Goal: Task Accomplishment & Management: Manage account settings

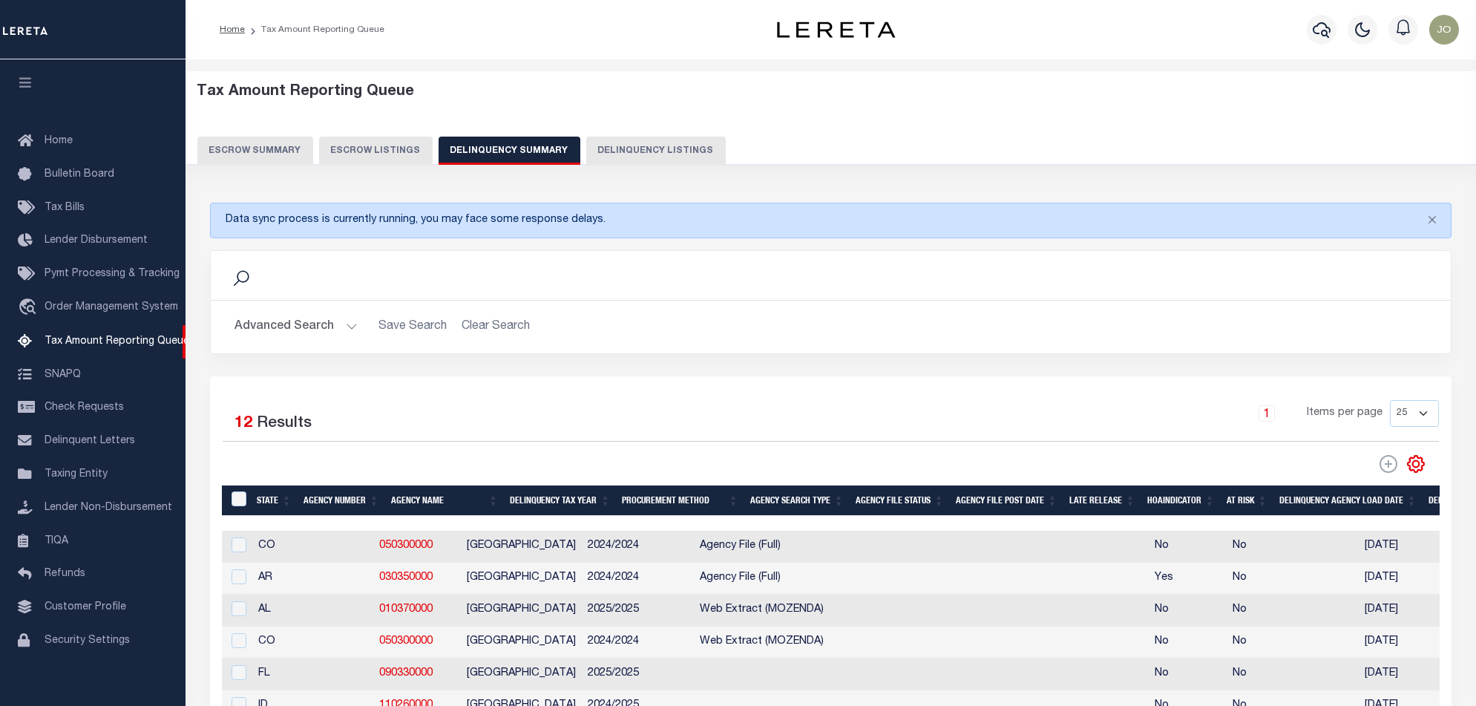
scroll to position [24, 0]
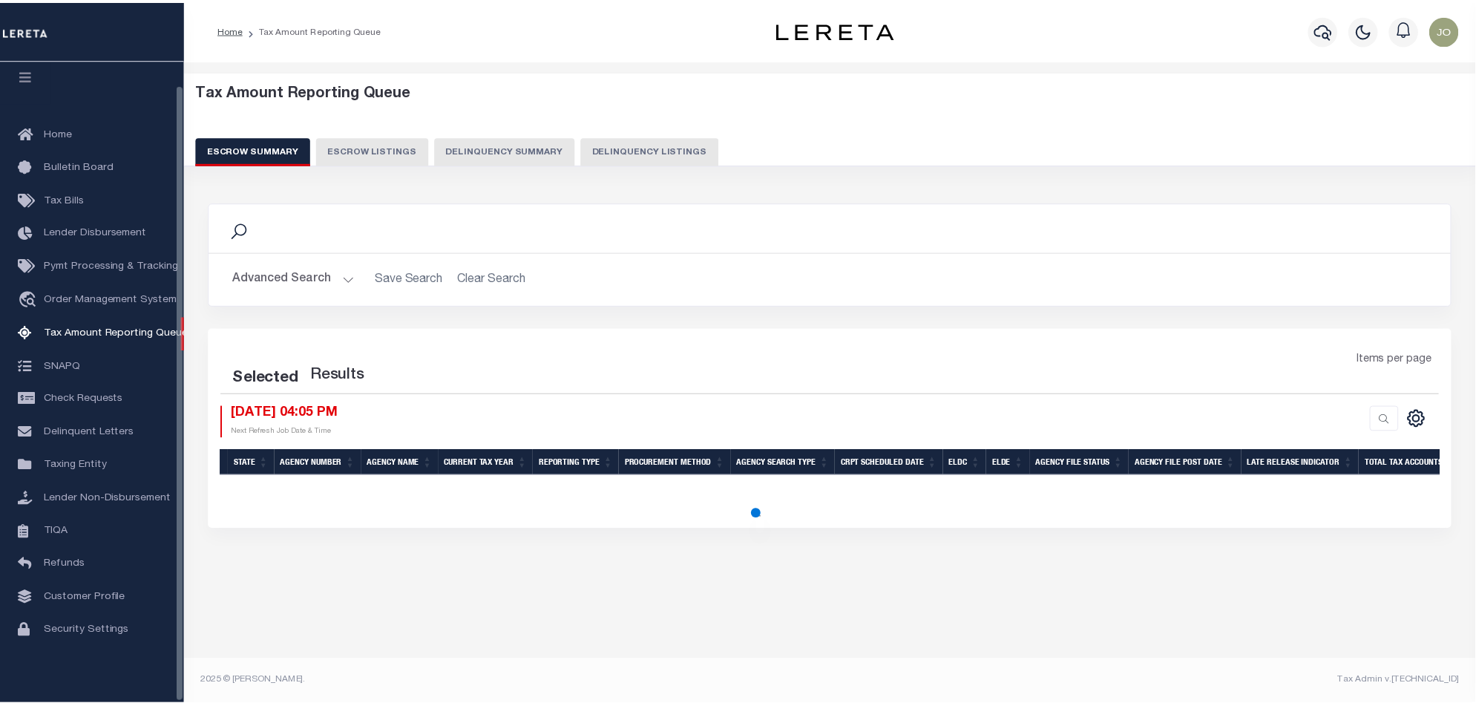
scroll to position [24, 0]
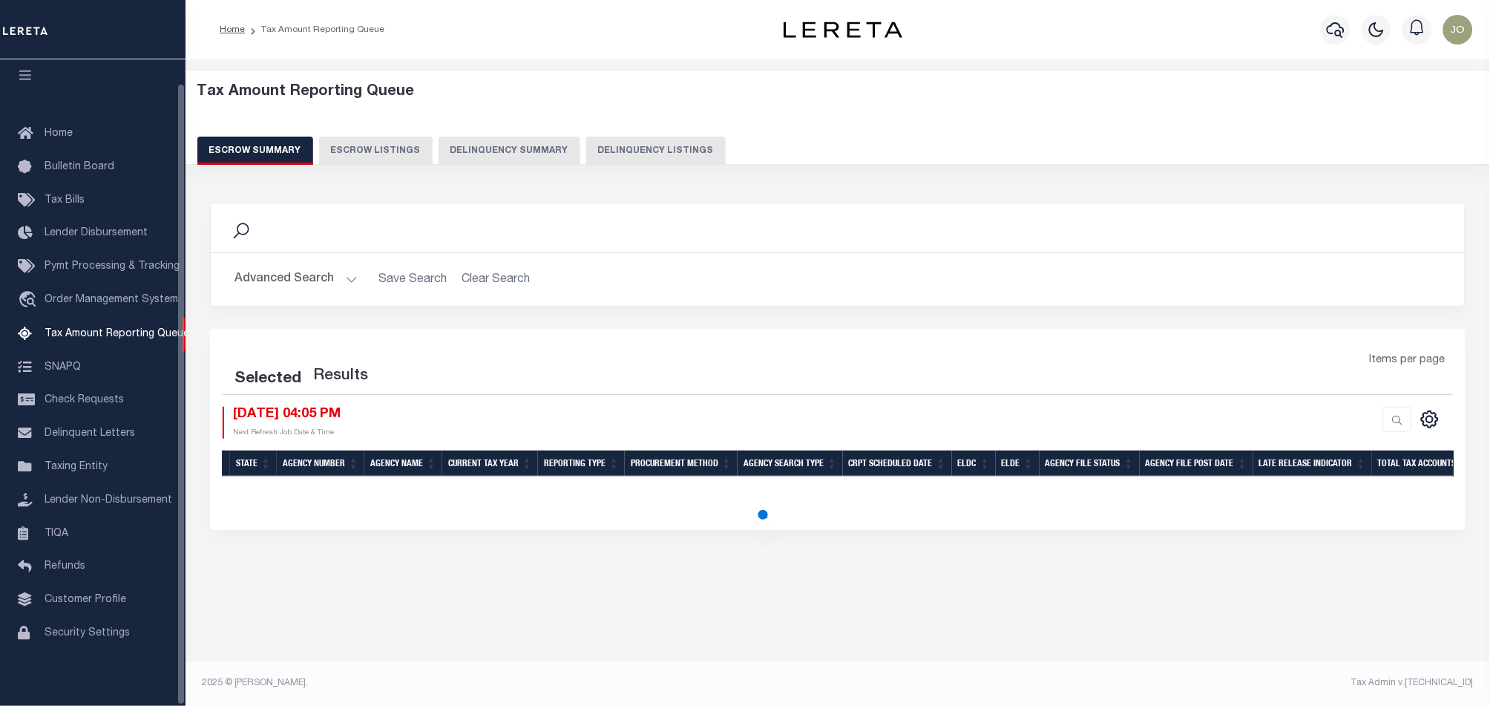
select select "100"
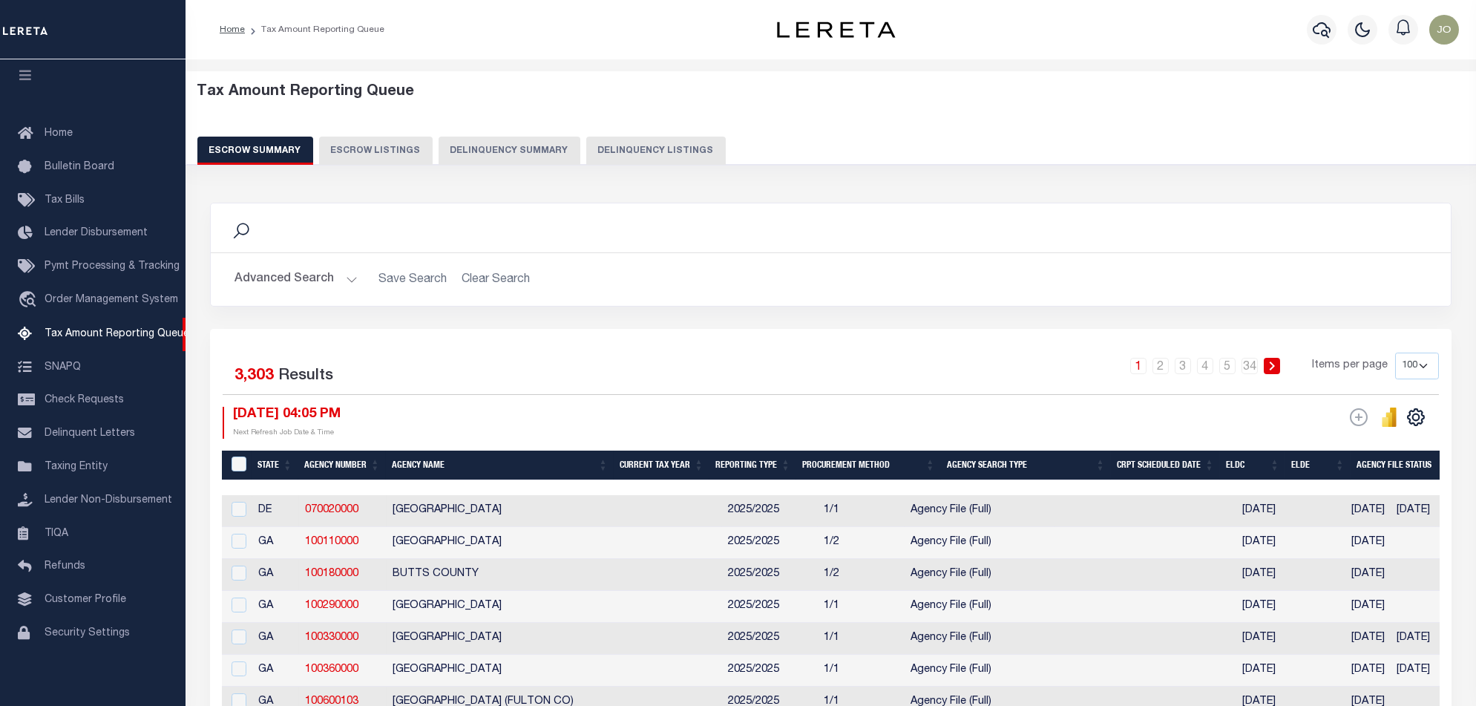
click at [519, 159] on button "Delinquency Summary" at bounding box center [509, 151] width 142 height 28
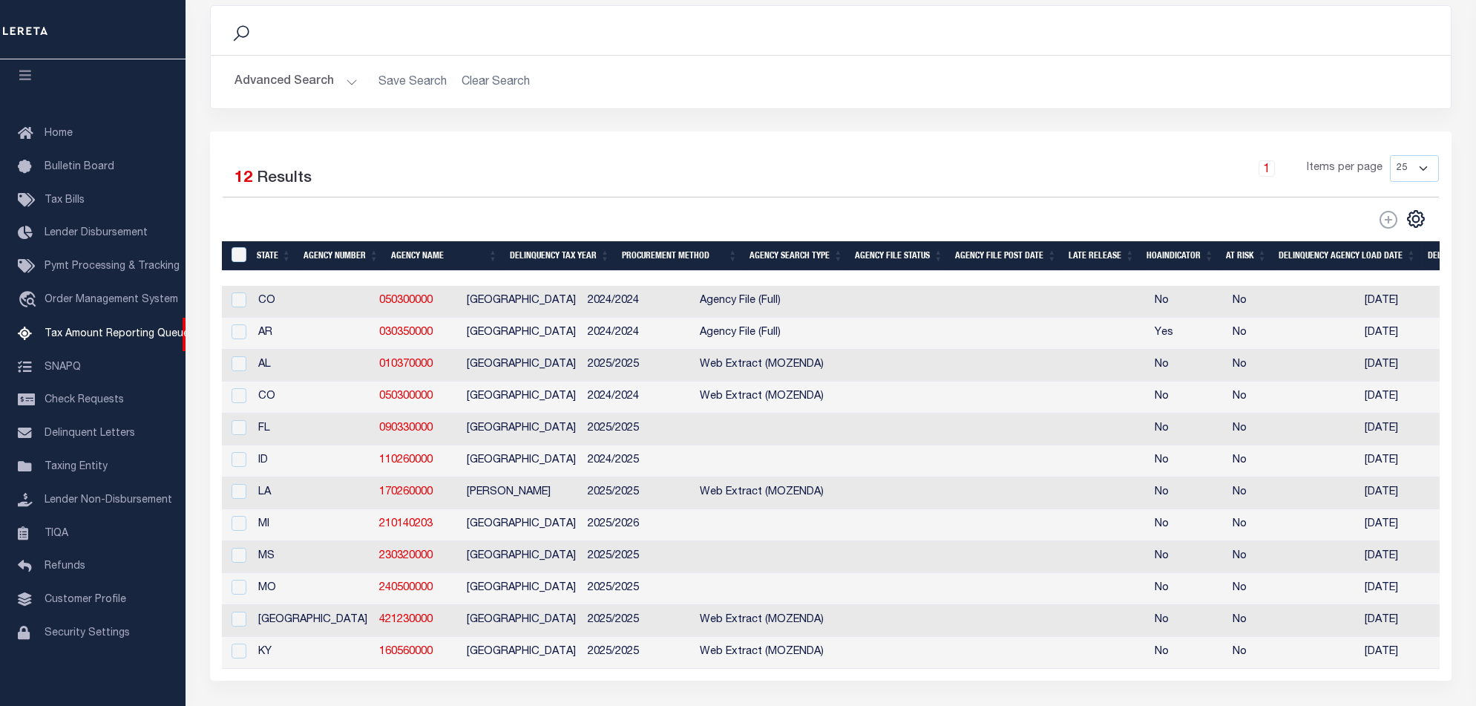
scroll to position [0, 1065]
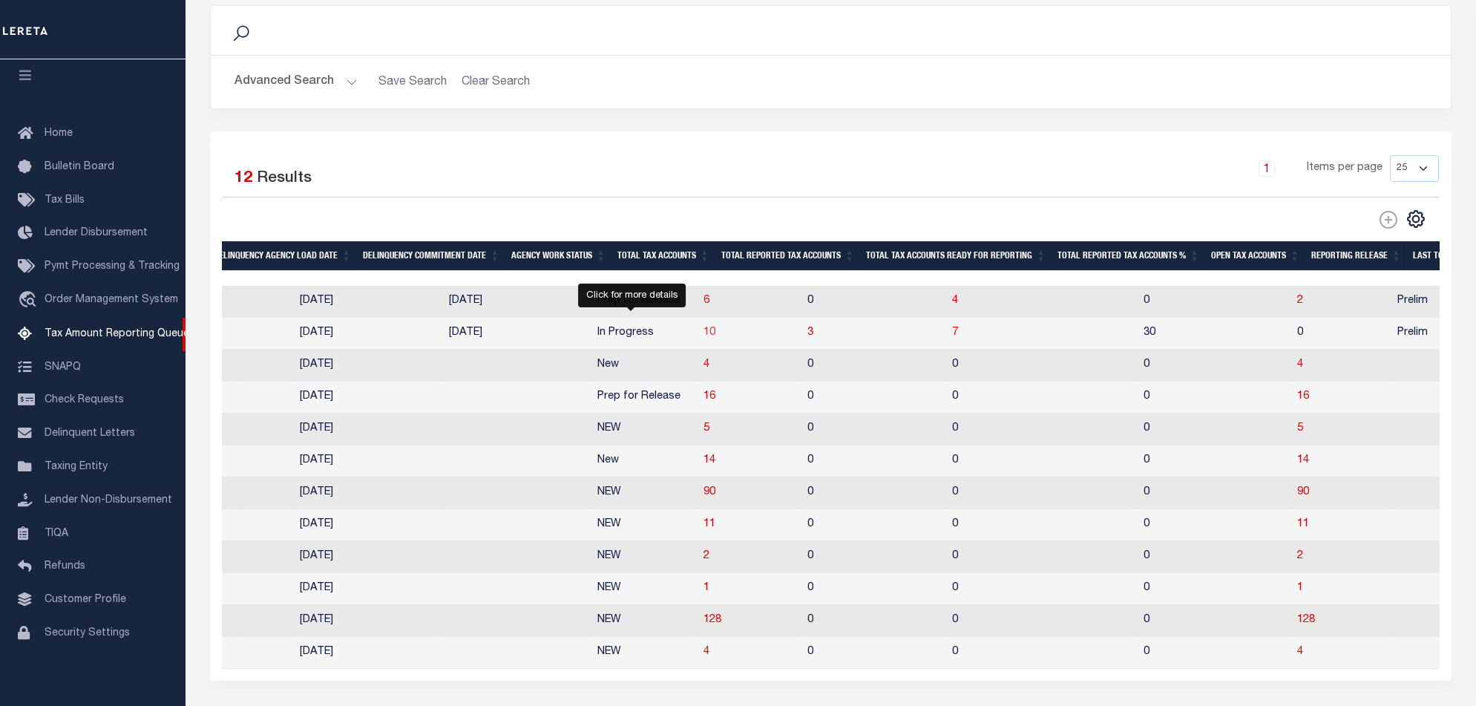
click at [703, 335] on span "10" at bounding box center [709, 332] width 12 height 10
select select "100"
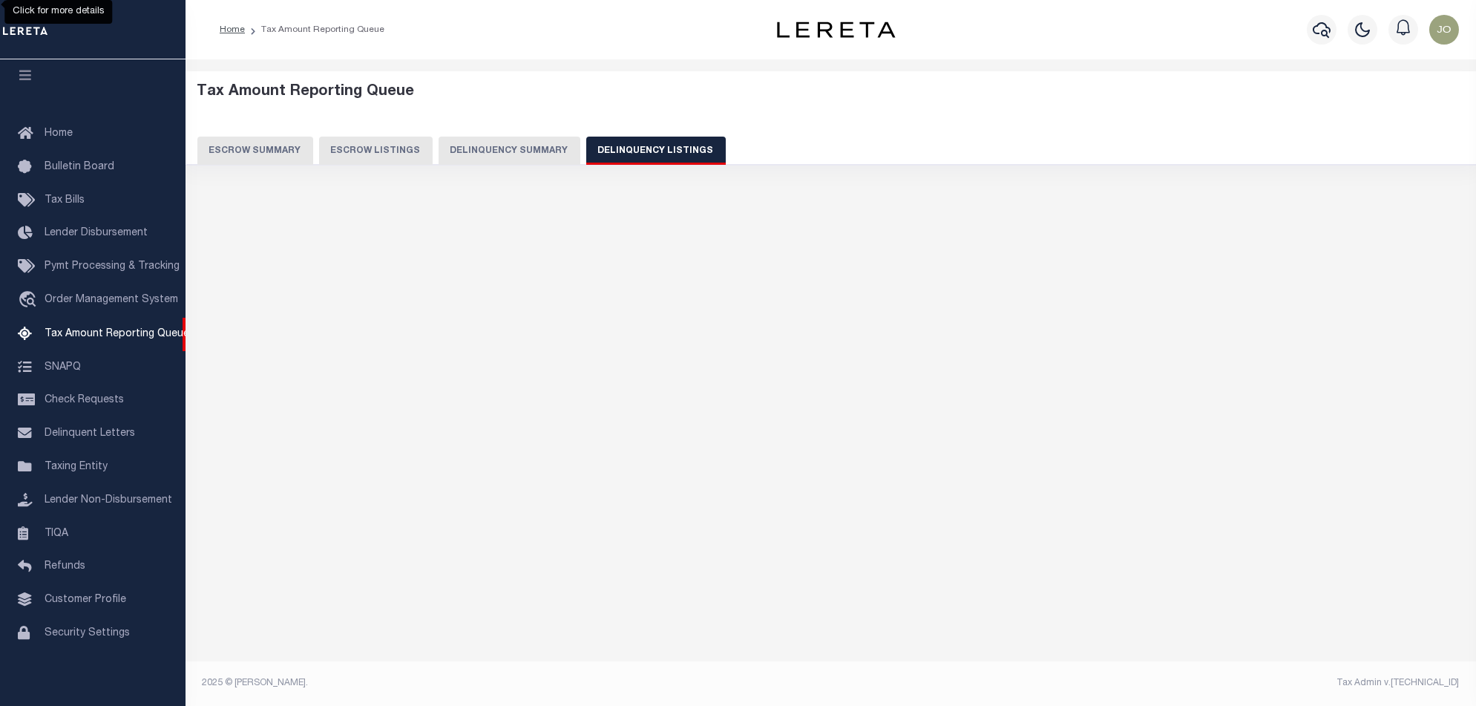
scroll to position [0, 0]
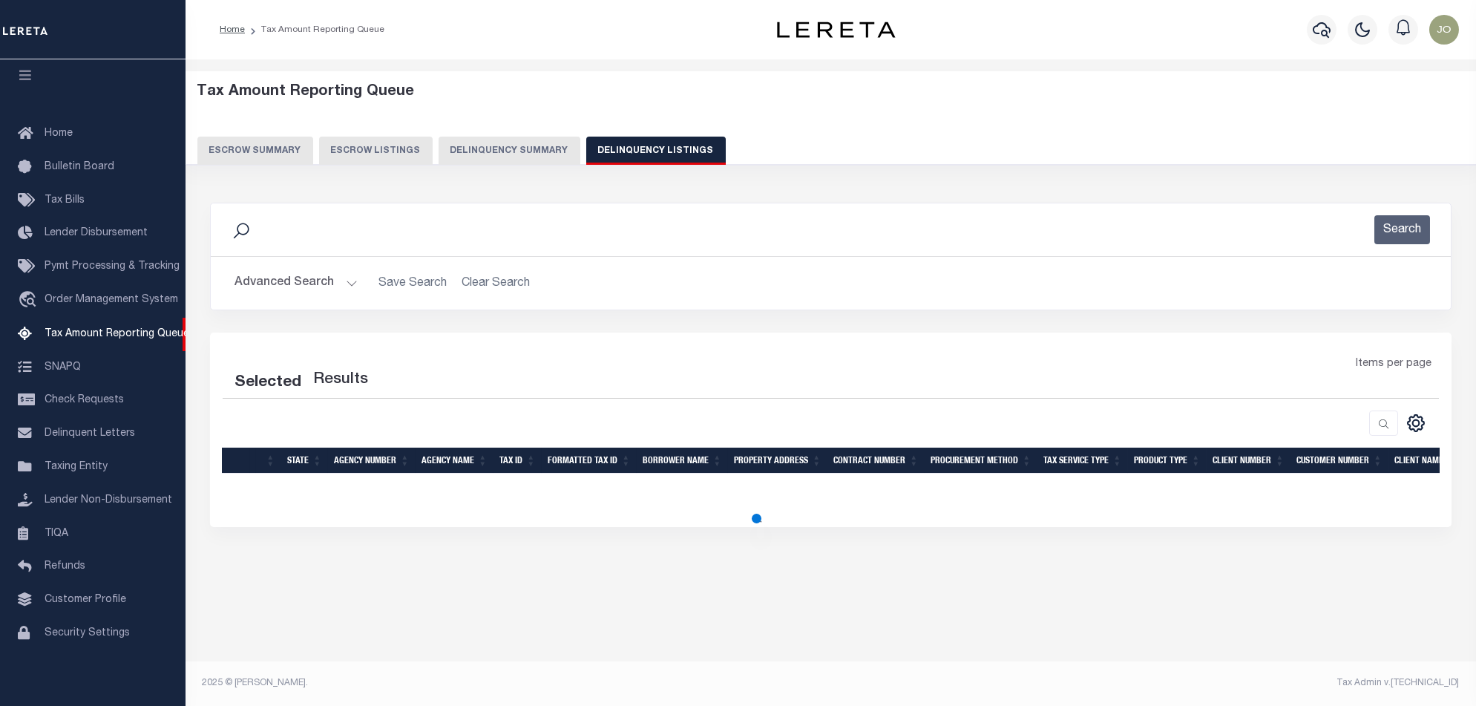
select select "100"
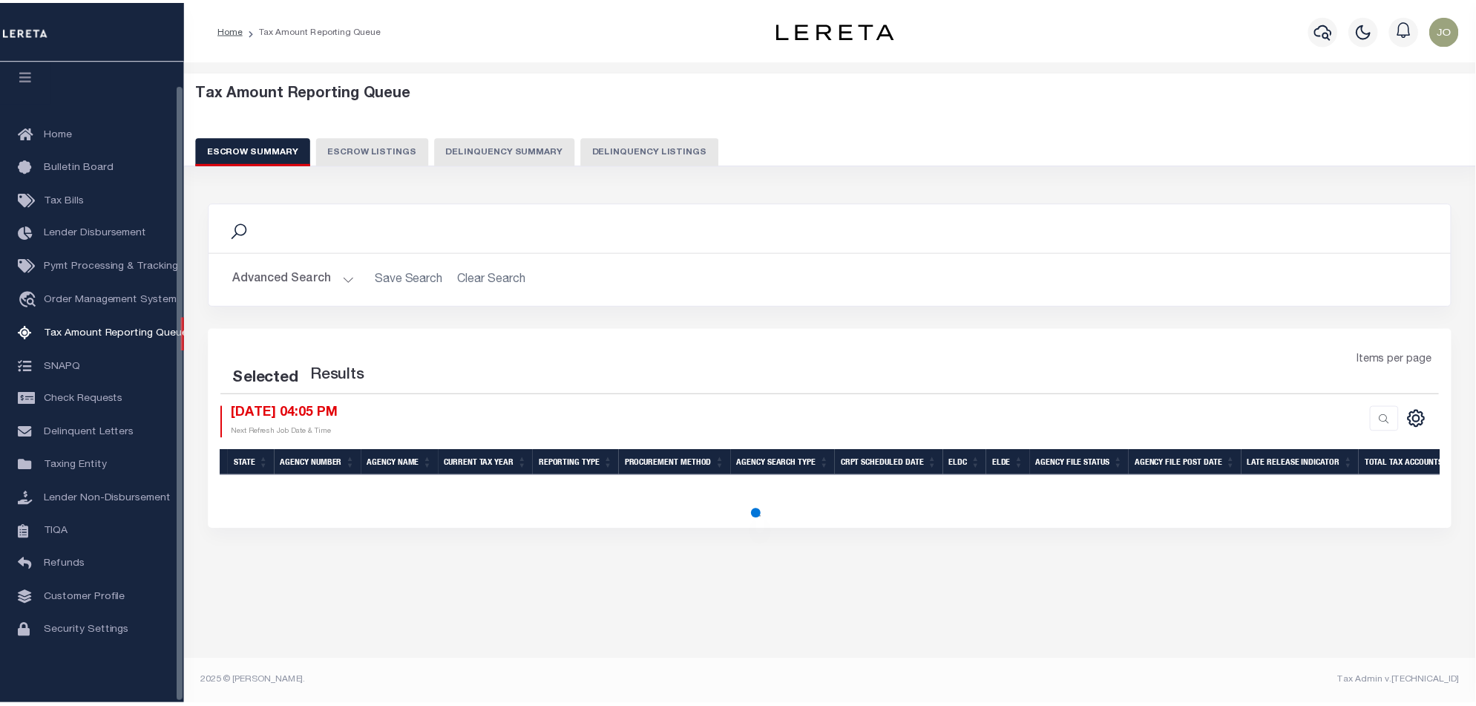
scroll to position [24, 0]
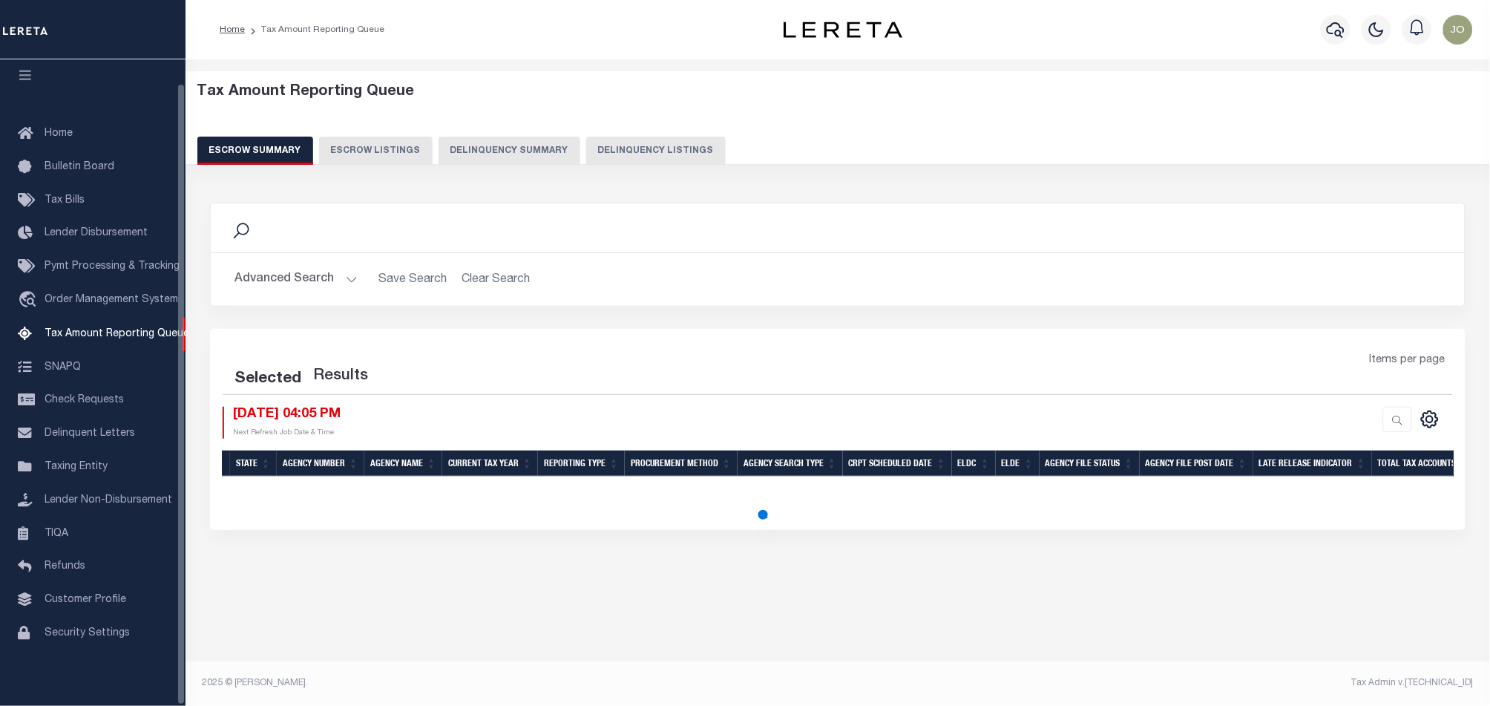
select select "100"
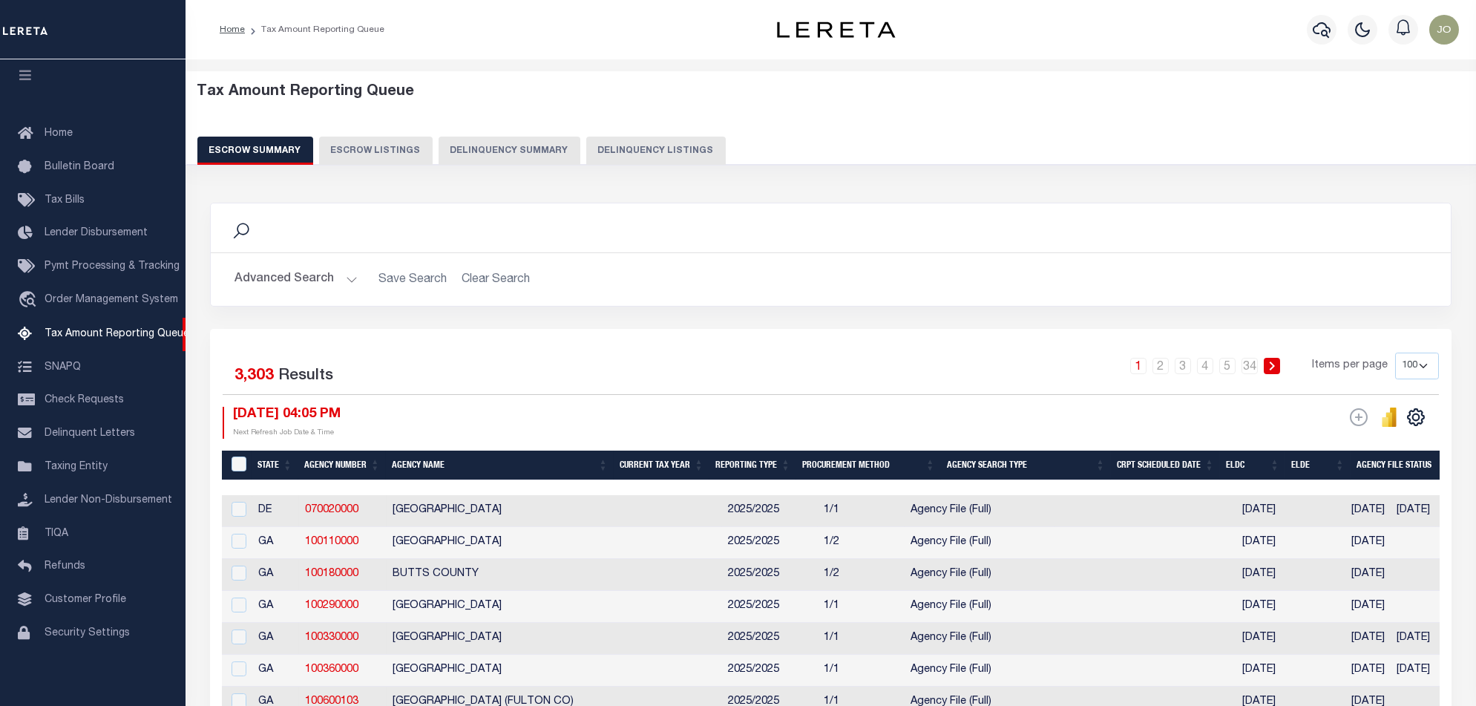
click at [487, 145] on button "Delinquency Summary" at bounding box center [509, 151] width 142 height 28
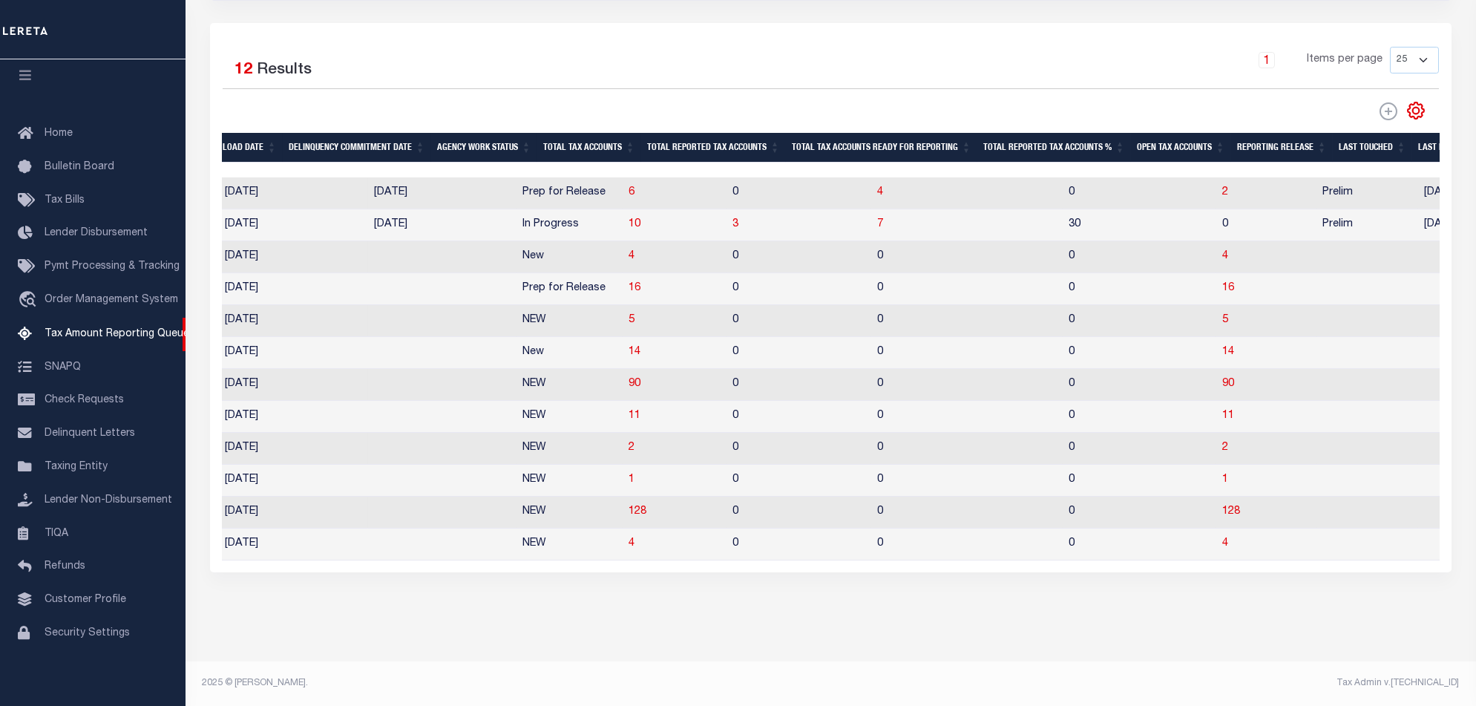
scroll to position [0, 1125]
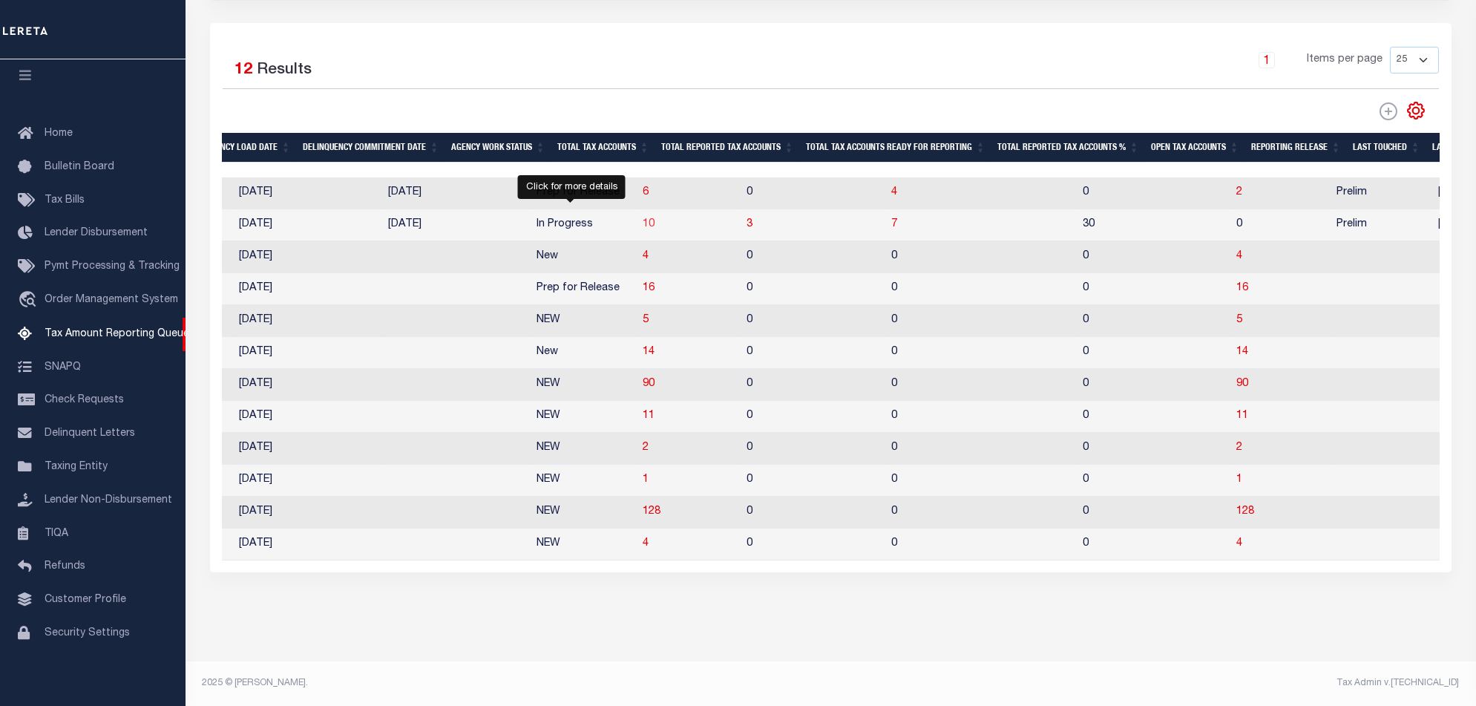
click at [643, 219] on span "10" at bounding box center [649, 224] width 12 height 10
select select "100"
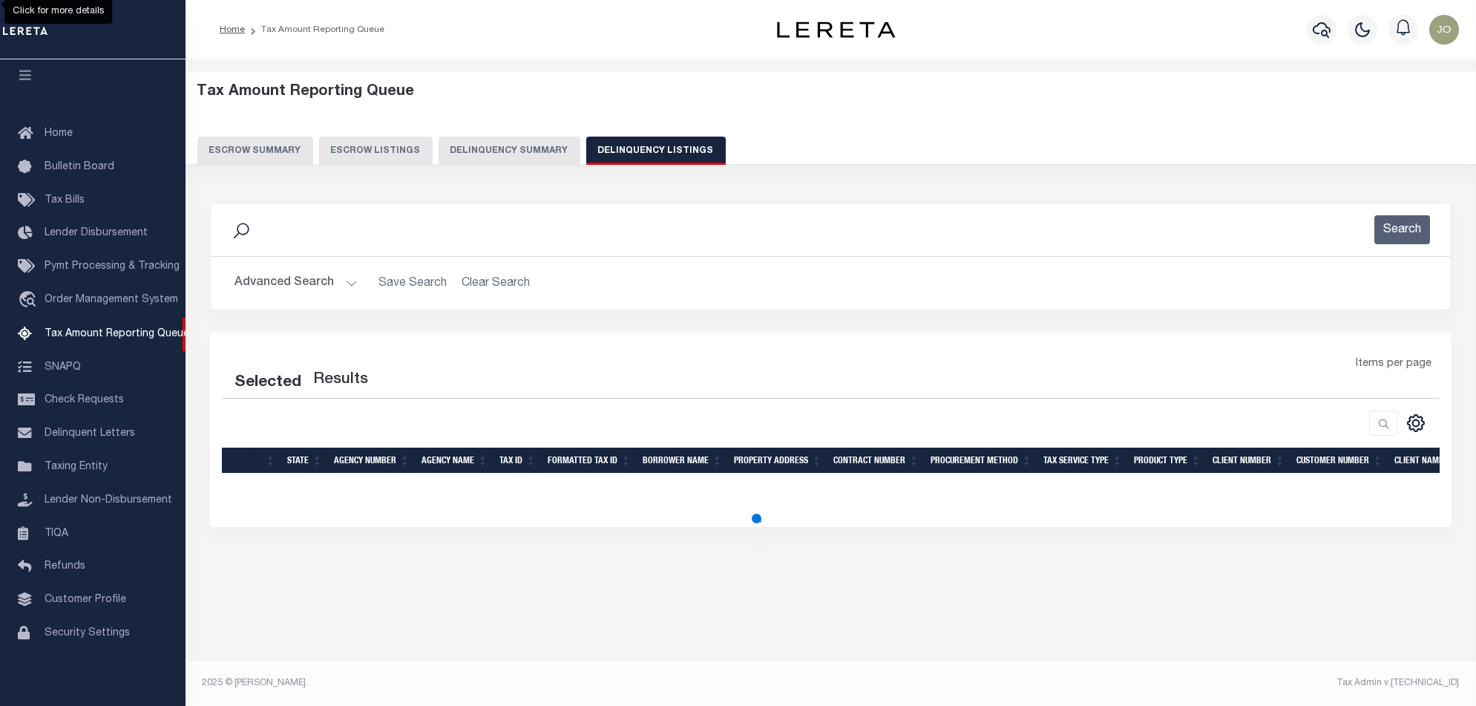
scroll to position [0, 0]
select select "100"
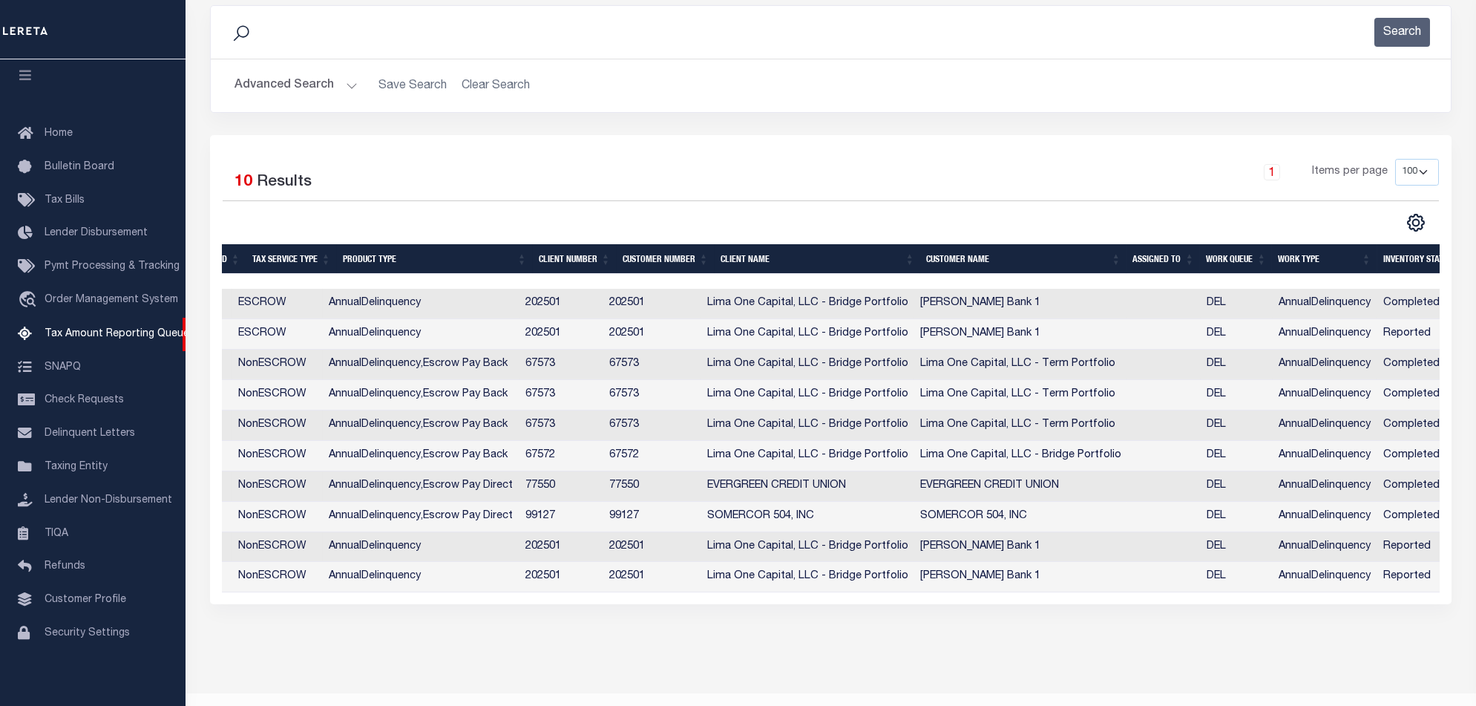
scroll to position [0, 378]
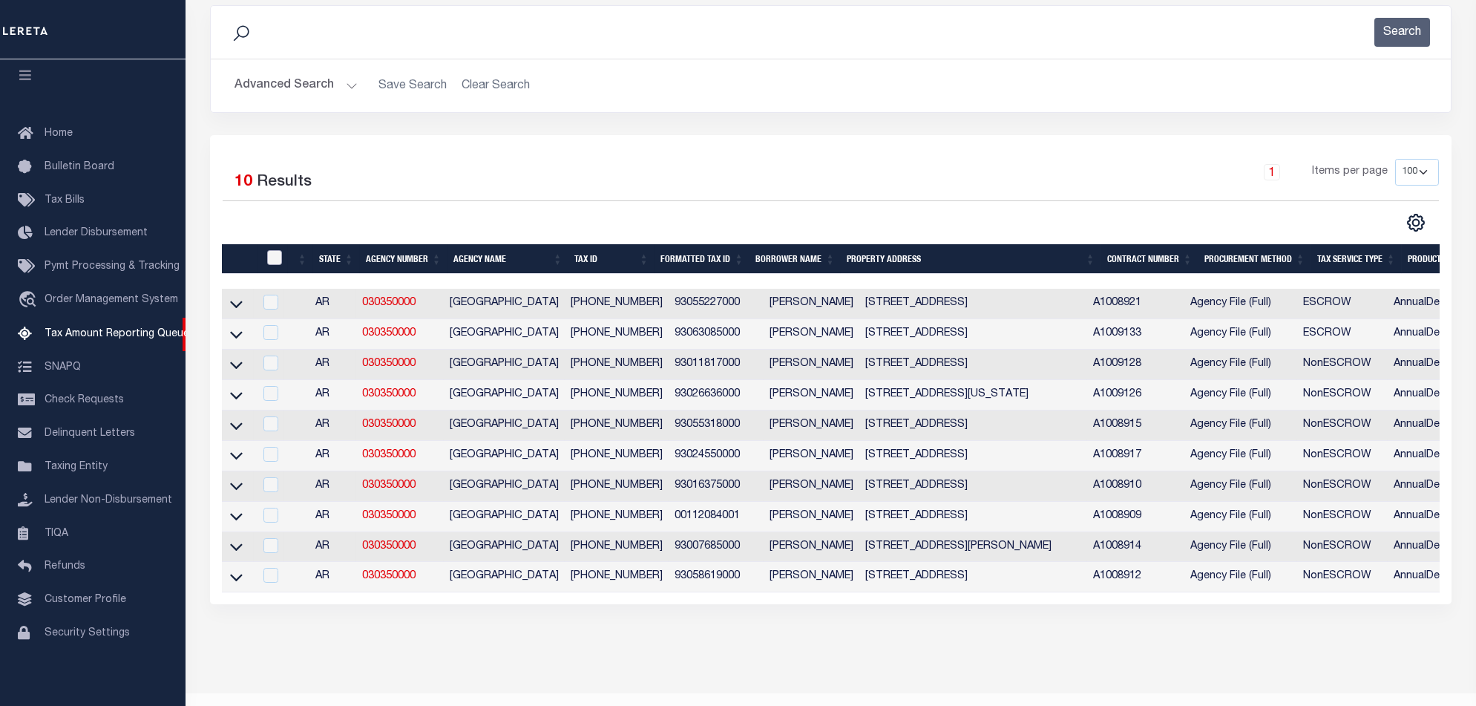
click at [279, 262] on input "checkbox" at bounding box center [274, 257] width 15 height 15
checkbox input "true"
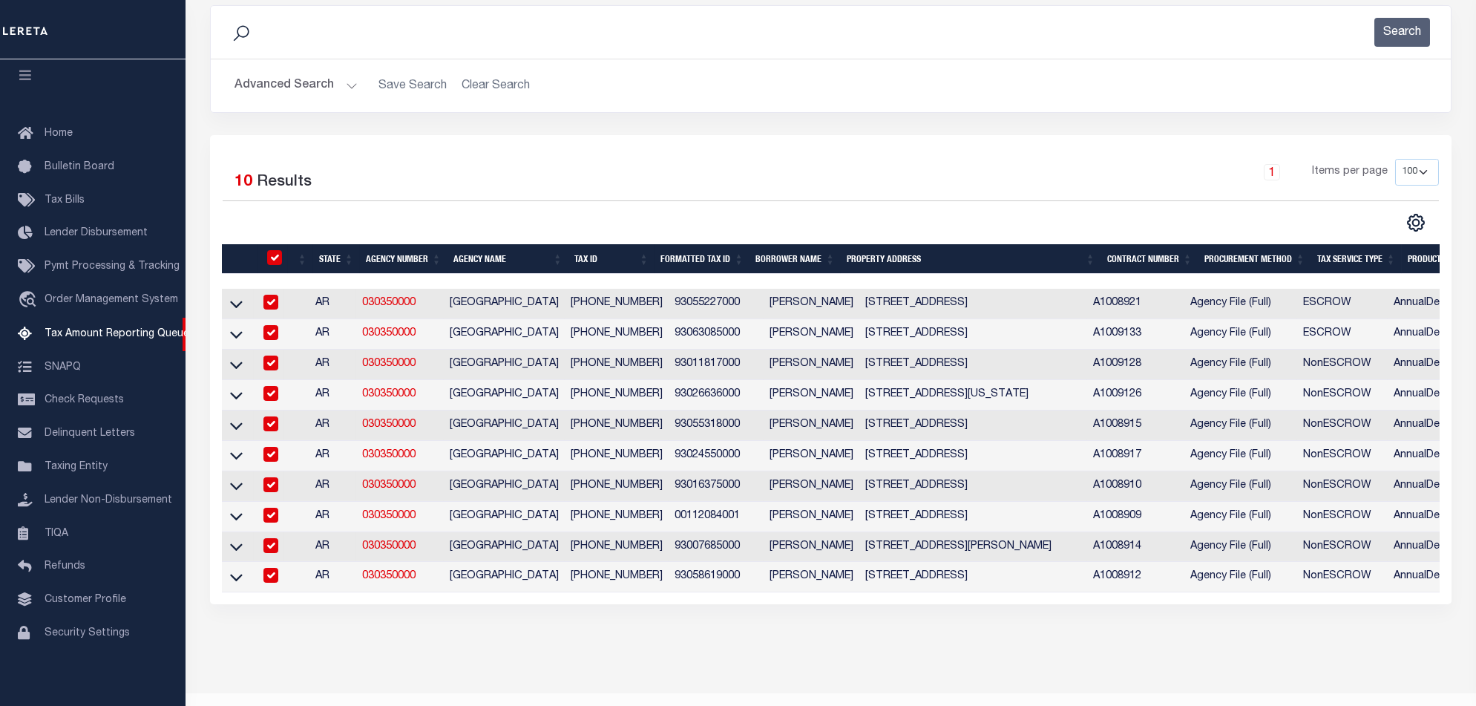
checkbox input "true"
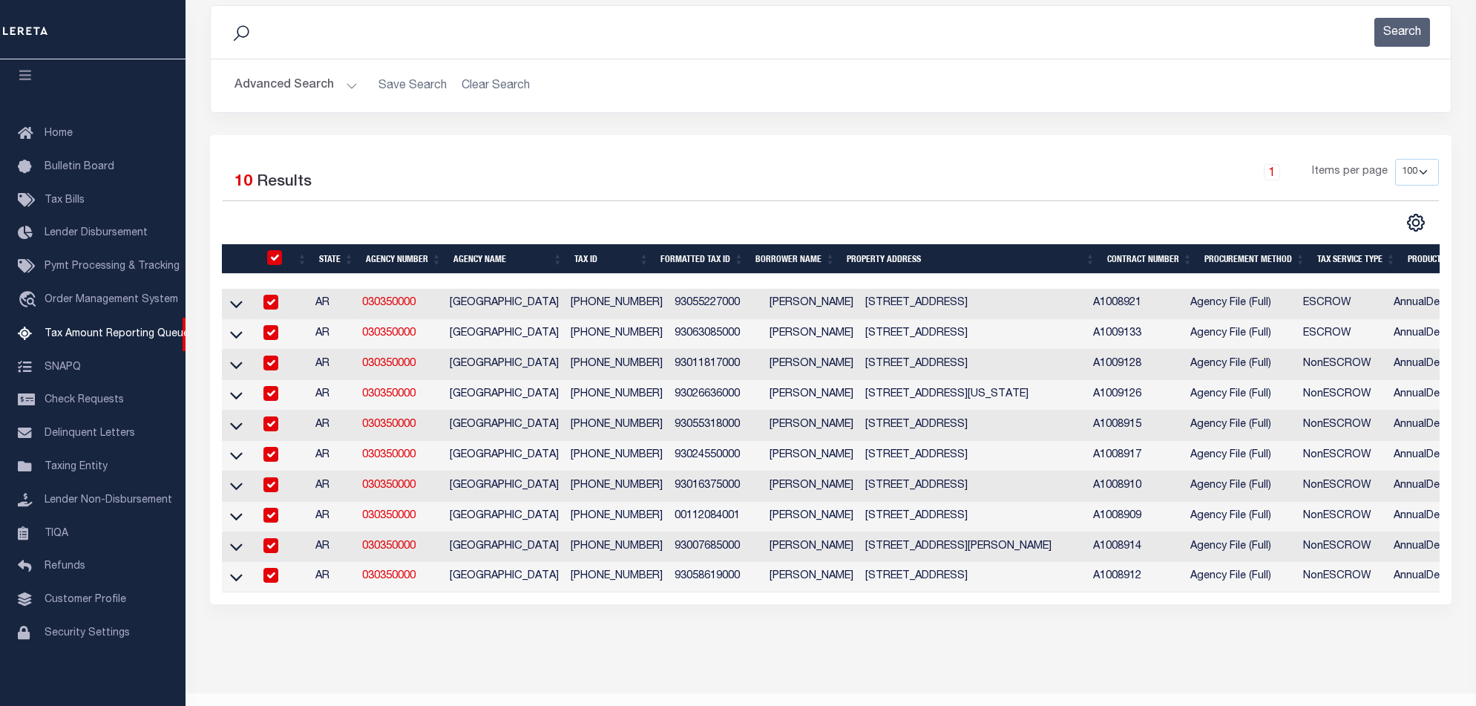
checkbox input "true"
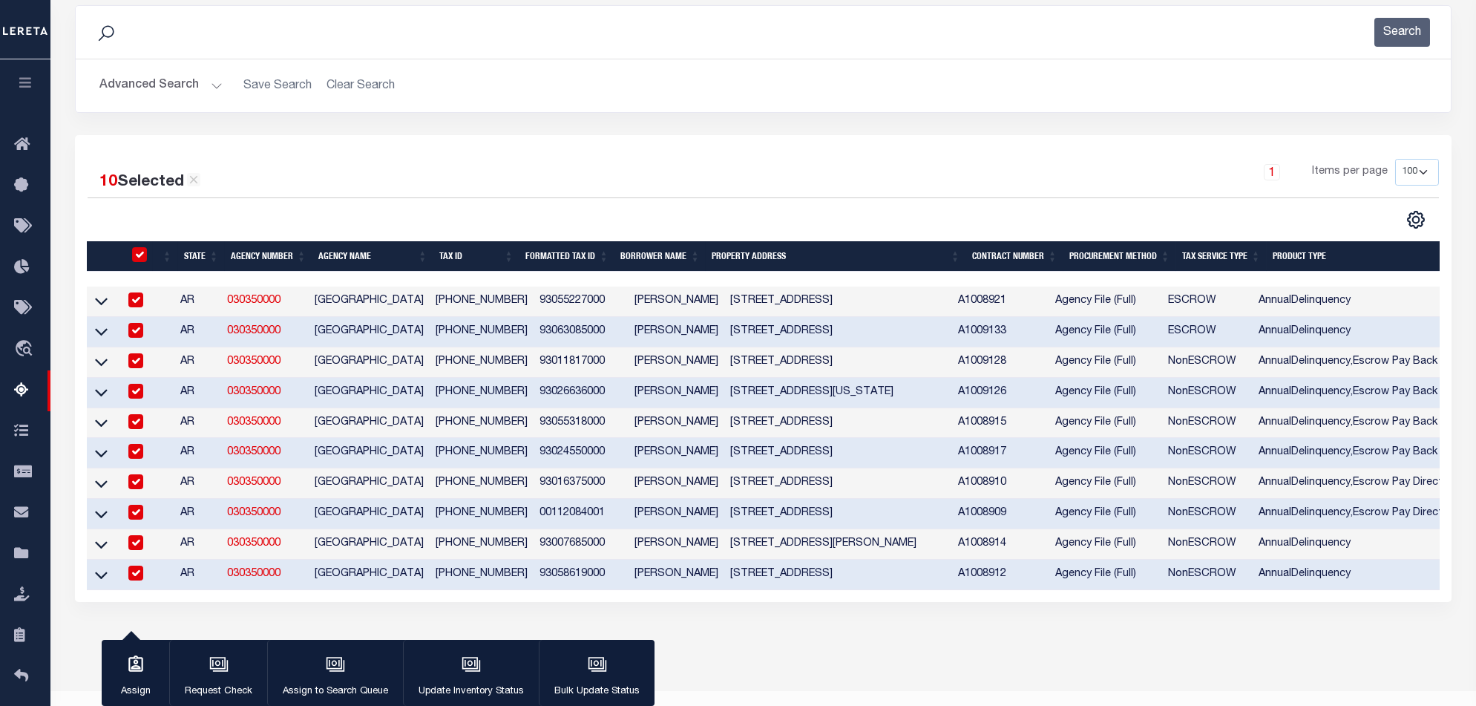
click at [976, 602] on div "10 Selected 10 Results 1 Items per page 10 25 50 100 500" at bounding box center [763, 368] width 1376 height 467
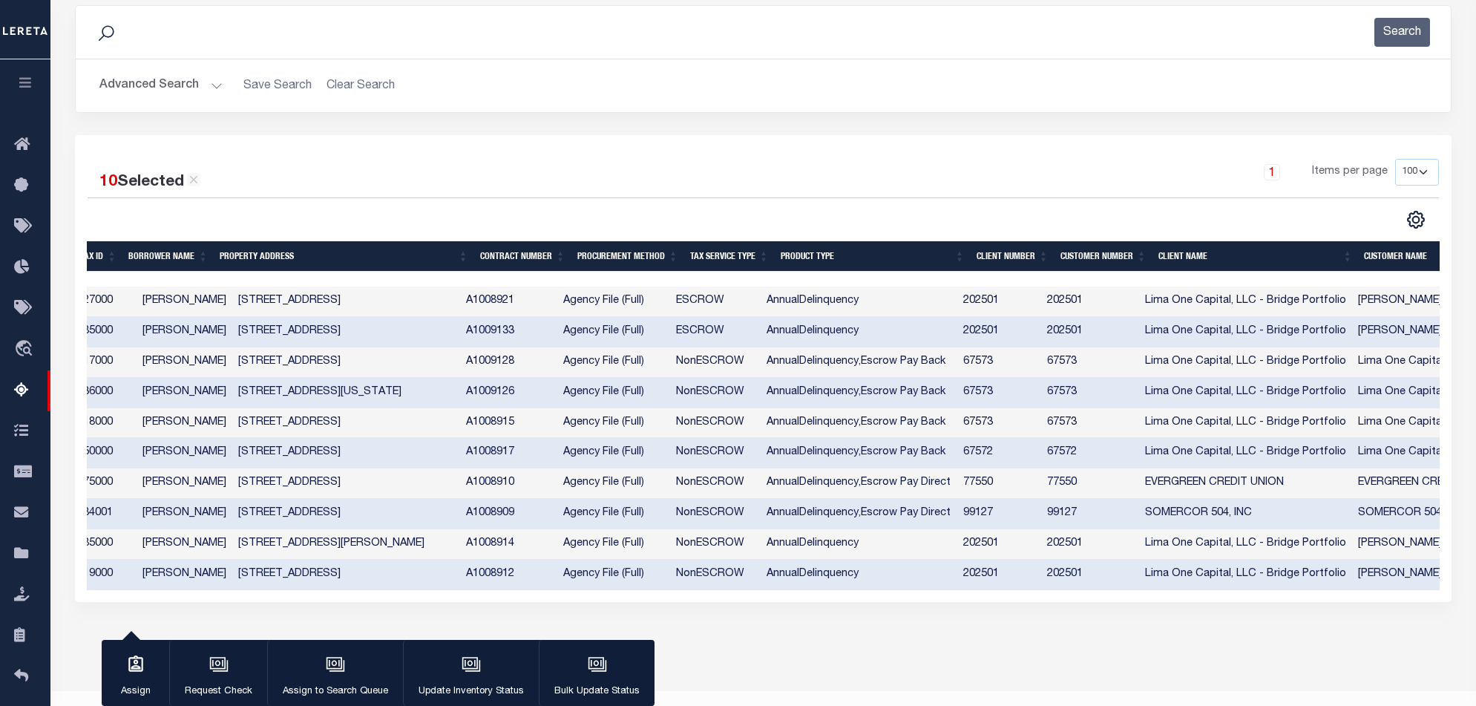
scroll to position [0, 461]
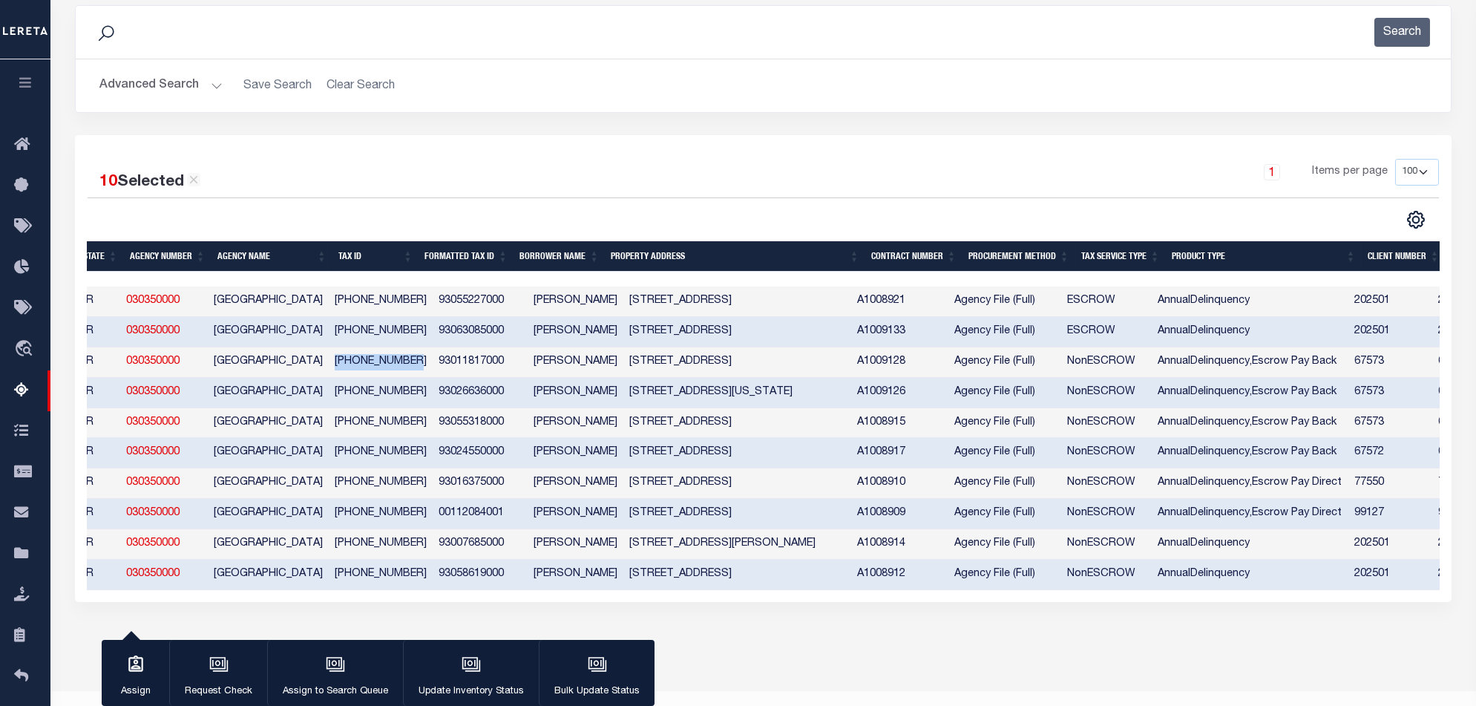
drag, startPoint x: 415, startPoint y: 365, endPoint x: 338, endPoint y: 367, distance: 76.4
click at [338, 367] on td "930-11817-000" at bounding box center [381, 362] width 104 height 30
checkbox input "false"
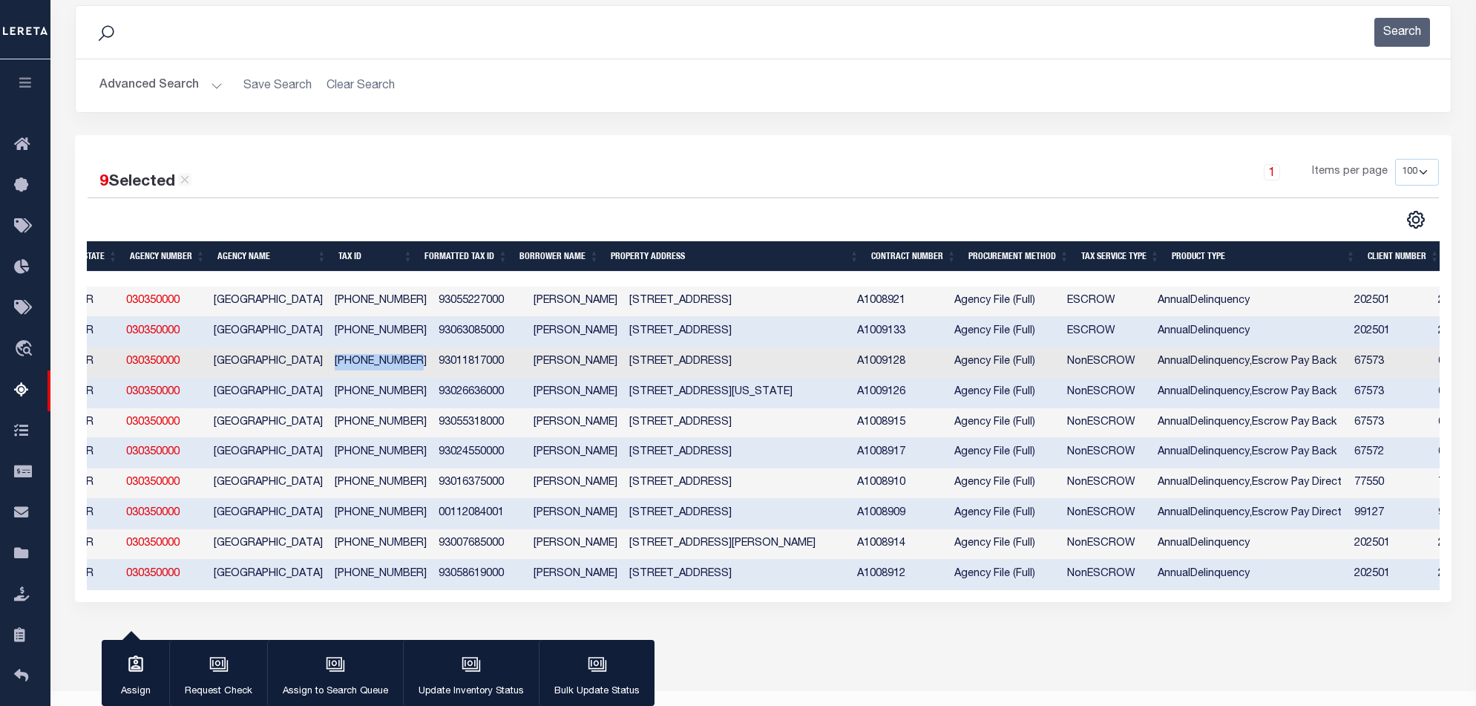
copy td "930-11817-000"
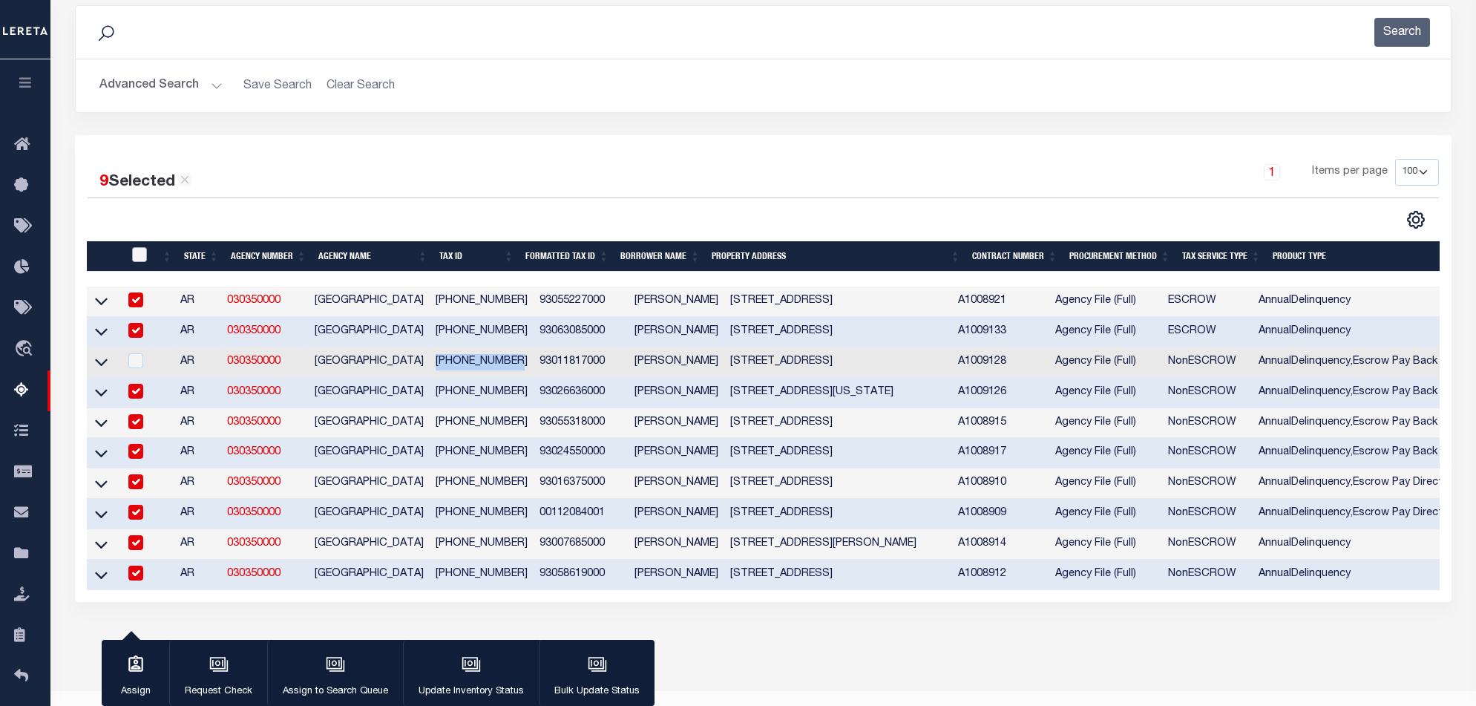
click at [137, 256] on input "checkbox" at bounding box center [139, 254] width 15 height 15
checkbox input "true"
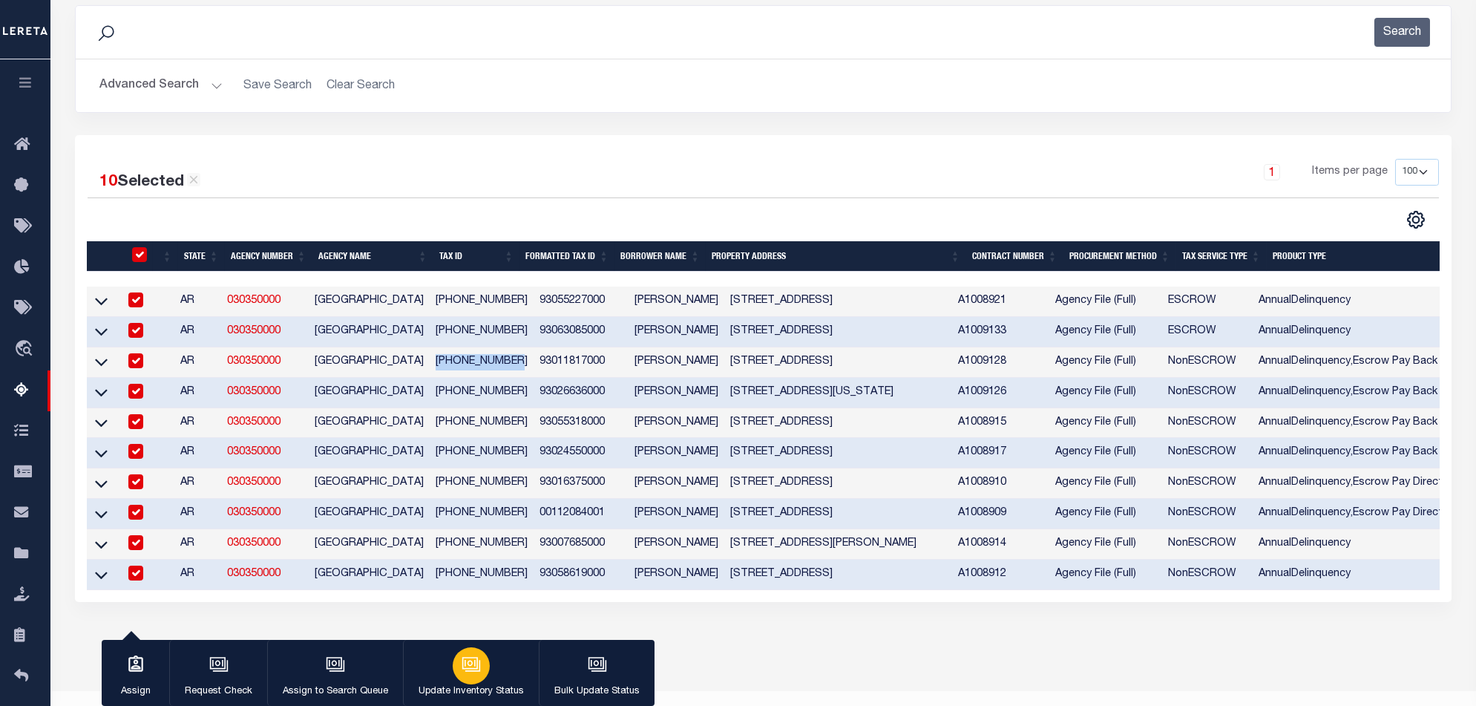
click at [483, 664] on div "button" at bounding box center [471, 665] width 37 height 37
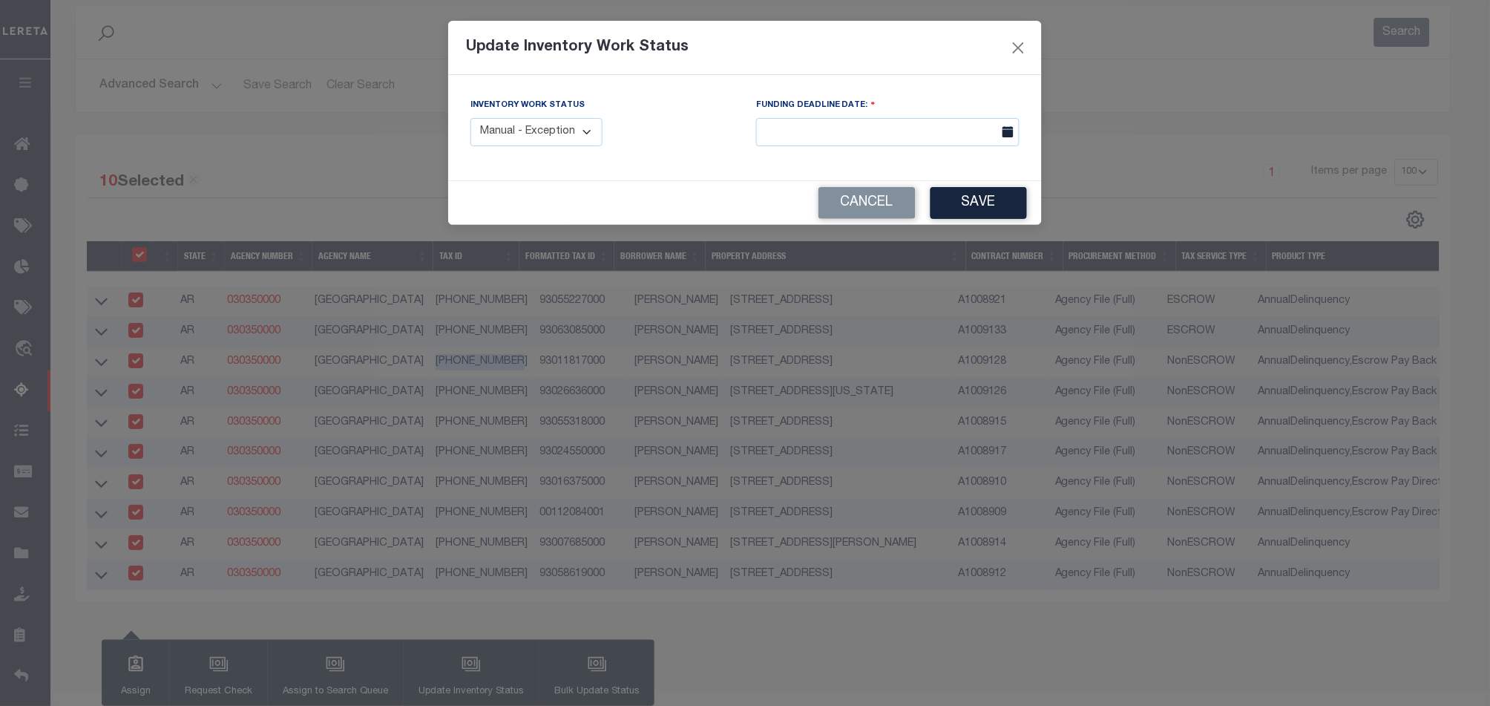
click at [559, 139] on select "Manual - Exception Pended - Awaiting Search Late Add Exception Completed" at bounding box center [536, 132] width 132 height 29
click at [470, 118] on select "Manual - Exception Pended - Awaiting Search Late Add Exception Completed" at bounding box center [536, 132] width 132 height 29
click at [553, 142] on select "Manual - Exception Pended - Awaiting Search Late Add Exception Completed" at bounding box center [536, 132] width 132 height 29
select select "1"
click at [470, 118] on select "Manual - Exception Pended - Awaiting Search Late Add Exception Completed" at bounding box center [536, 132] width 132 height 29
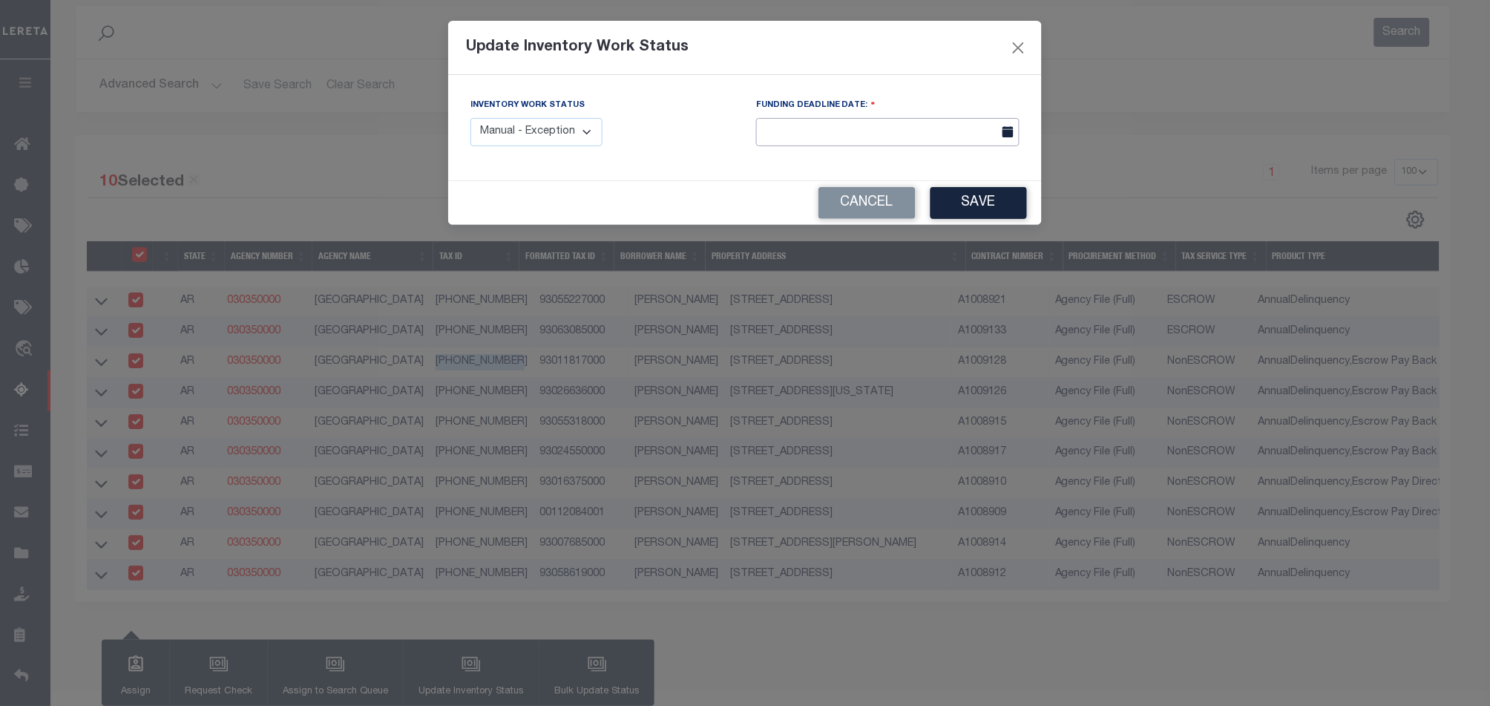
click at [881, 120] on input "text" at bounding box center [887, 132] width 263 height 29
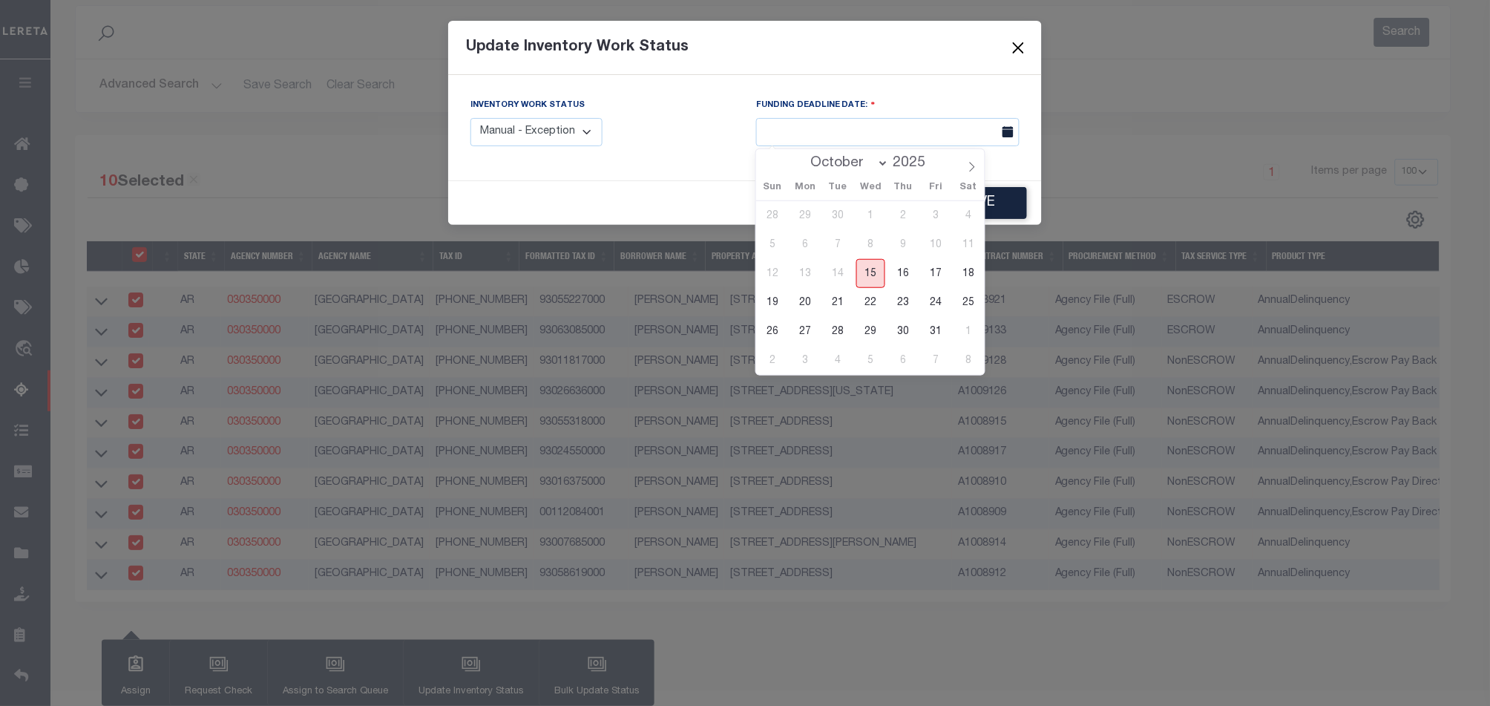
click at [877, 267] on span "15" at bounding box center [870, 273] width 29 height 29
type input "10/15/2025"
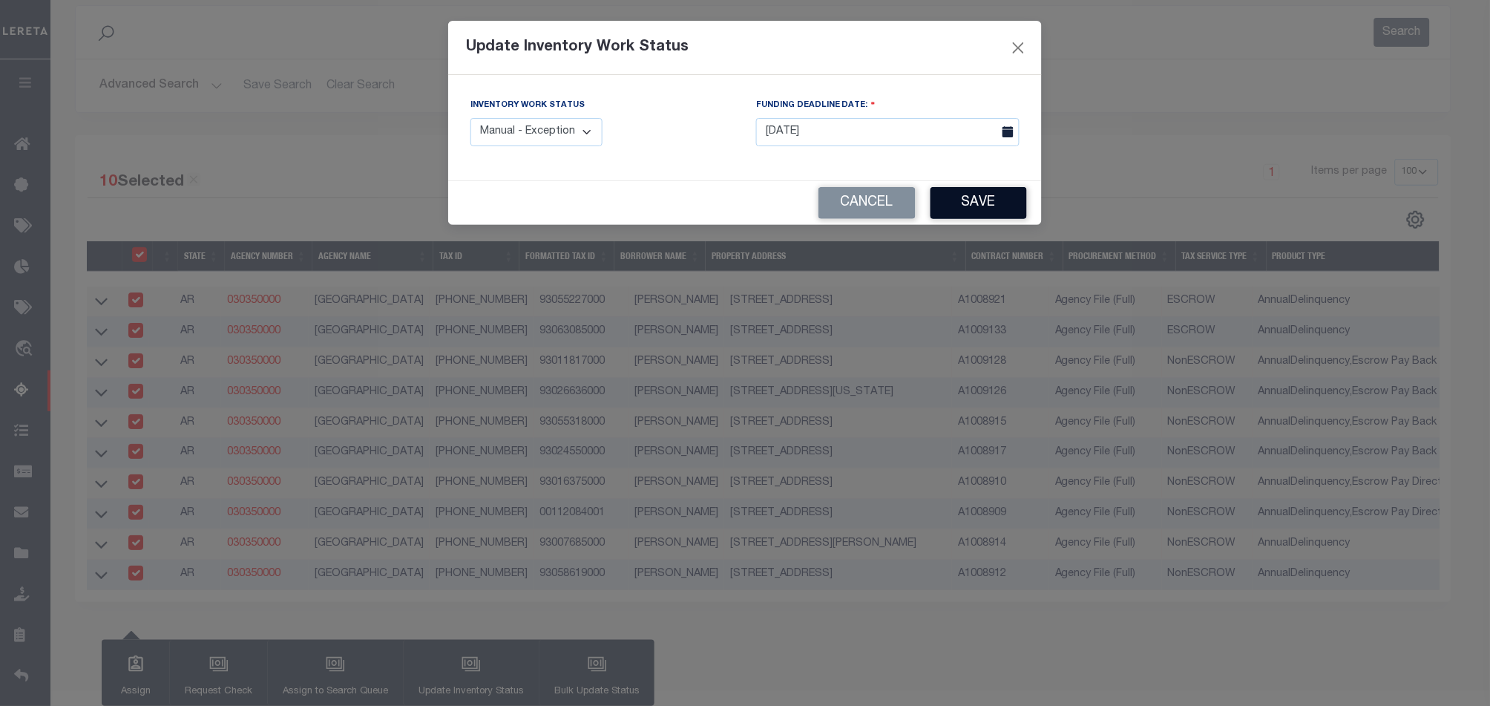
click at [1015, 216] on button "Save" at bounding box center [978, 203] width 96 height 32
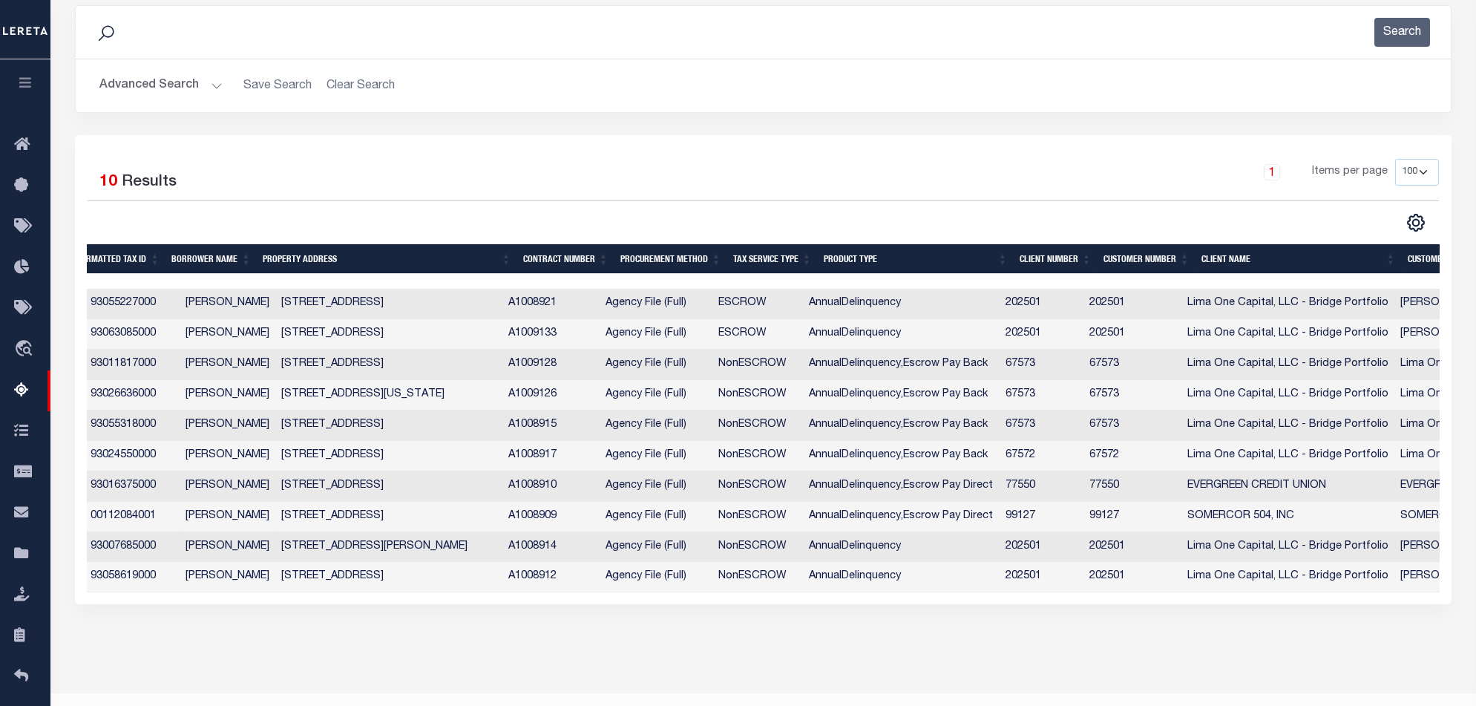
scroll to position [0, 668]
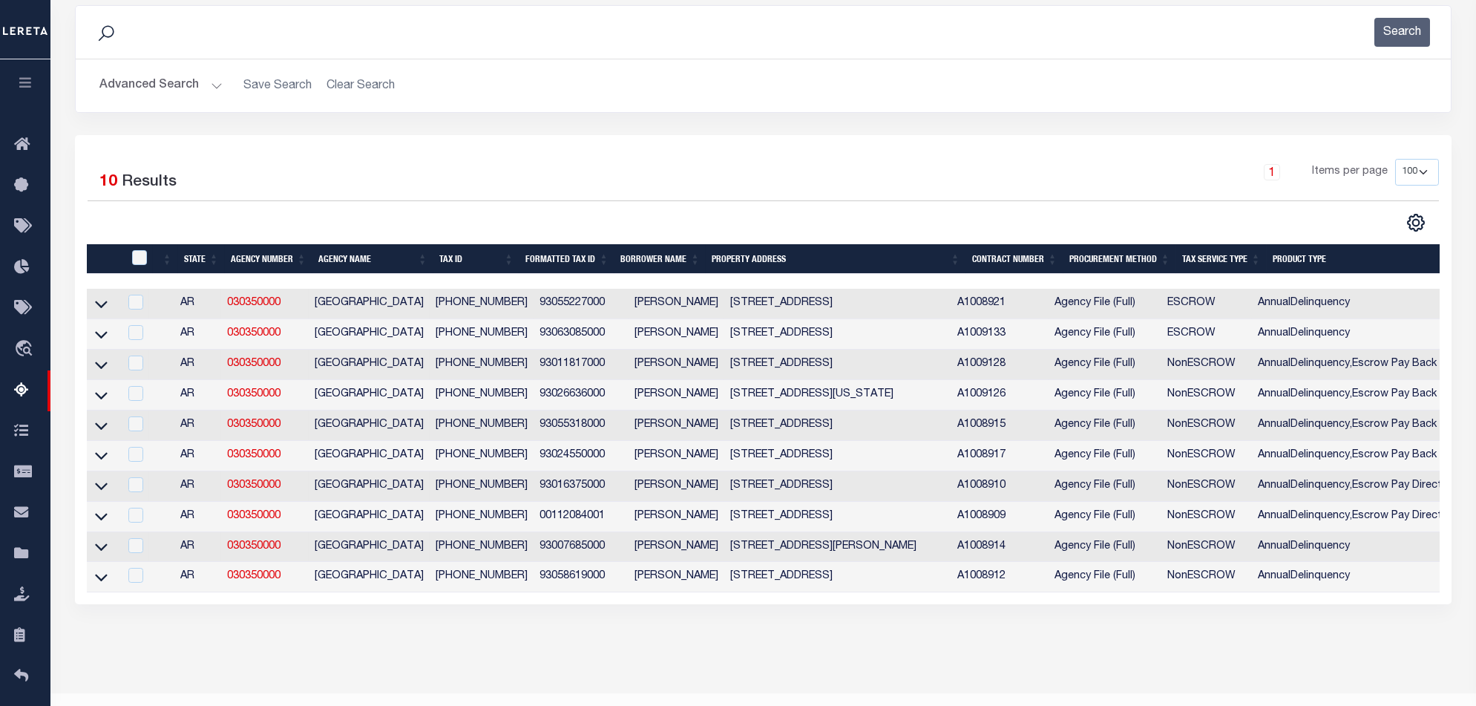
click at [1036, 89] on h2 "Advanced Search Save Search Clear Search" at bounding box center [763, 85] width 1351 height 29
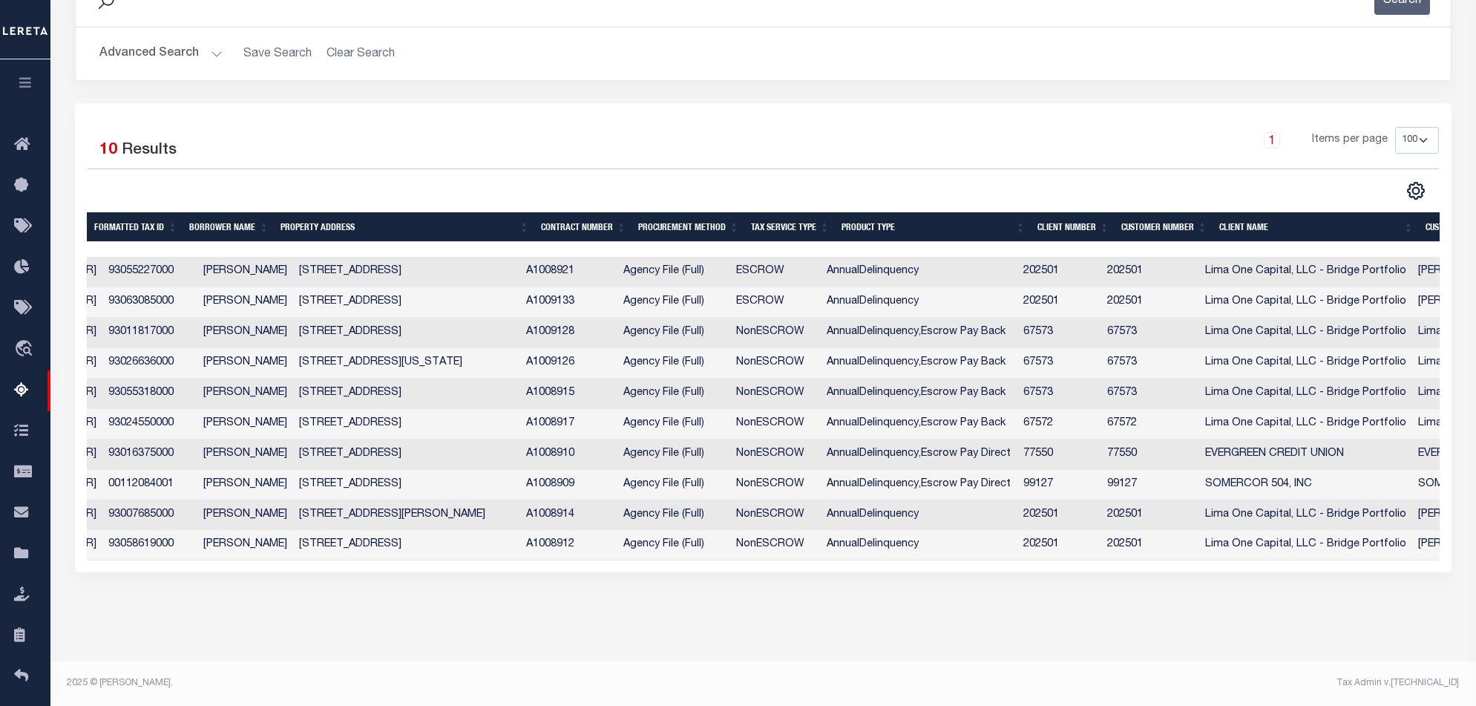
scroll to position [0, 370]
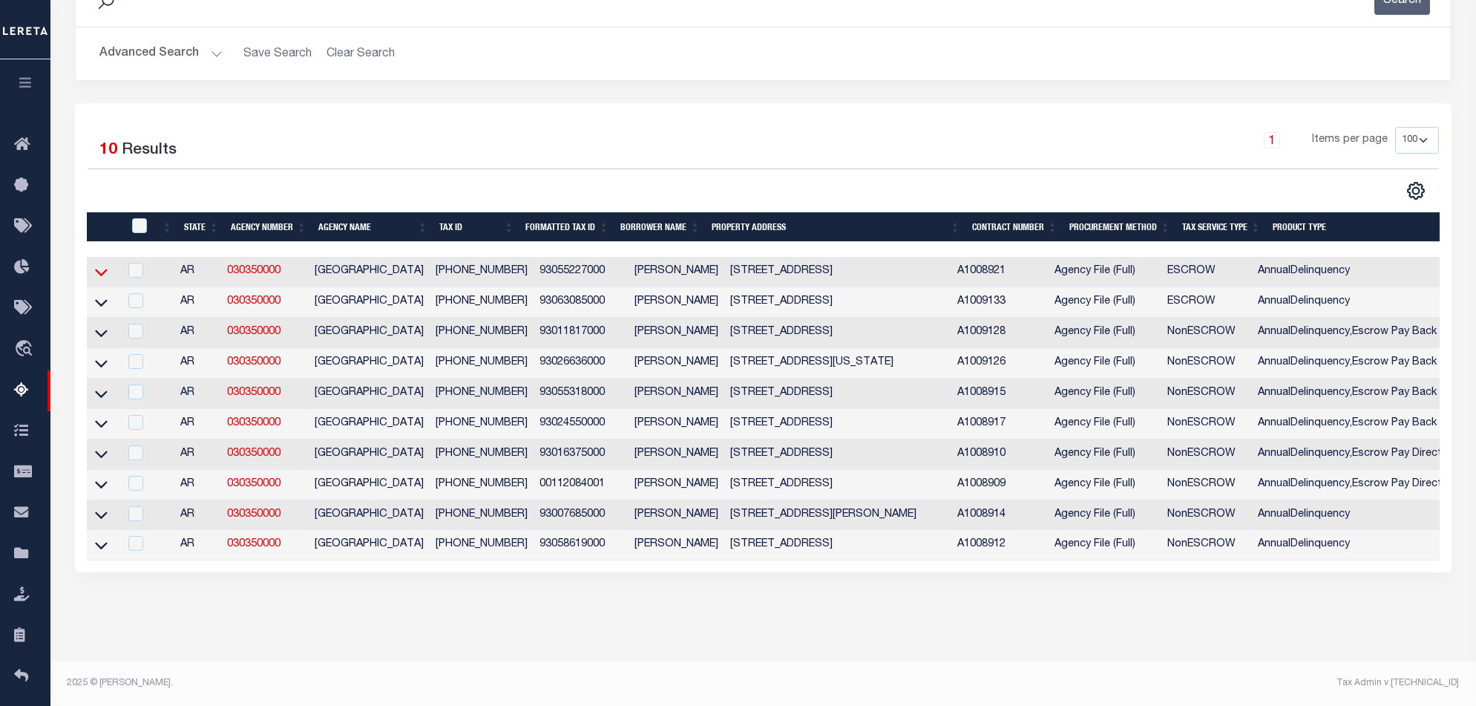
click at [103, 264] on icon at bounding box center [101, 272] width 13 height 16
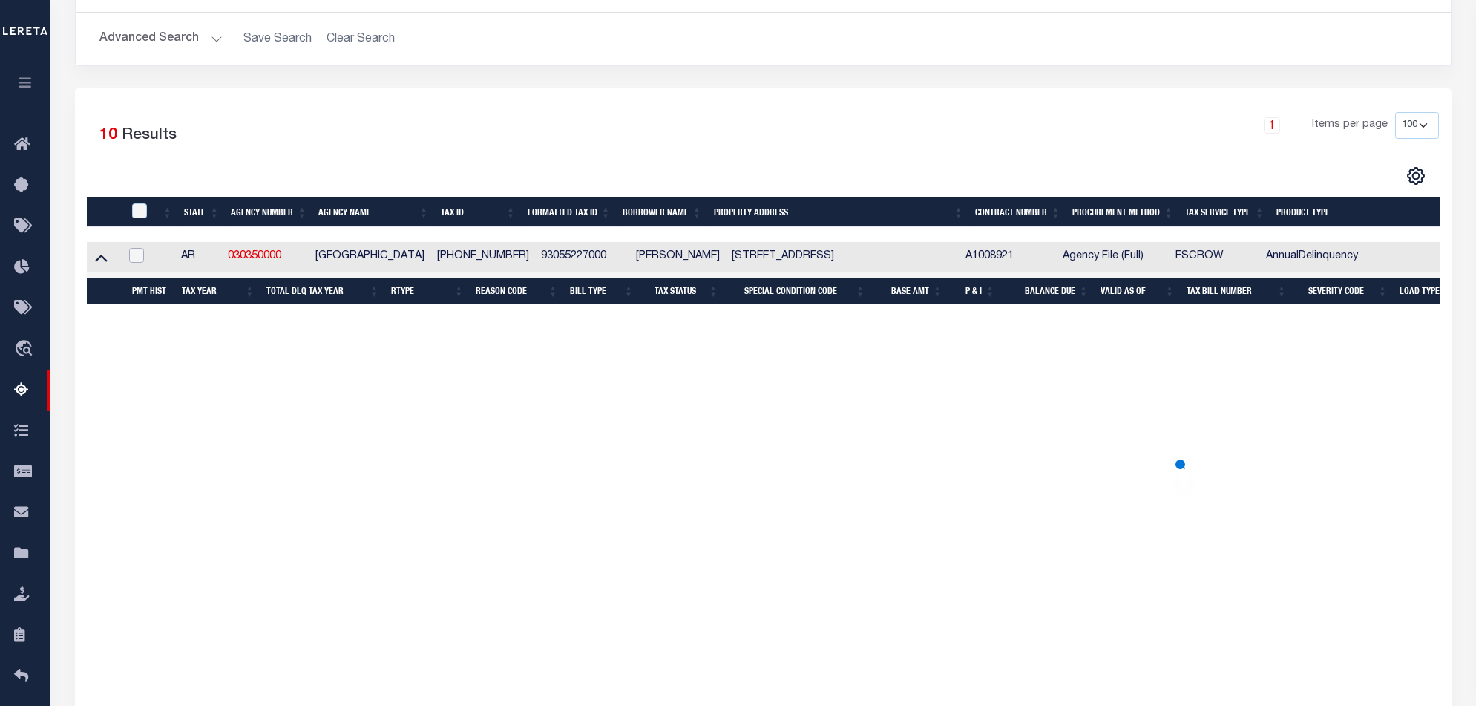
click at [139, 252] on input "checkbox" at bounding box center [136, 255] width 15 height 15
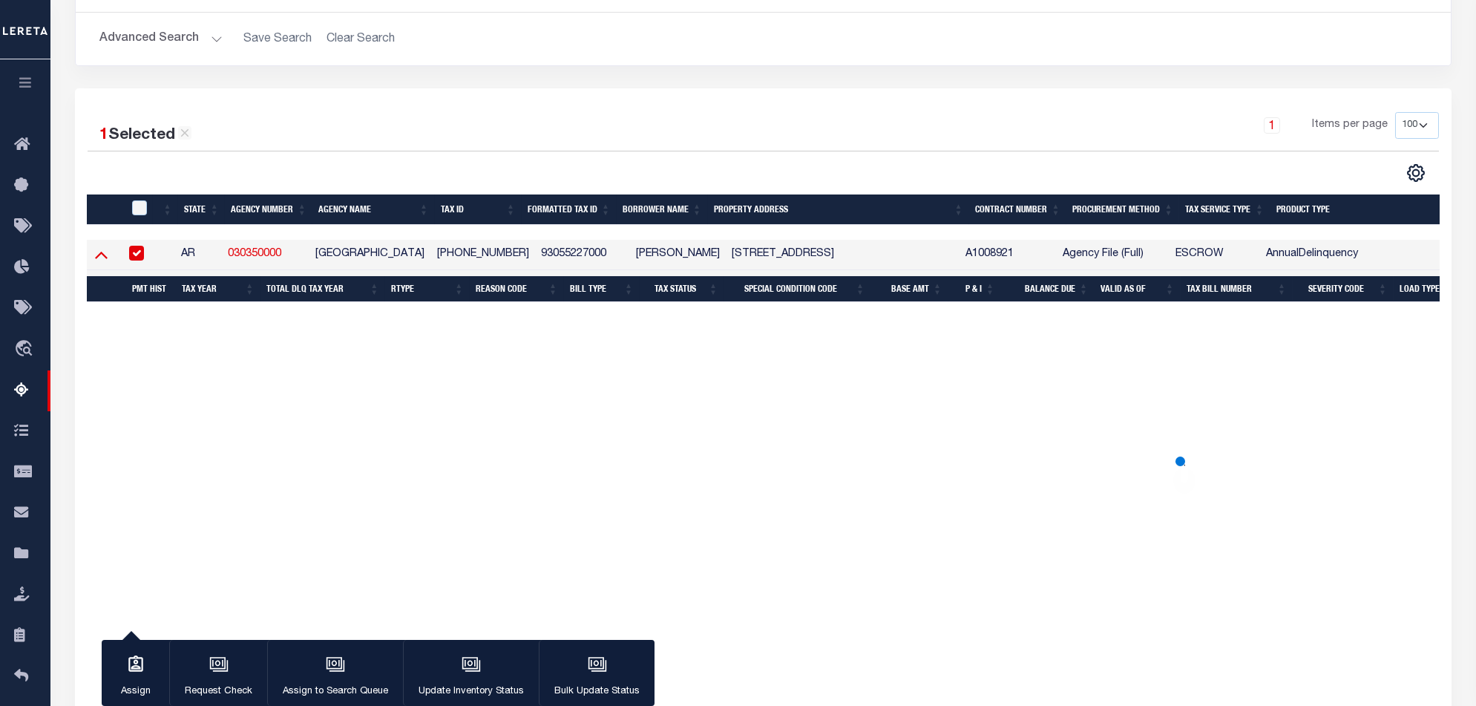
click at [103, 250] on icon at bounding box center [101, 254] width 13 height 16
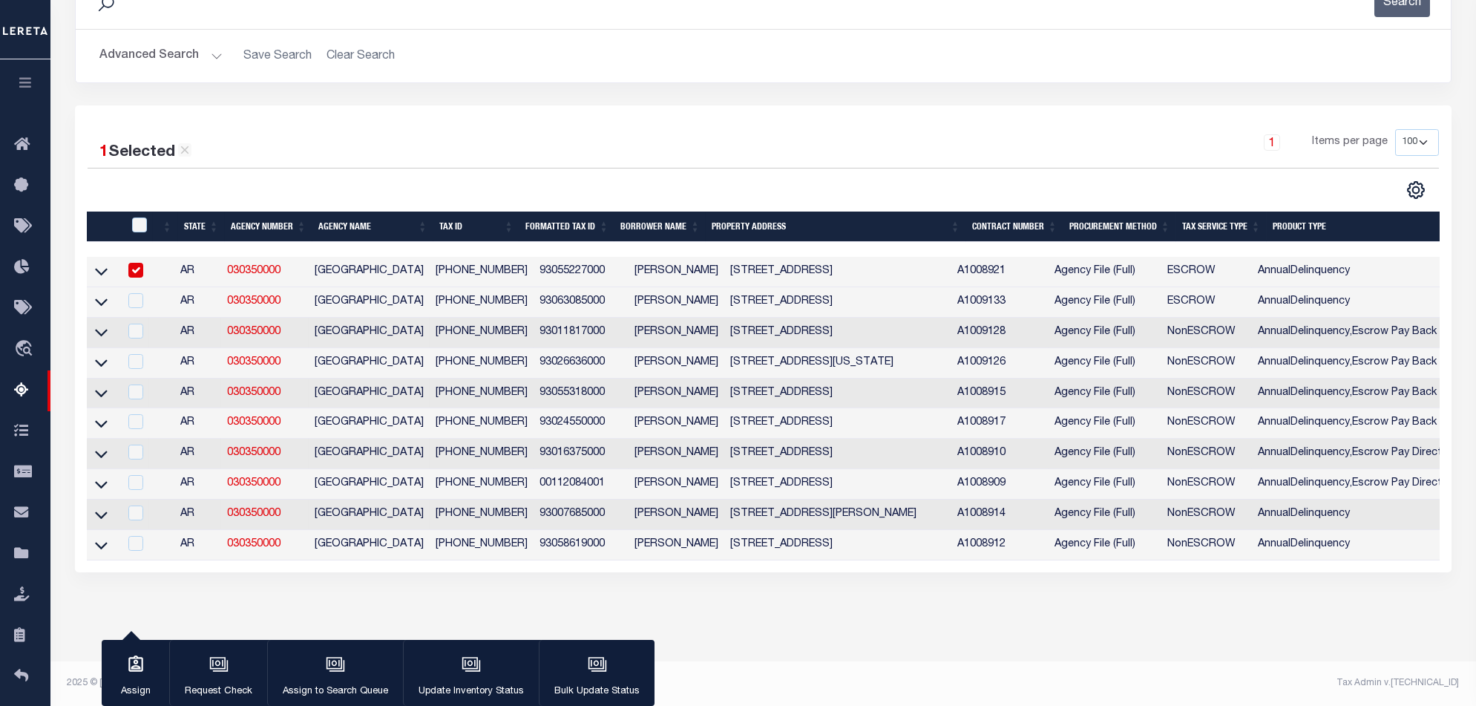
click at [88, 257] on td at bounding box center [103, 272] width 32 height 30
checkbox input "false"
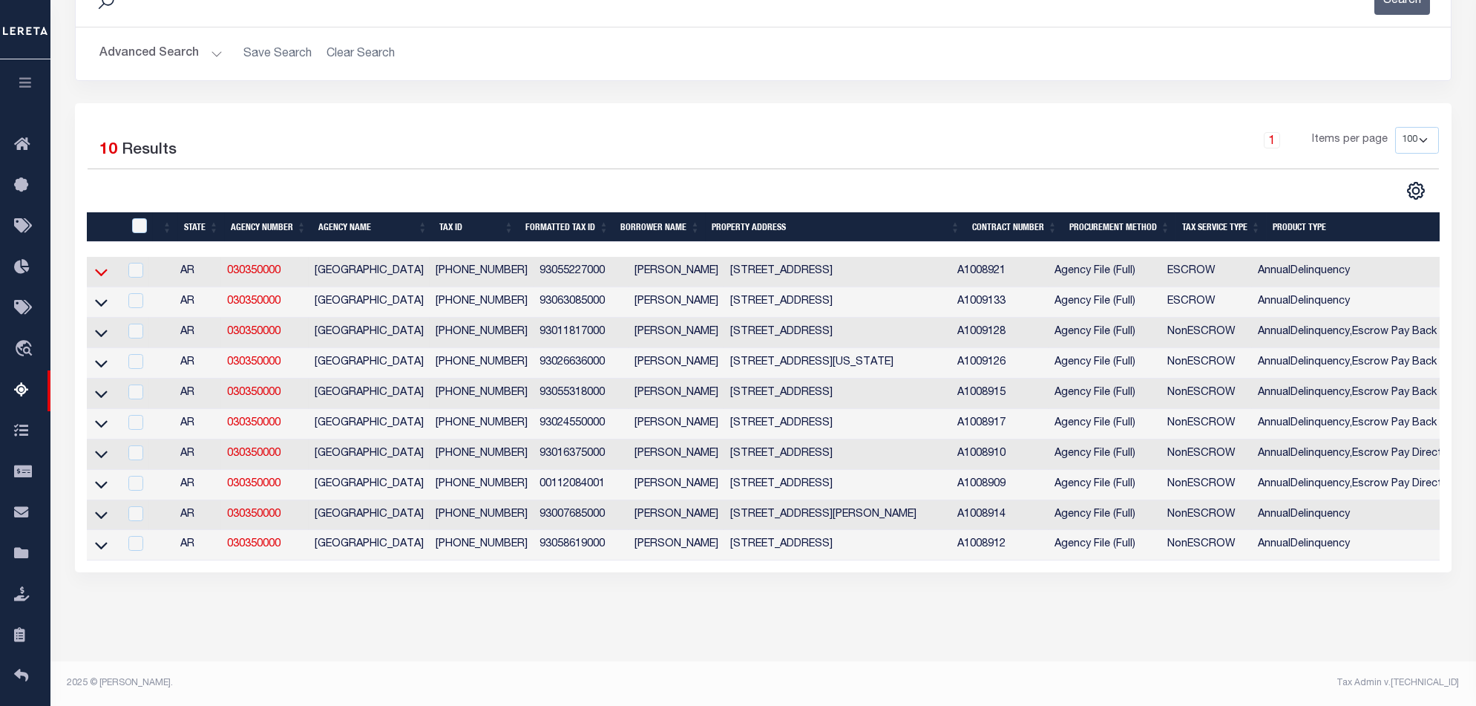
click at [99, 264] on icon at bounding box center [101, 272] width 13 height 16
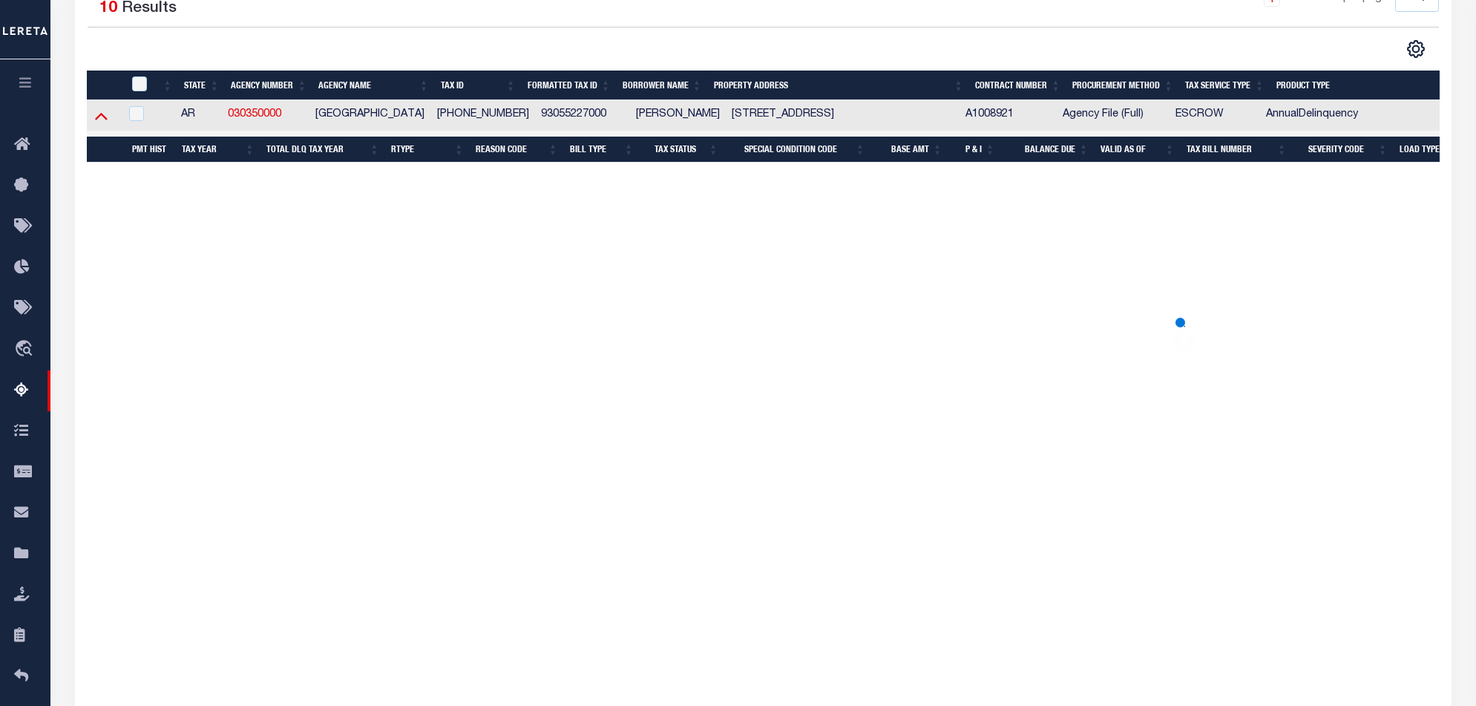
click at [105, 113] on icon at bounding box center [101, 116] width 13 height 16
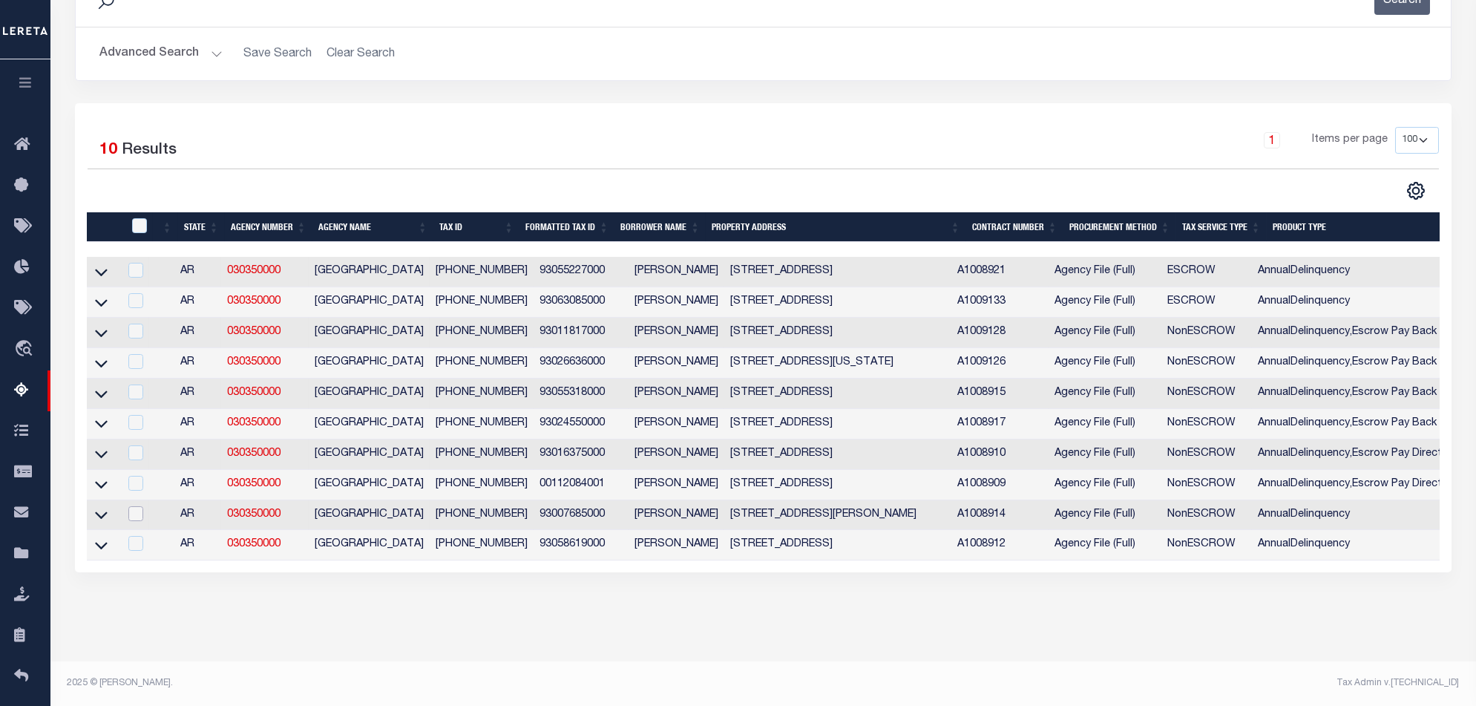
click at [133, 507] on input "checkbox" at bounding box center [135, 513] width 15 height 15
checkbox input "true"
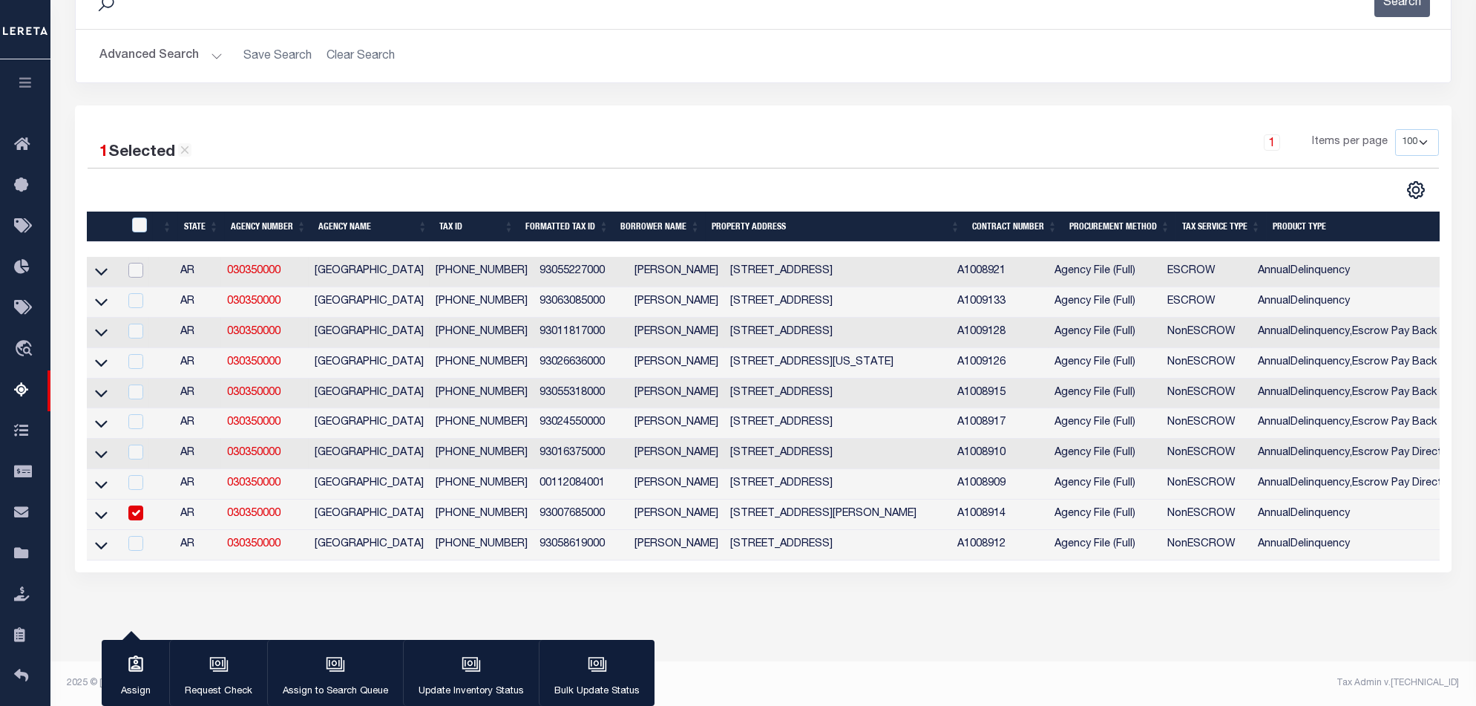
click at [137, 263] on input "checkbox" at bounding box center [135, 270] width 15 height 15
checkbox input "true"
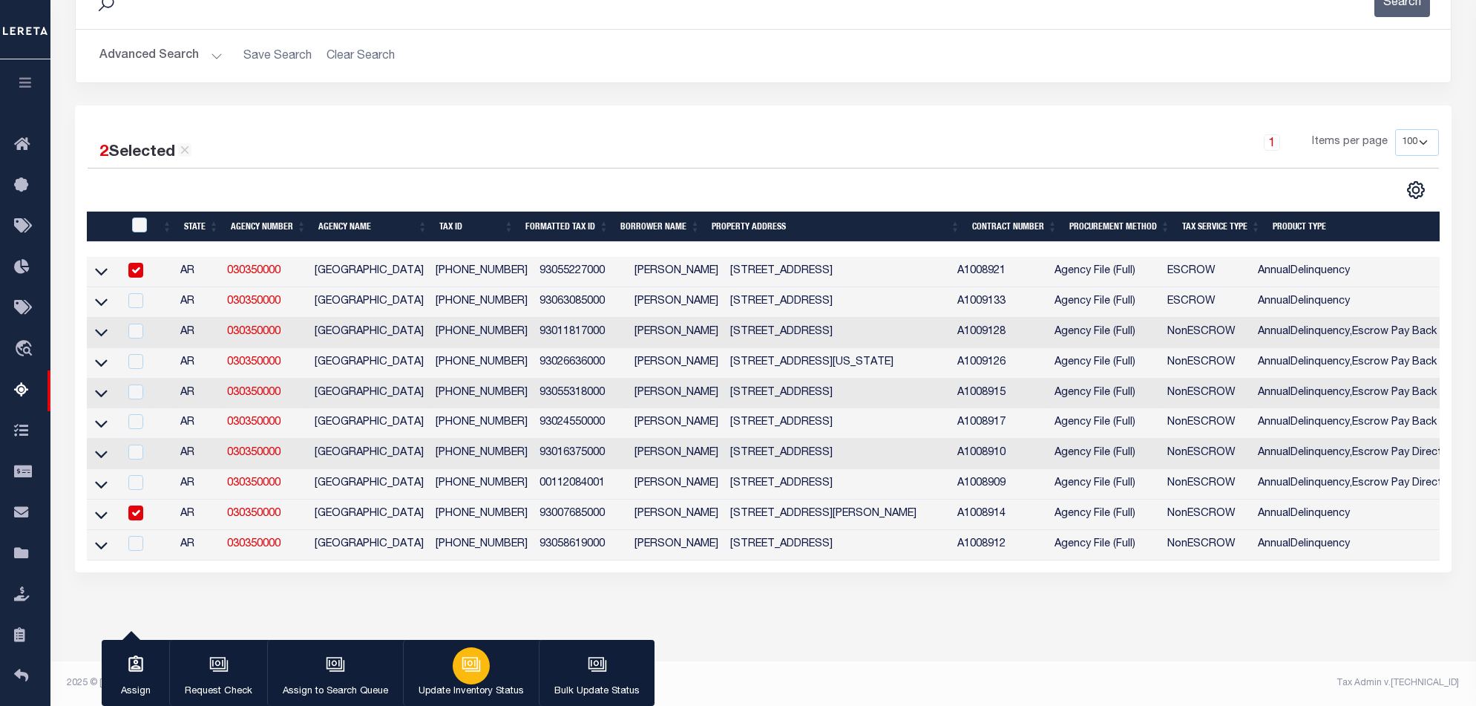
click at [464, 671] on icon "button" at bounding box center [470, 663] width 19 height 19
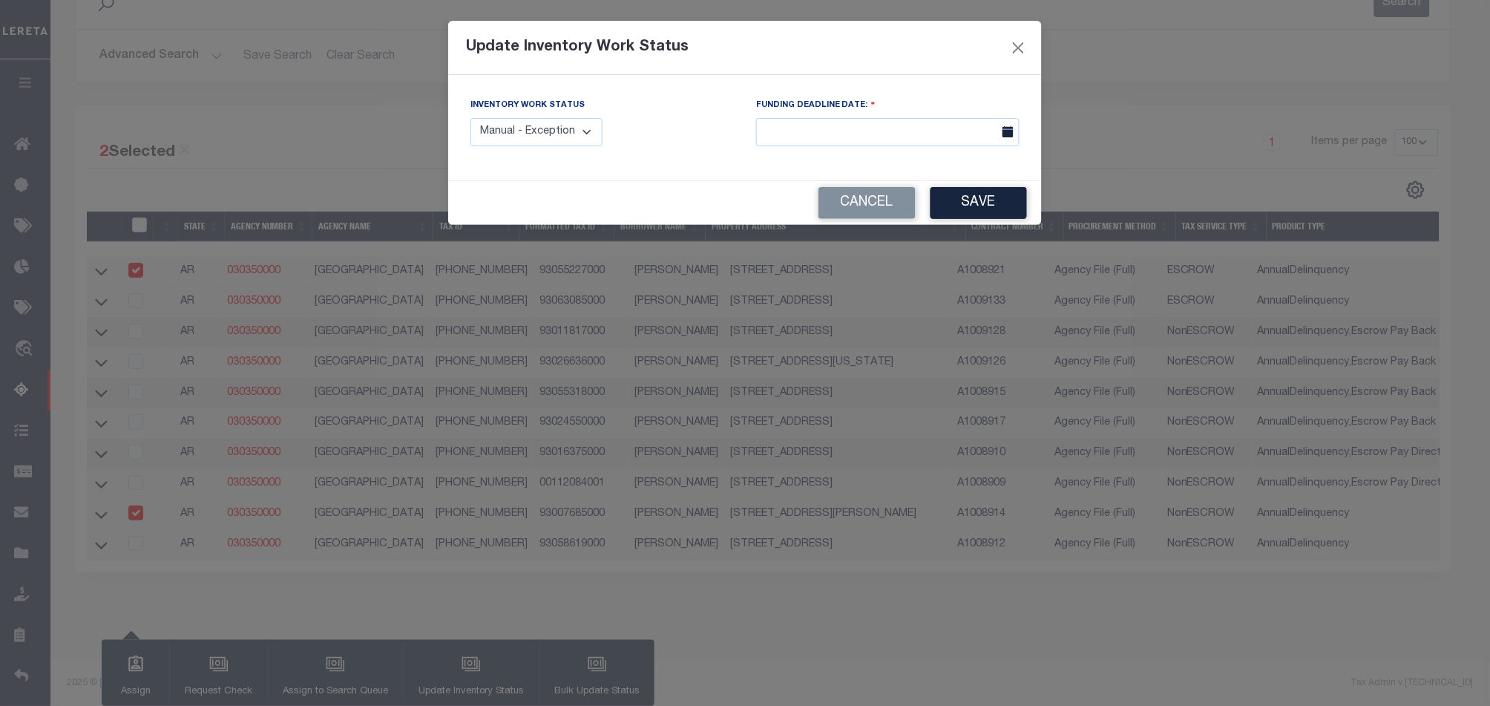
click at [571, 130] on select "Manual - Exception Pended - Awaiting Search Late Add Exception Completed" at bounding box center [536, 132] width 132 height 29
select select "4"
click at [470, 118] on select "Manual - Exception Pended - Awaiting Search Late Add Exception Completed" at bounding box center [536, 132] width 132 height 29
click at [901, 135] on input "text" at bounding box center [887, 132] width 263 height 29
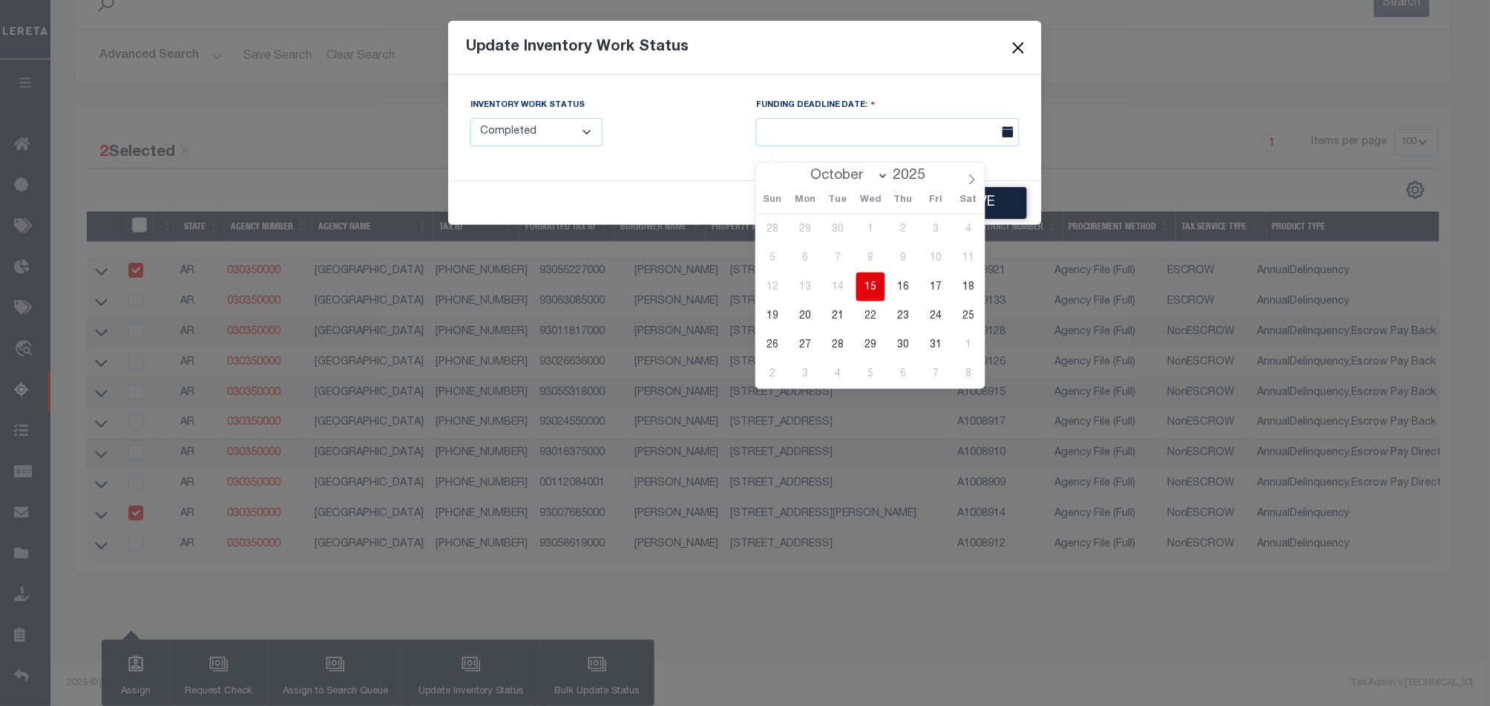
click at [878, 273] on span "15" at bounding box center [870, 286] width 29 height 29
type input "10/15/2025"
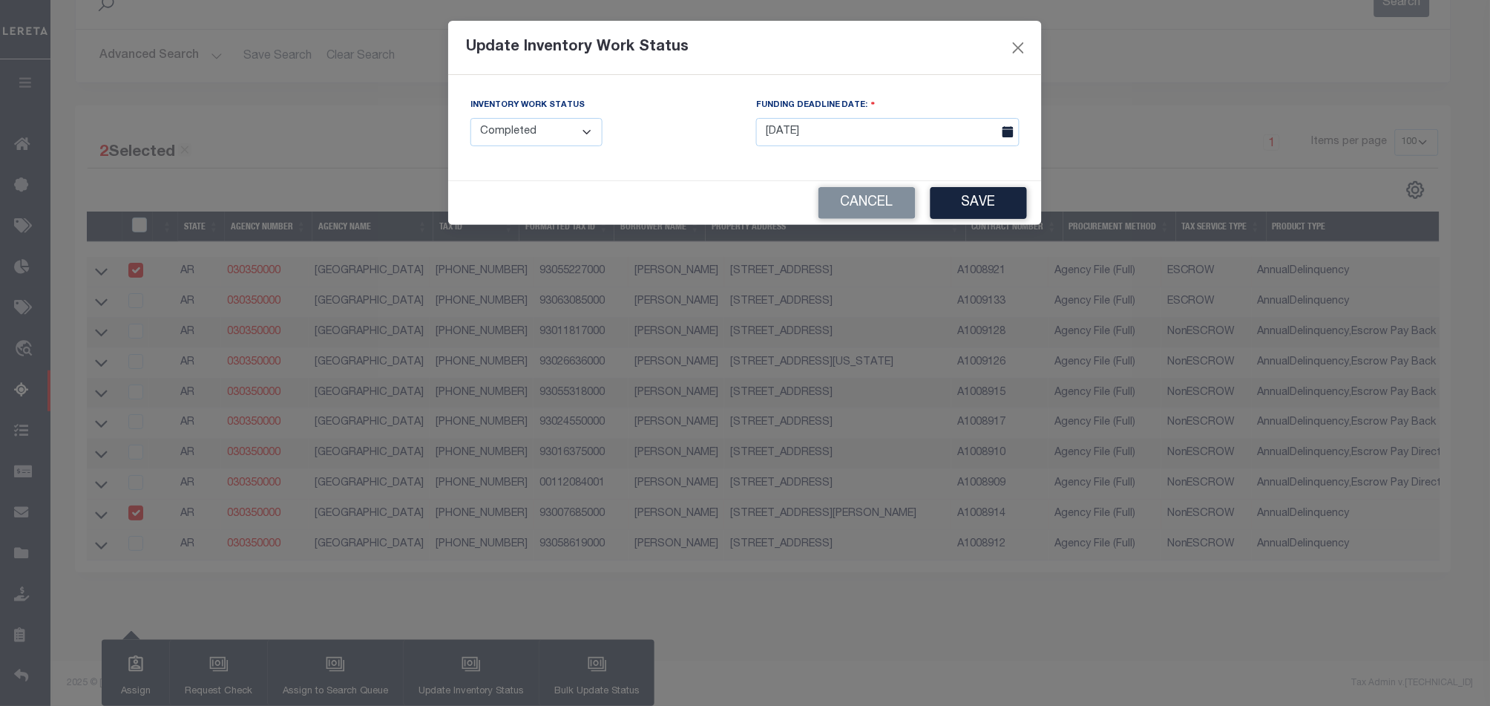
click at [973, 194] on button "Save" at bounding box center [978, 203] width 96 height 32
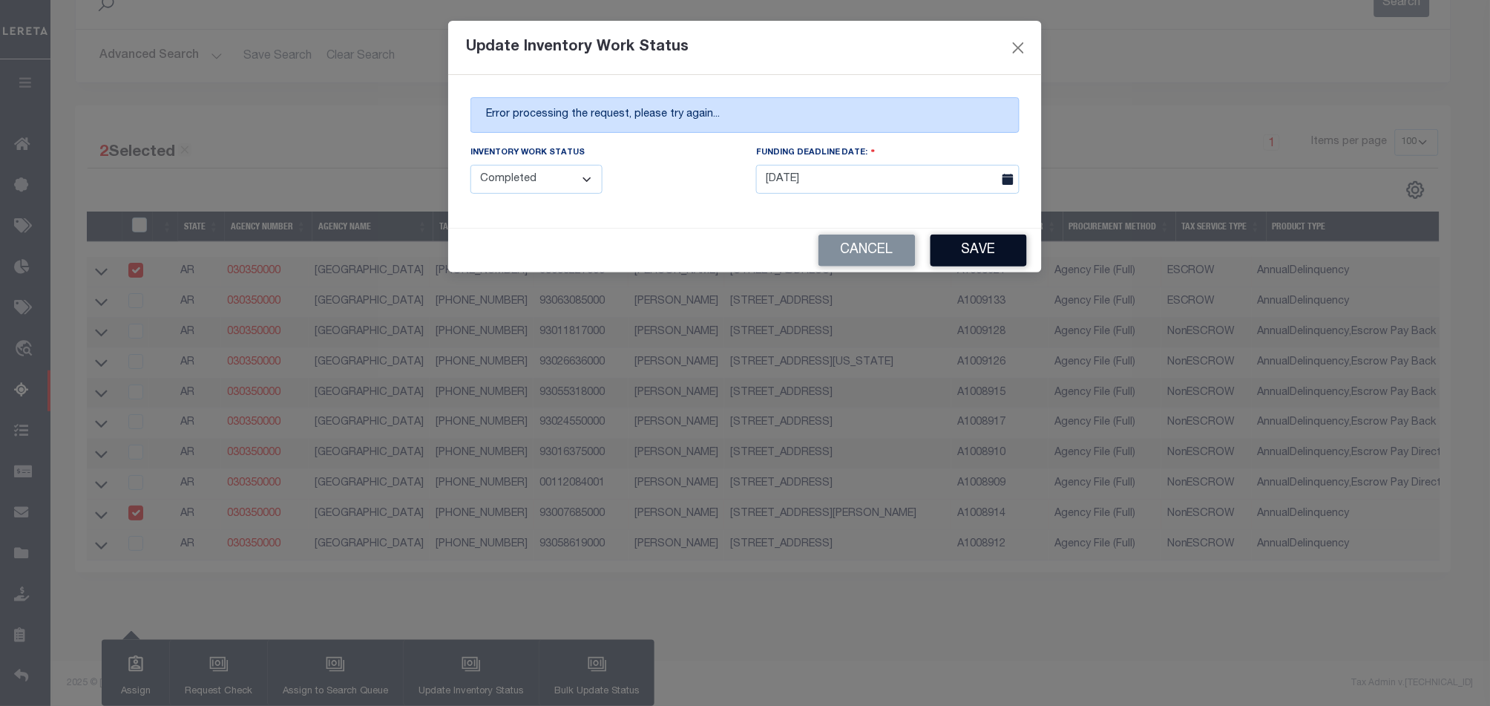
click at [993, 250] on button "Save" at bounding box center [978, 250] width 96 height 32
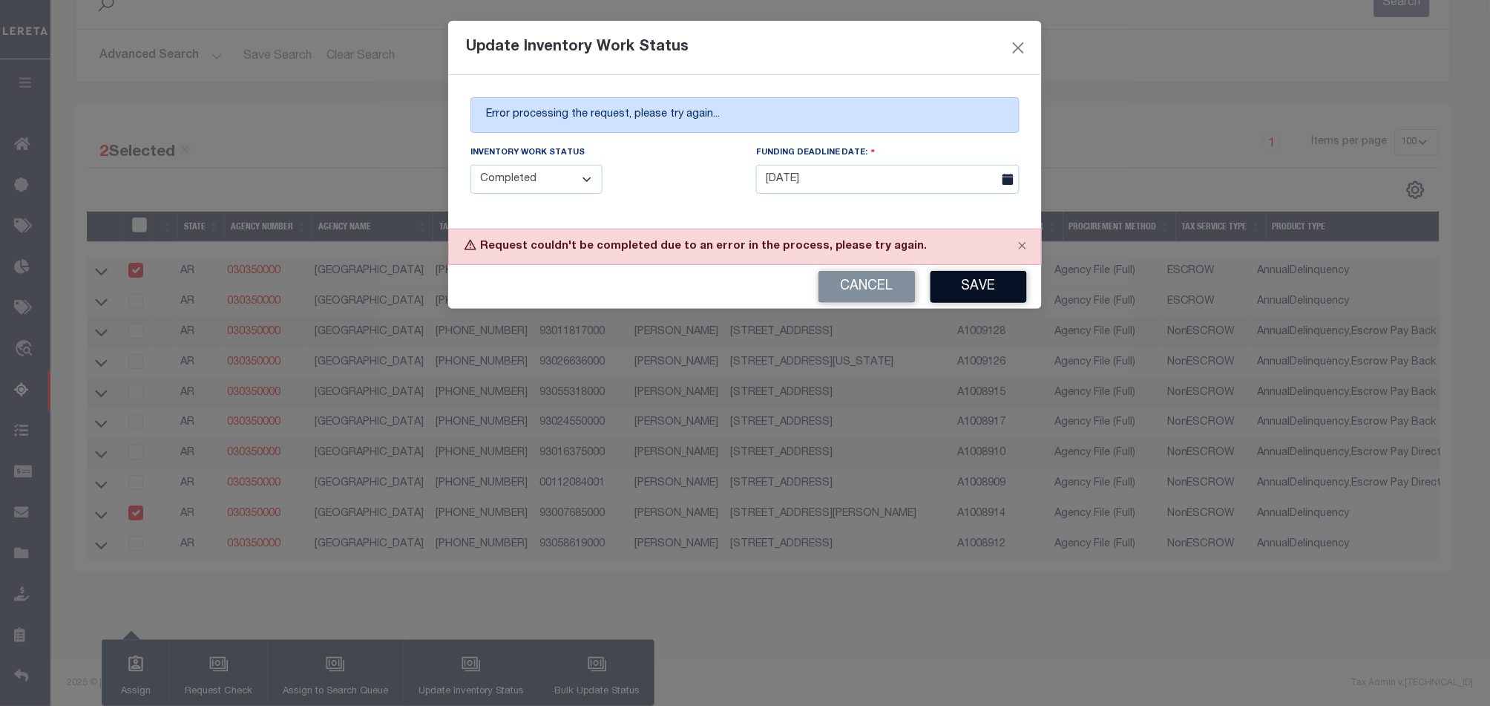
click at [962, 289] on button "Save" at bounding box center [978, 287] width 96 height 32
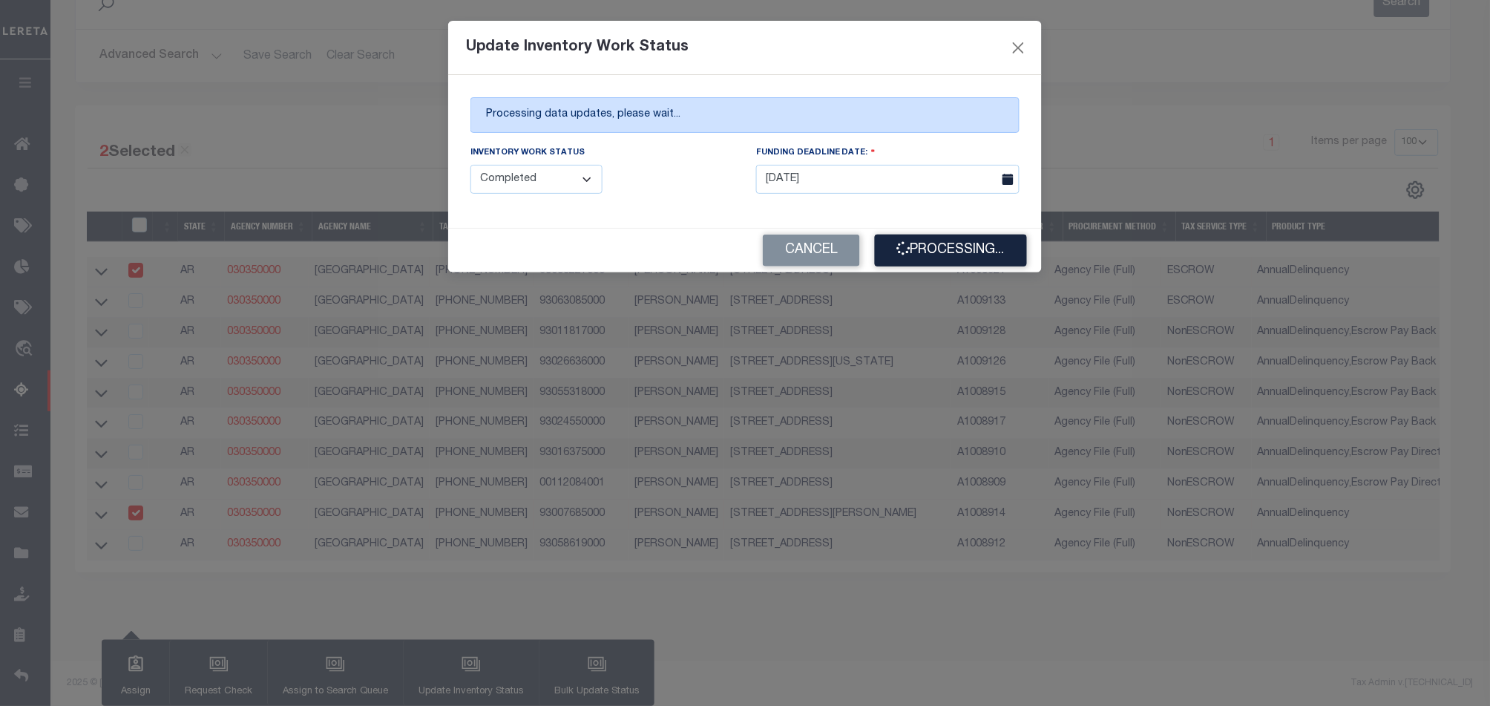
click at [645, 48] on h5 "Update Inventory Work Status" at bounding box center [577, 48] width 223 height 18
click at [650, 40] on h5 "Update Inventory Work Status" at bounding box center [577, 48] width 223 height 18
drag, startPoint x: 688, startPoint y: 50, endPoint x: 468, endPoint y: 47, distance: 219.6
click at [468, 47] on div "Update Inventory Work Status" at bounding box center [745, 48] width 594 height 54
click at [505, 52] on h5 "Update Inventory Work Status" at bounding box center [577, 48] width 223 height 18
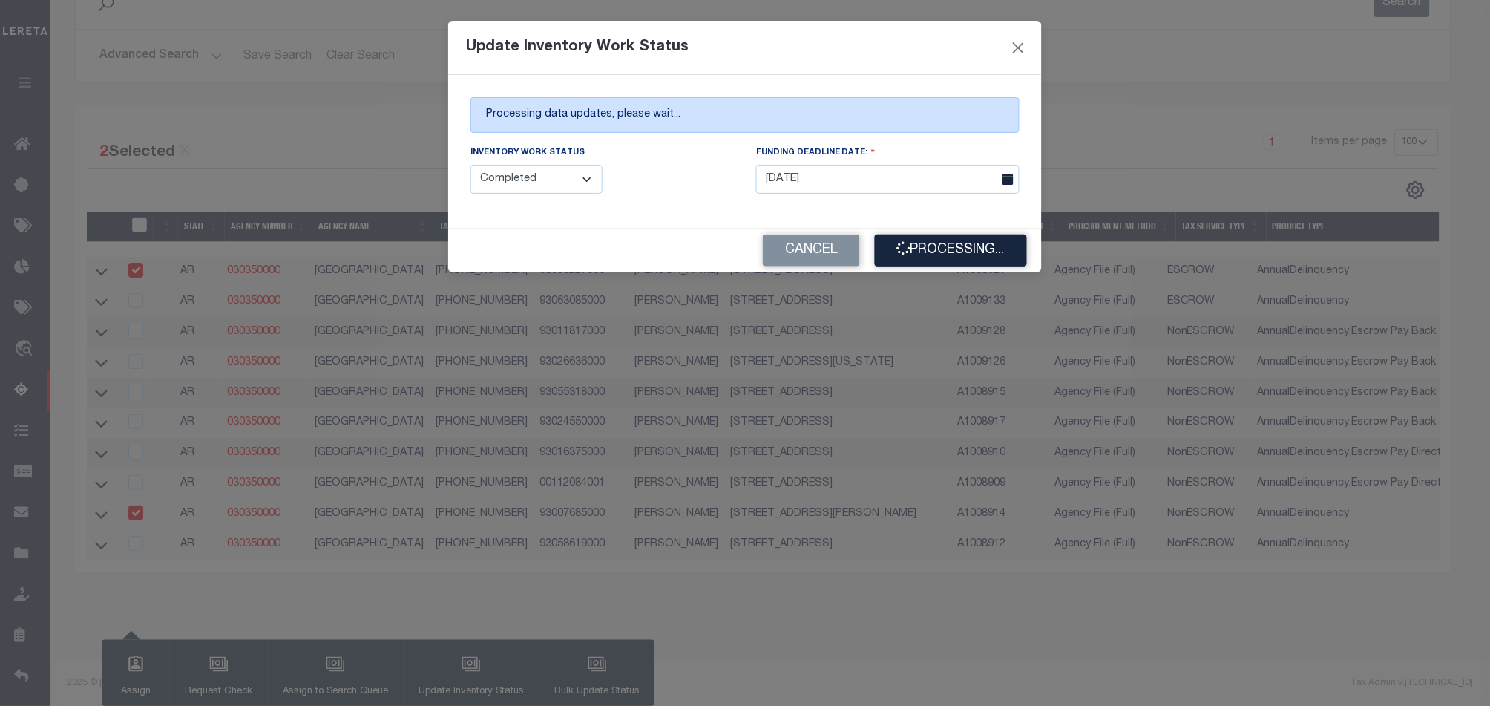
click at [551, 53] on h5 "Update Inventory Work Status" at bounding box center [577, 48] width 223 height 18
click at [613, 53] on h5 "Update Inventory Work Status" at bounding box center [577, 48] width 223 height 18
click at [655, 47] on h5 "Update Inventory Work Status" at bounding box center [577, 48] width 223 height 18
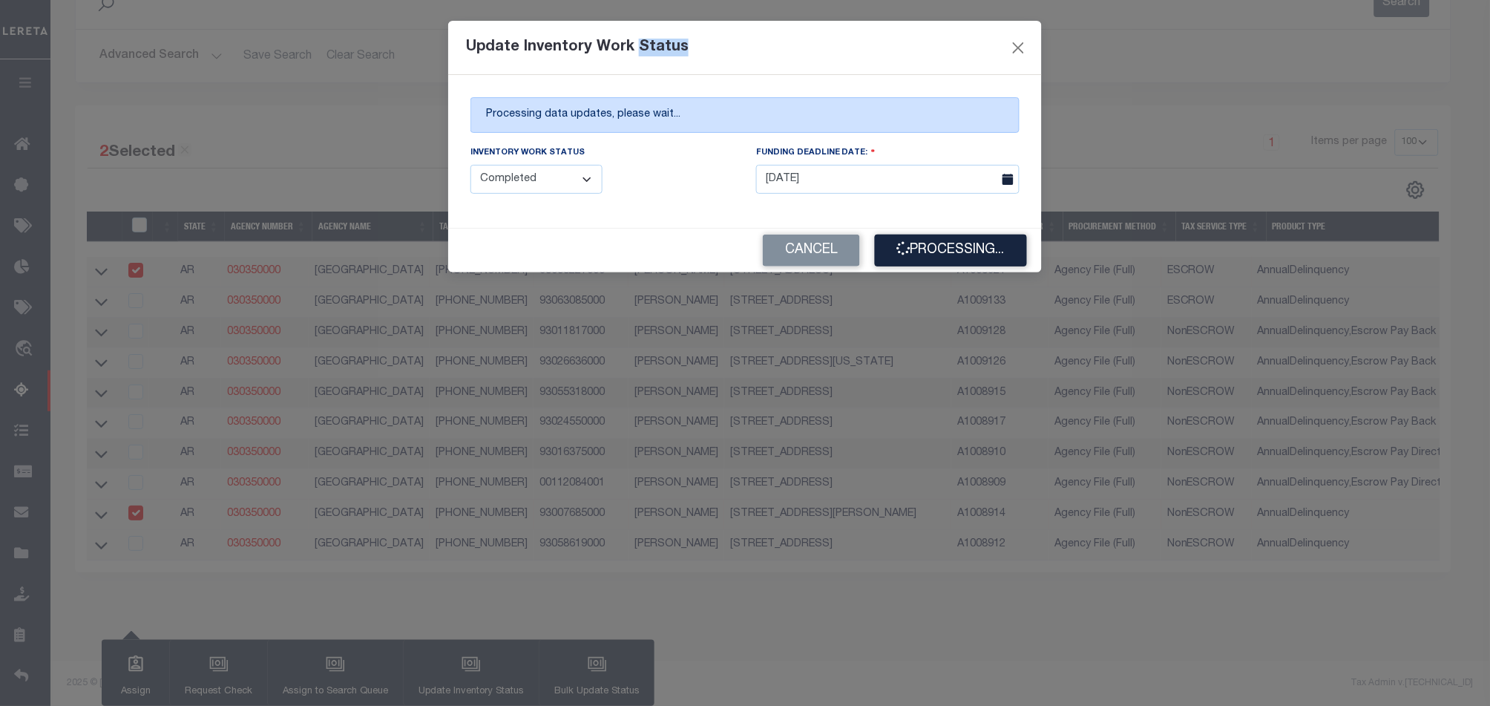
click at [746, 68] on div "Update Inventory Work Status" at bounding box center [745, 48] width 594 height 54
click at [739, 60] on div "Update Inventory Work Status" at bounding box center [745, 48] width 594 height 54
drag, startPoint x: 465, startPoint y: 45, endPoint x: 683, endPoint y: 52, distance: 218.2
click at [683, 52] on div "Update Inventory Work Status" at bounding box center [745, 48] width 594 height 54
click at [703, 52] on div "Update Inventory Work Status" at bounding box center [745, 48] width 594 height 54
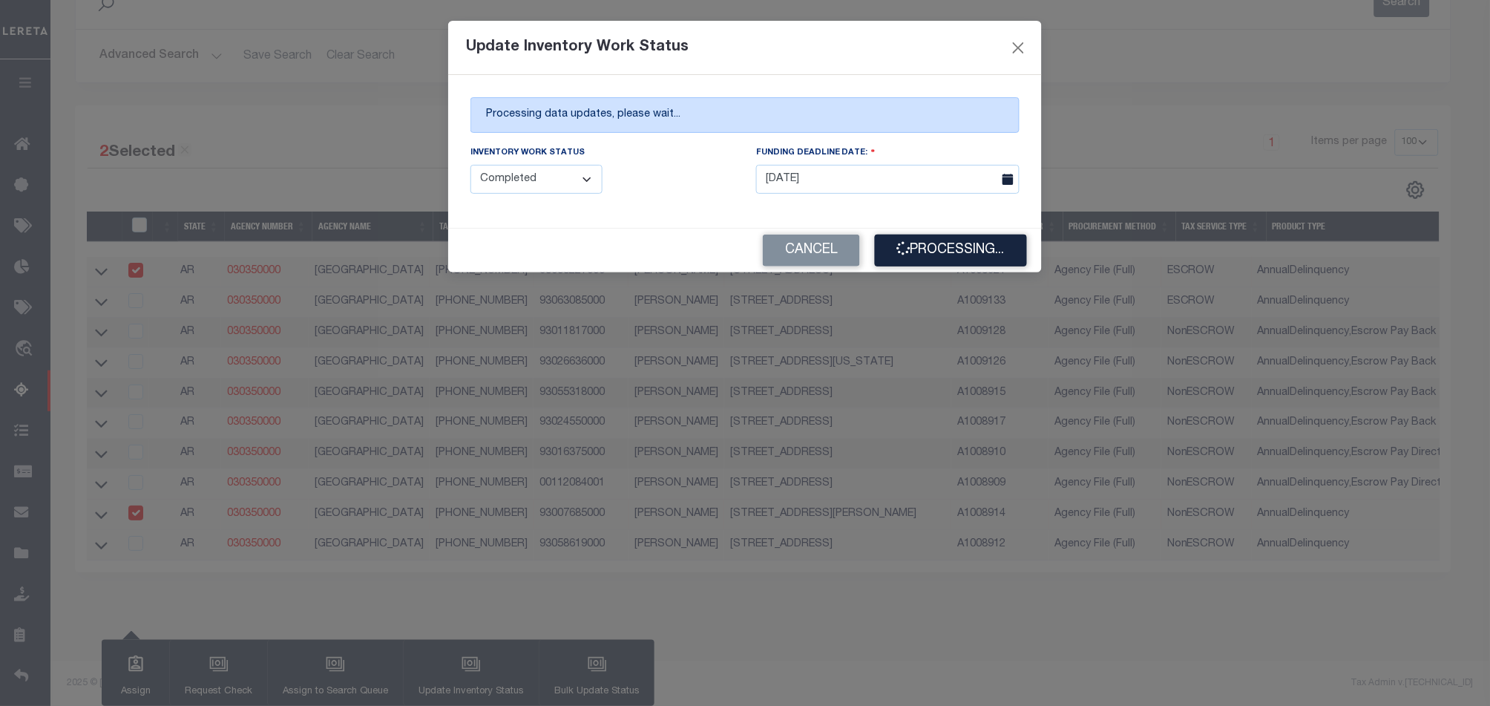
click at [889, 44] on div "Update Inventory Work Status" at bounding box center [745, 48] width 594 height 54
click at [764, 196] on div "FUNDING DEADLINE DATE: 10/15/2025" at bounding box center [888, 175] width 286 height 61
click at [1019, 38] on button "Close" at bounding box center [1018, 47] width 19 height 19
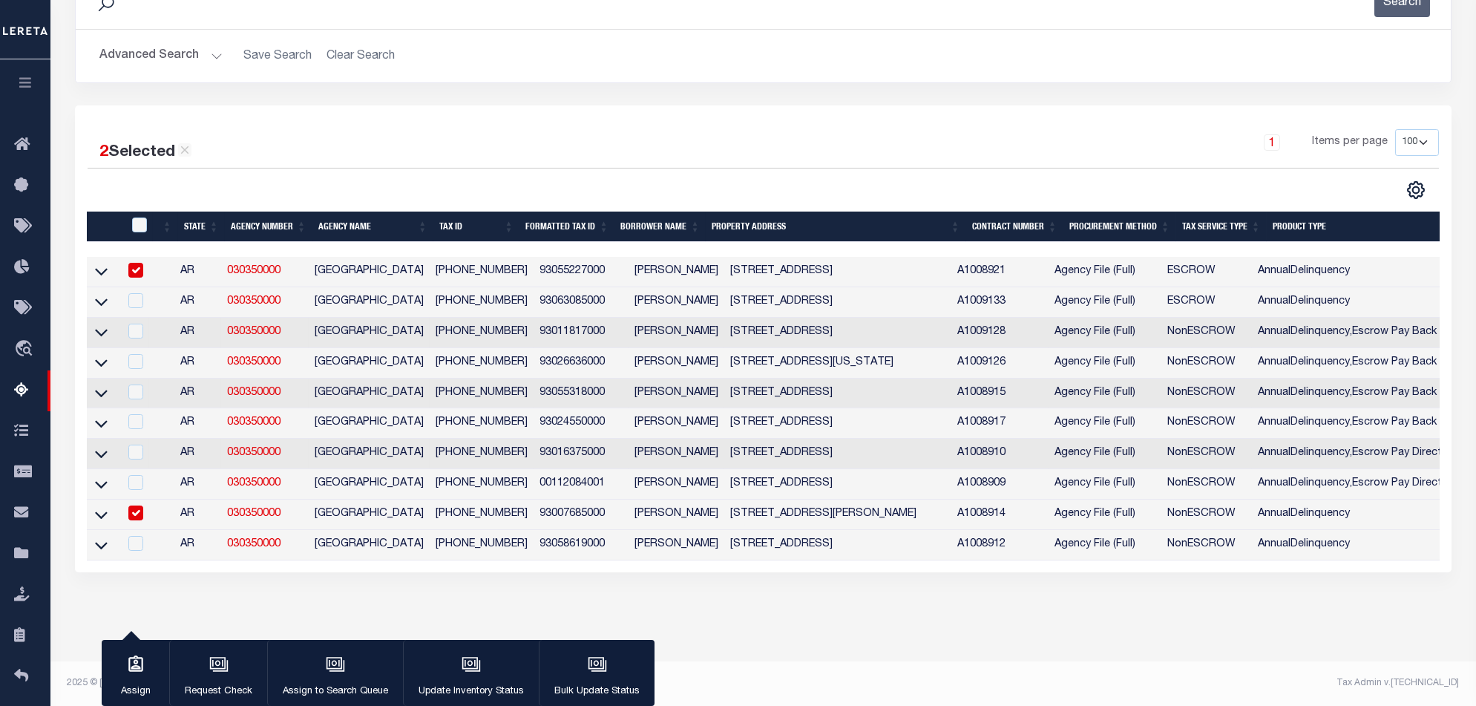
scroll to position [0, 973]
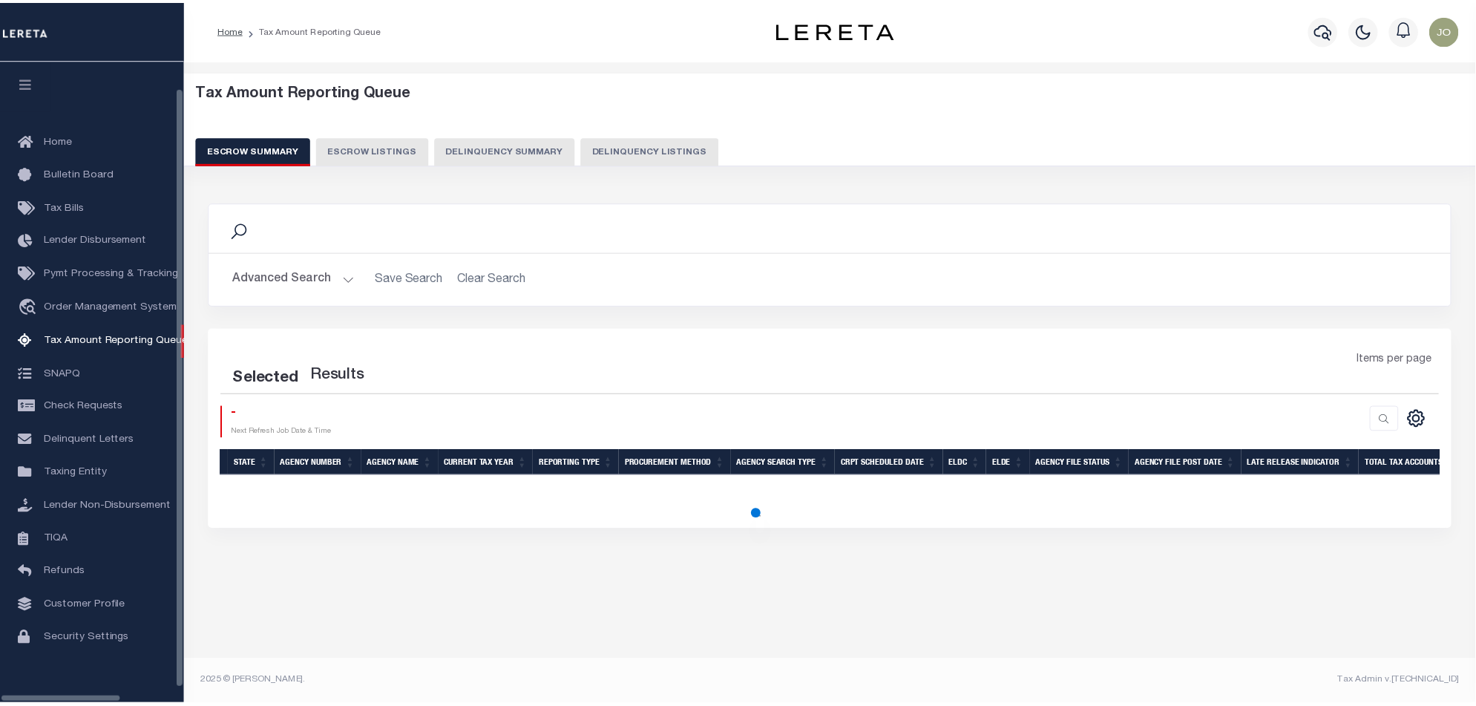
scroll to position [24, 0]
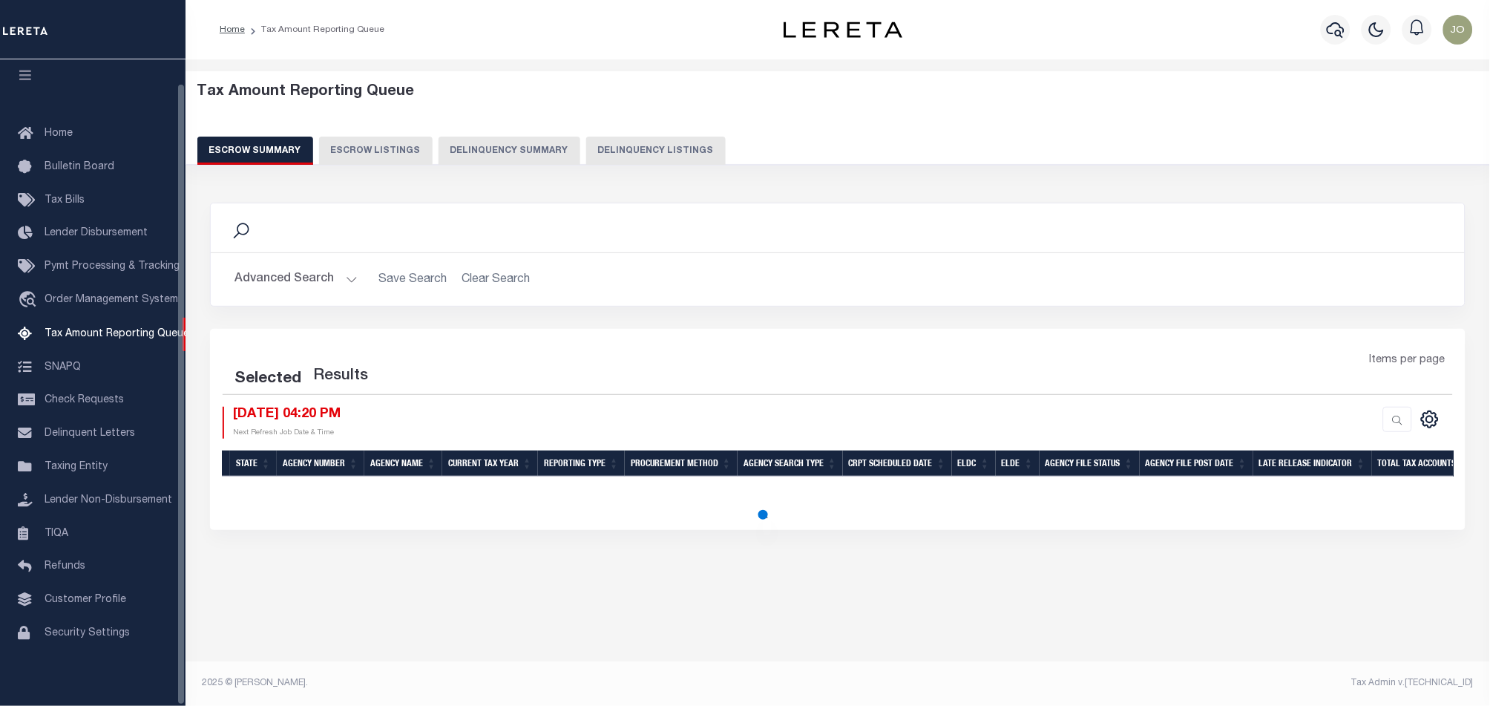
click at [547, 139] on button "Delinquency Summary" at bounding box center [509, 151] width 142 height 28
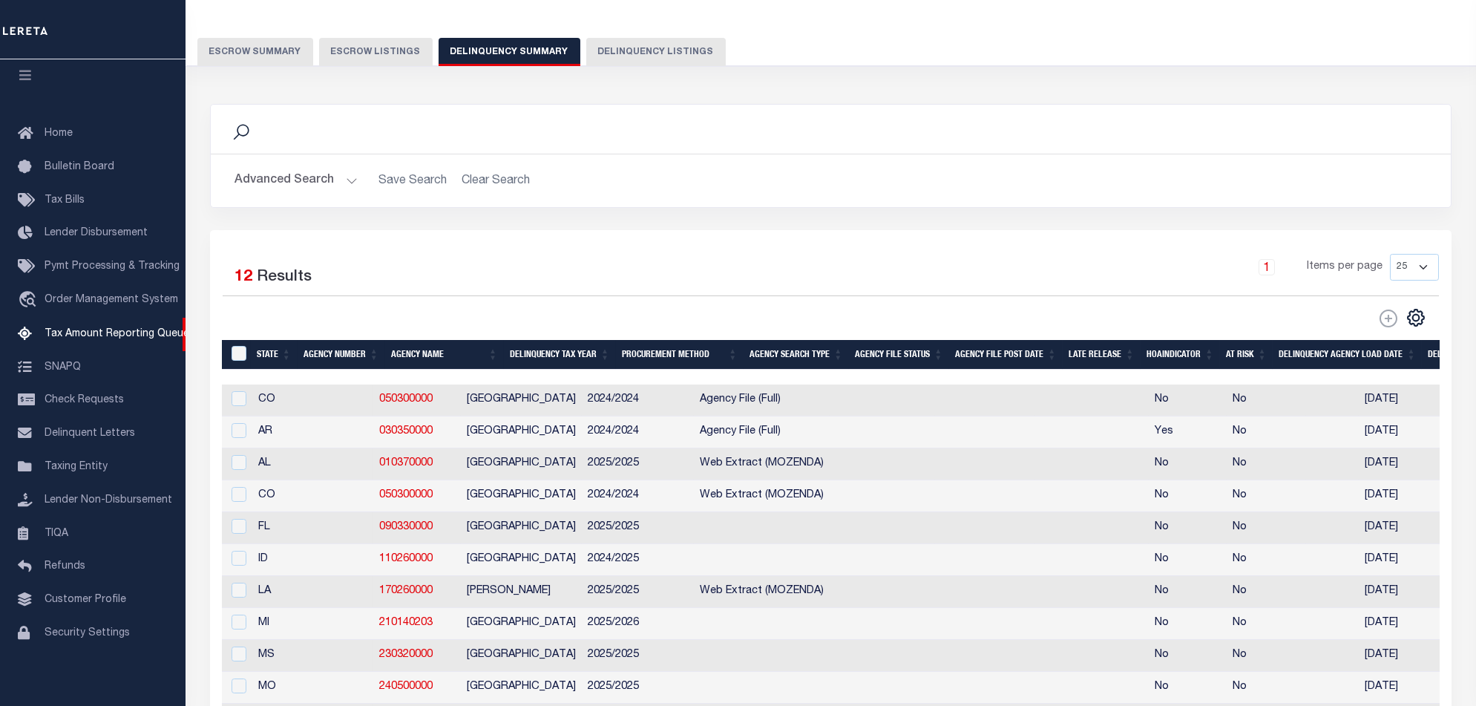
scroll to position [0, 1065]
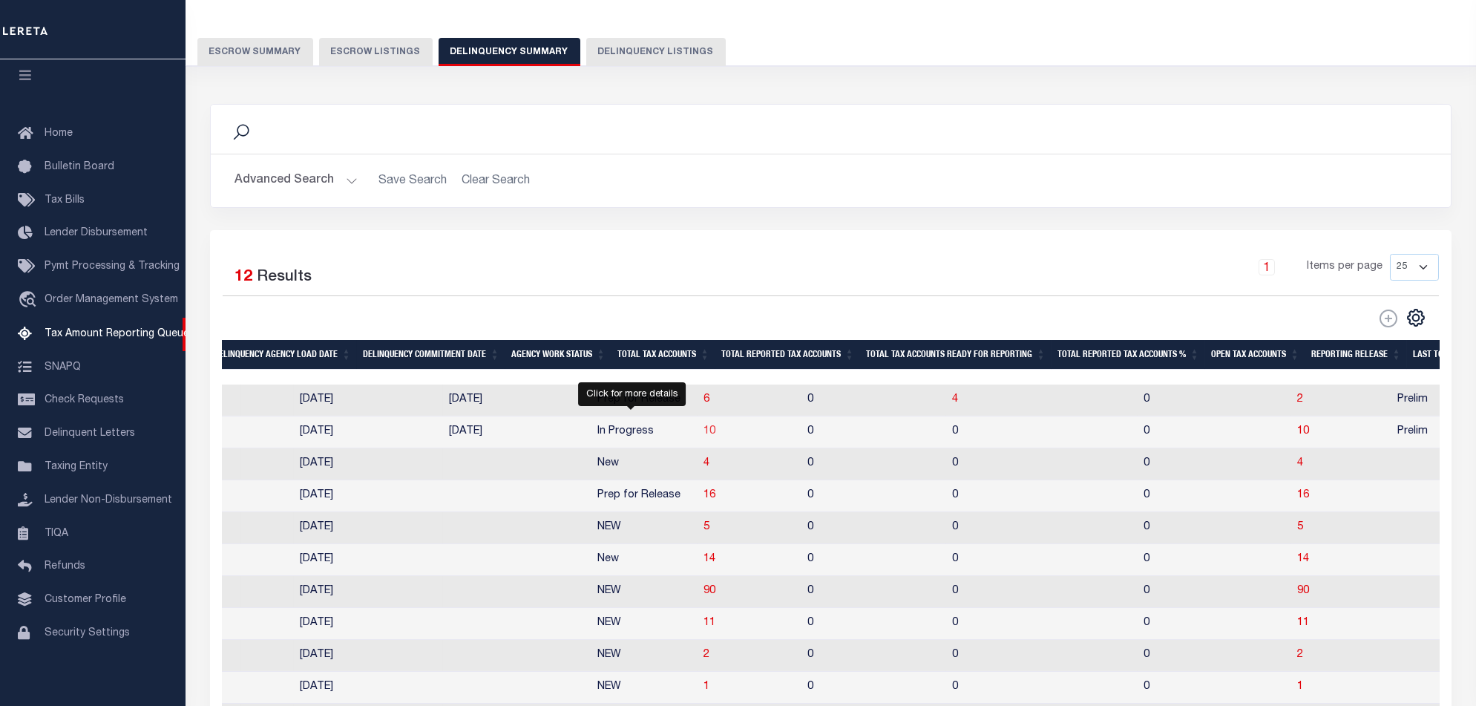
click at [703, 436] on span "10" at bounding box center [709, 431] width 12 height 10
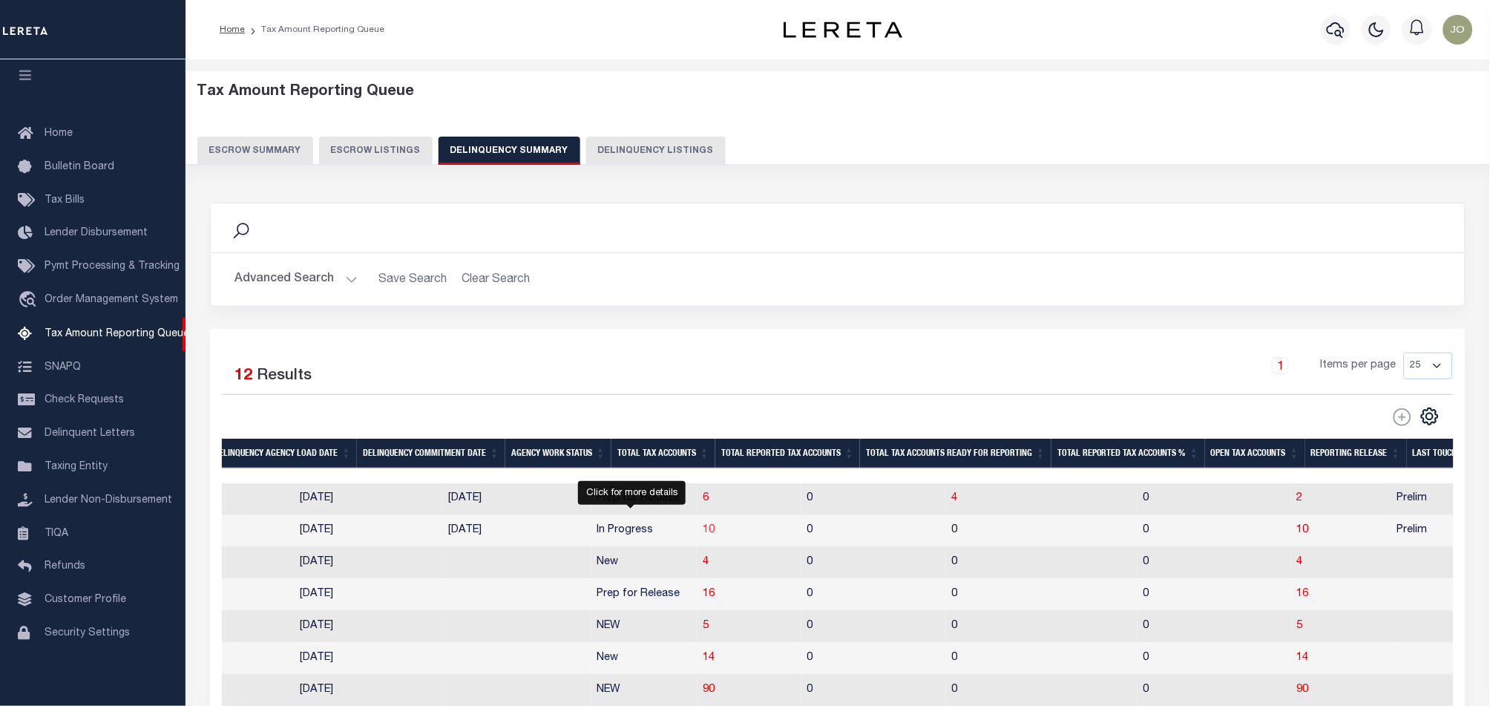
select select "100"
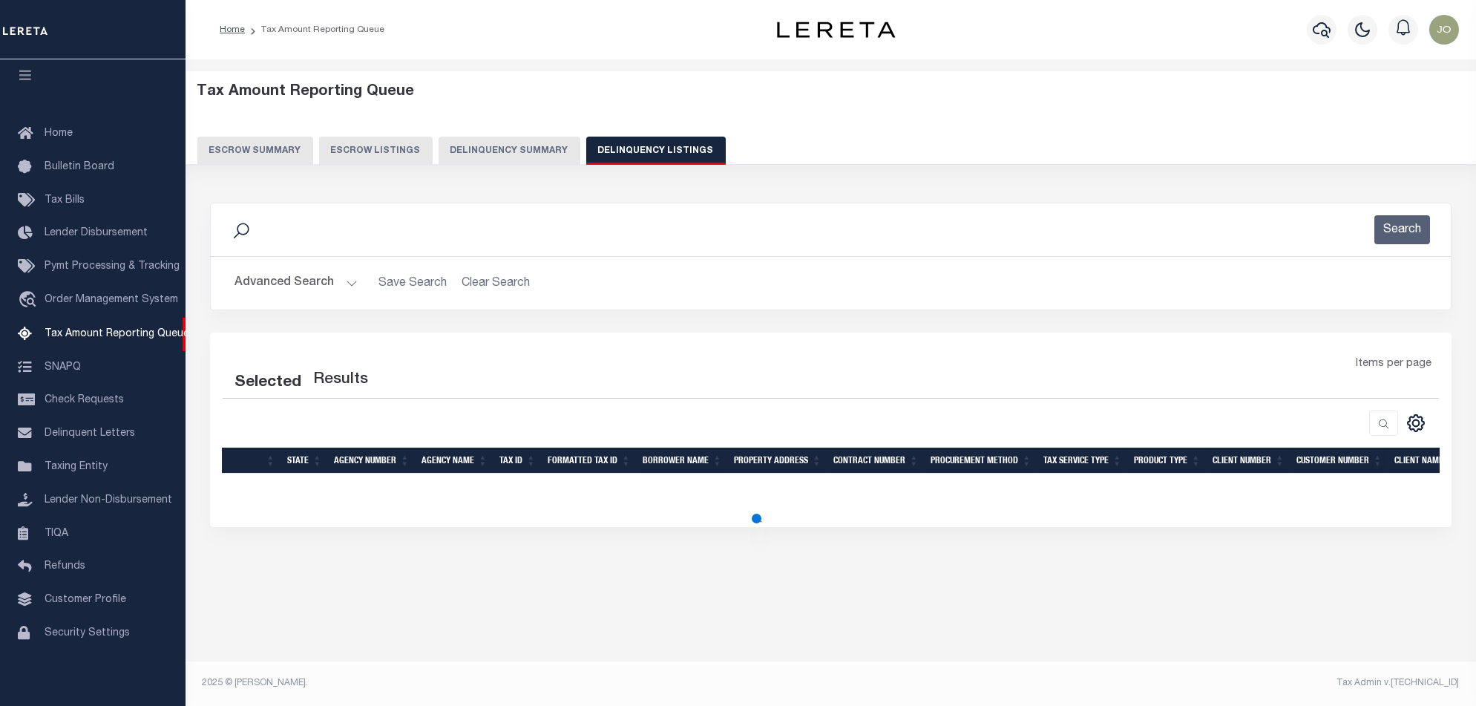
select select "100"
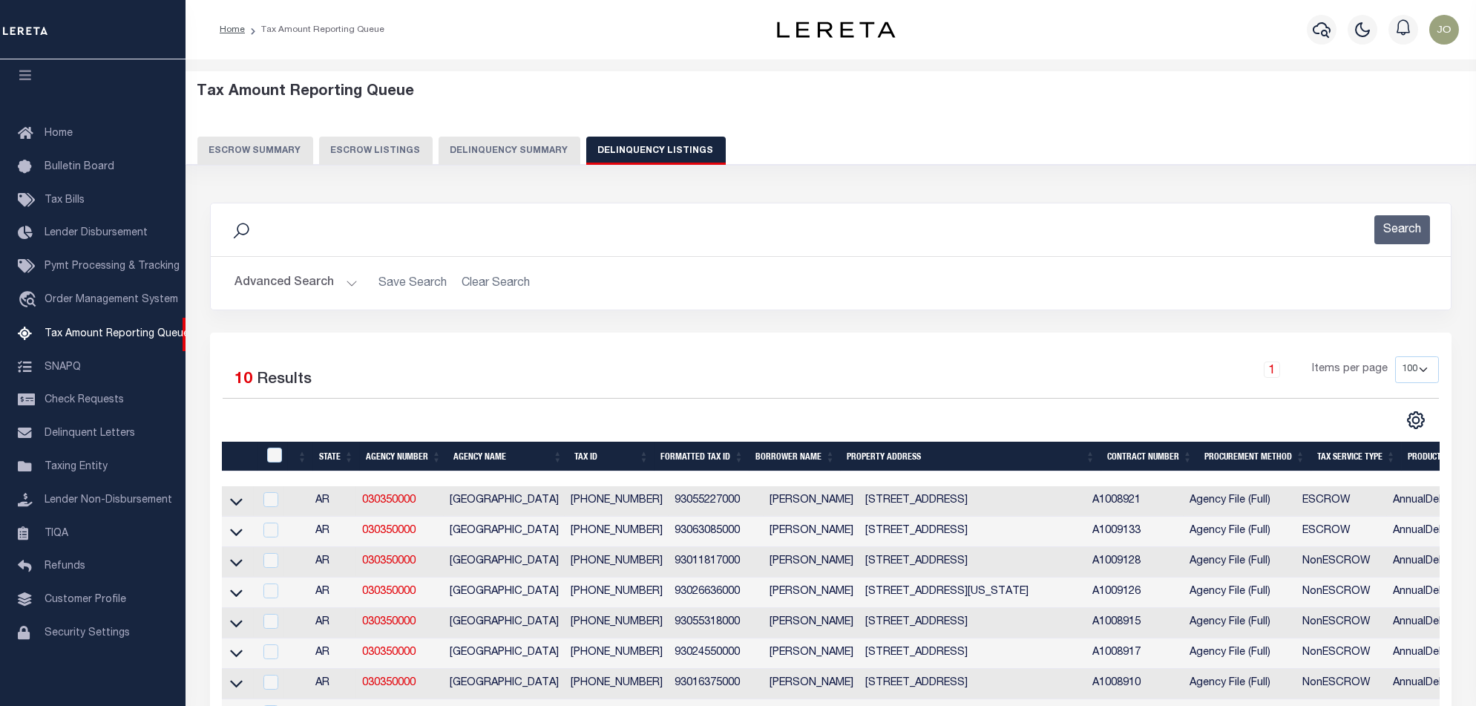
scroll to position [197, 0]
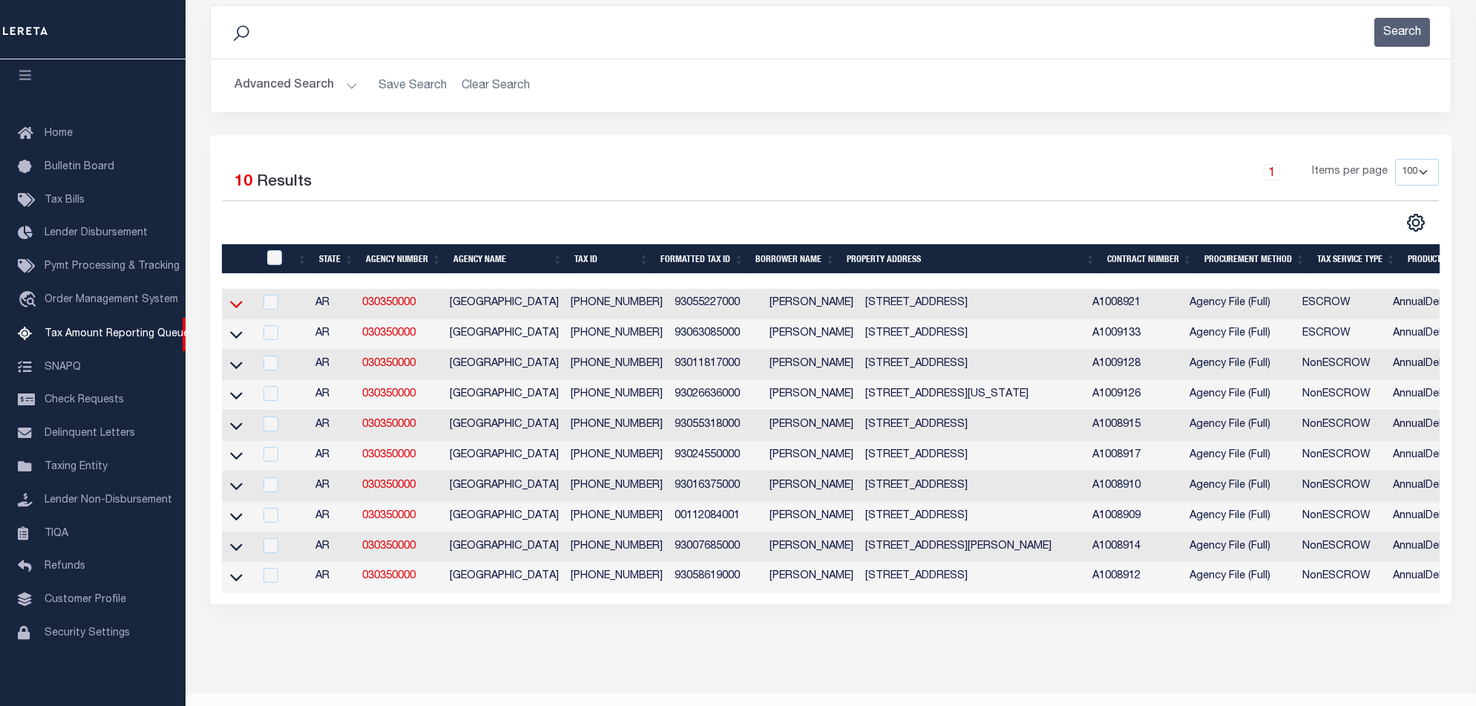
click at [240, 305] on icon at bounding box center [236, 304] width 13 height 7
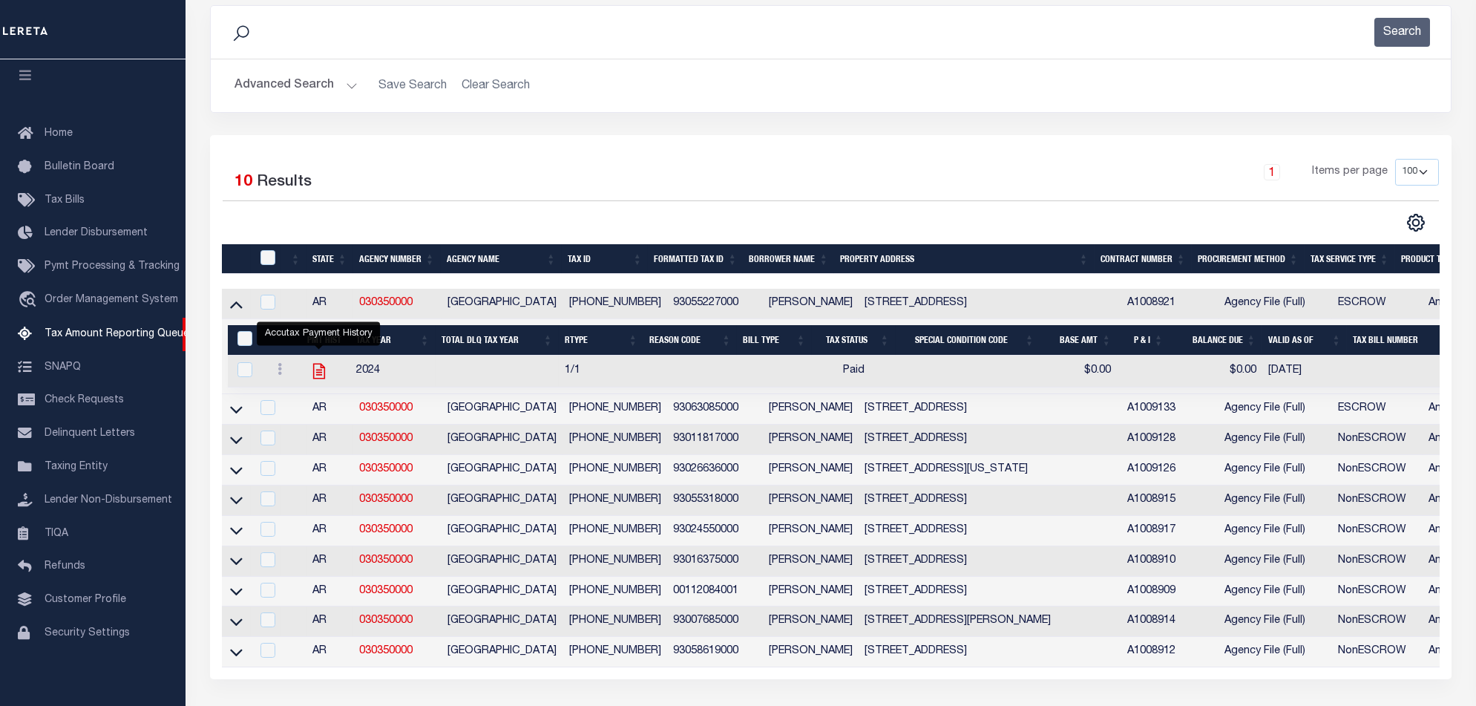
click at [323, 375] on icon "" at bounding box center [318, 370] width 19 height 19
checkbox input "true"
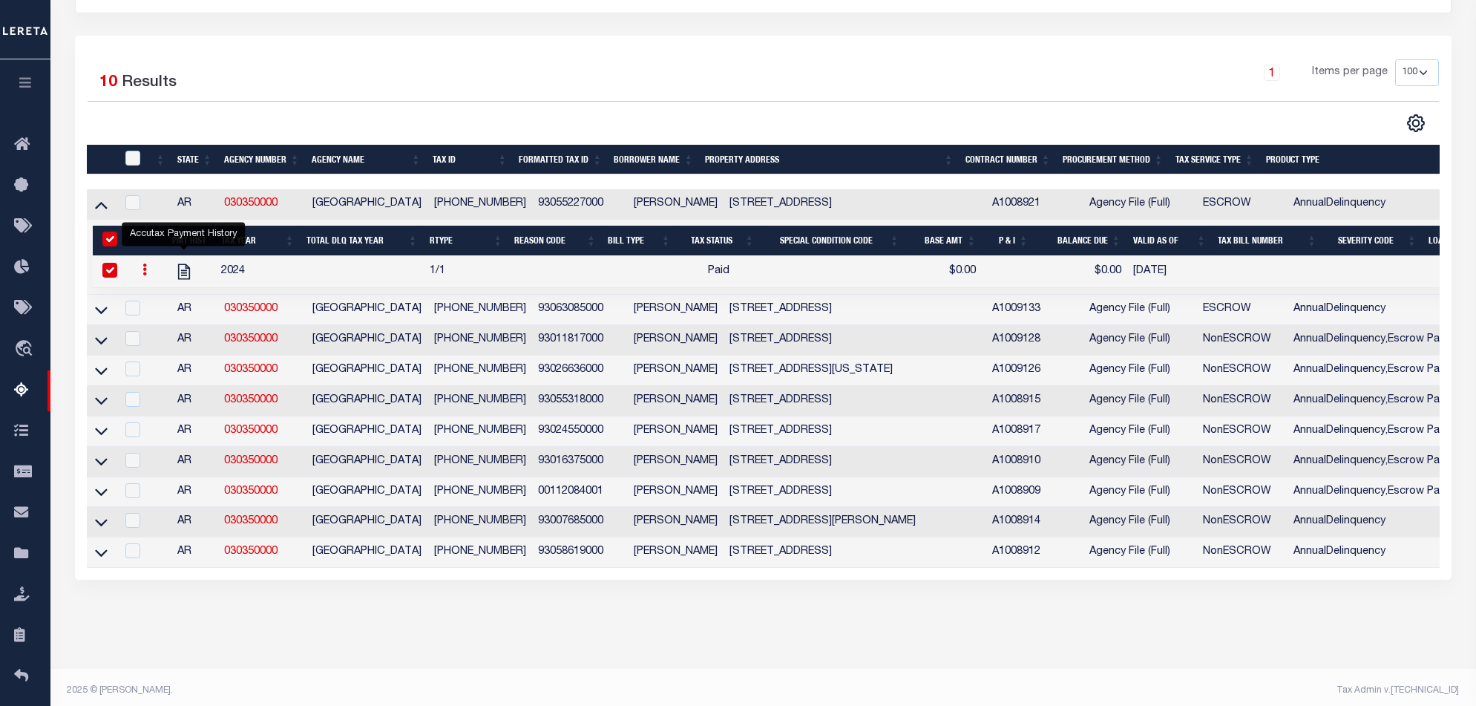
scroll to position [319, 0]
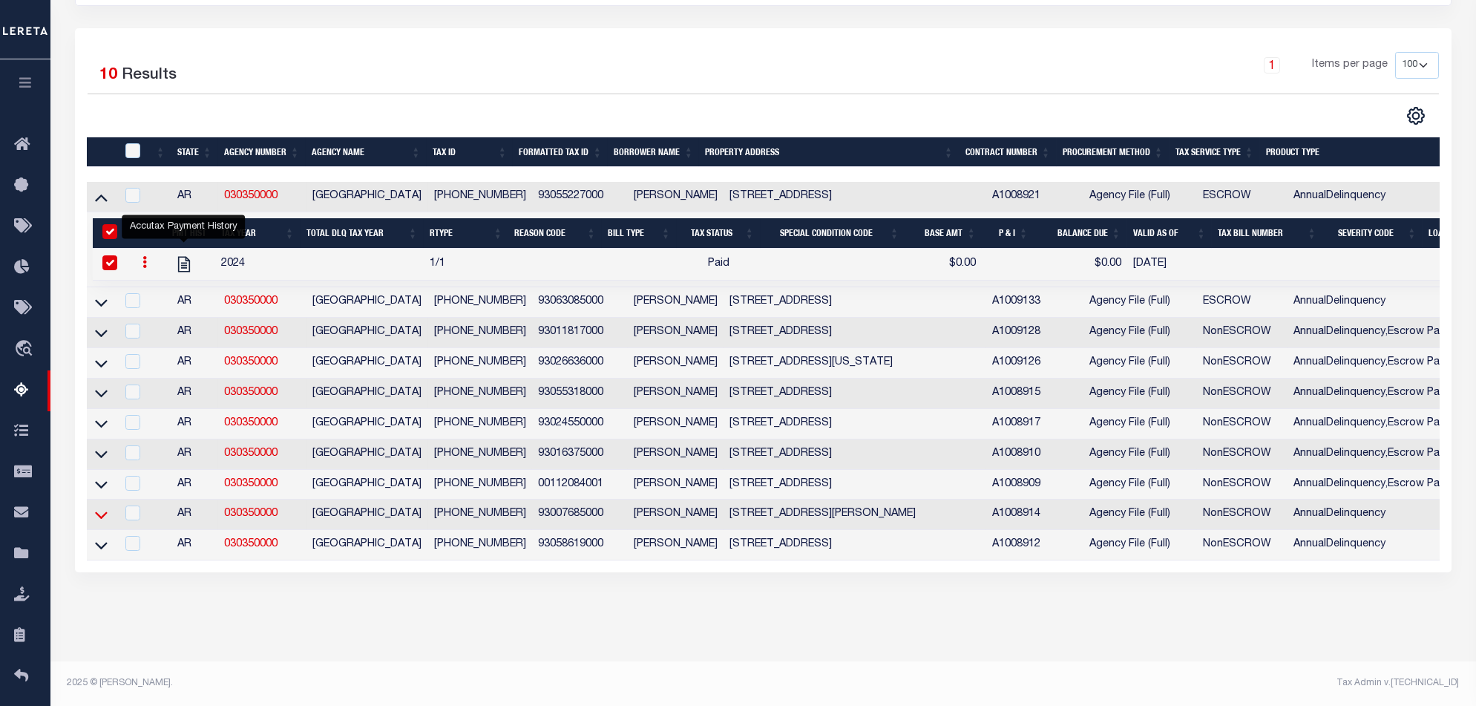
click at [96, 507] on icon at bounding box center [101, 515] width 13 height 16
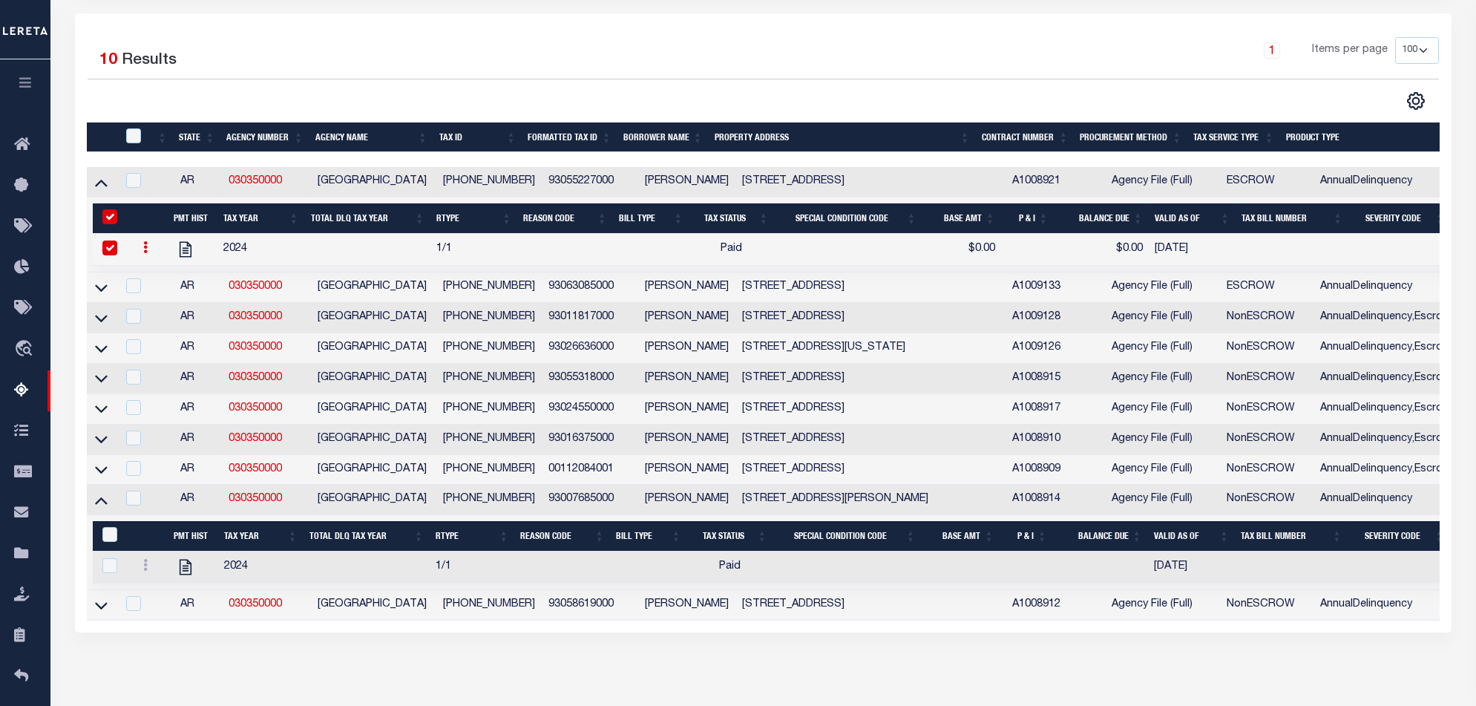
scroll to position [395, 0]
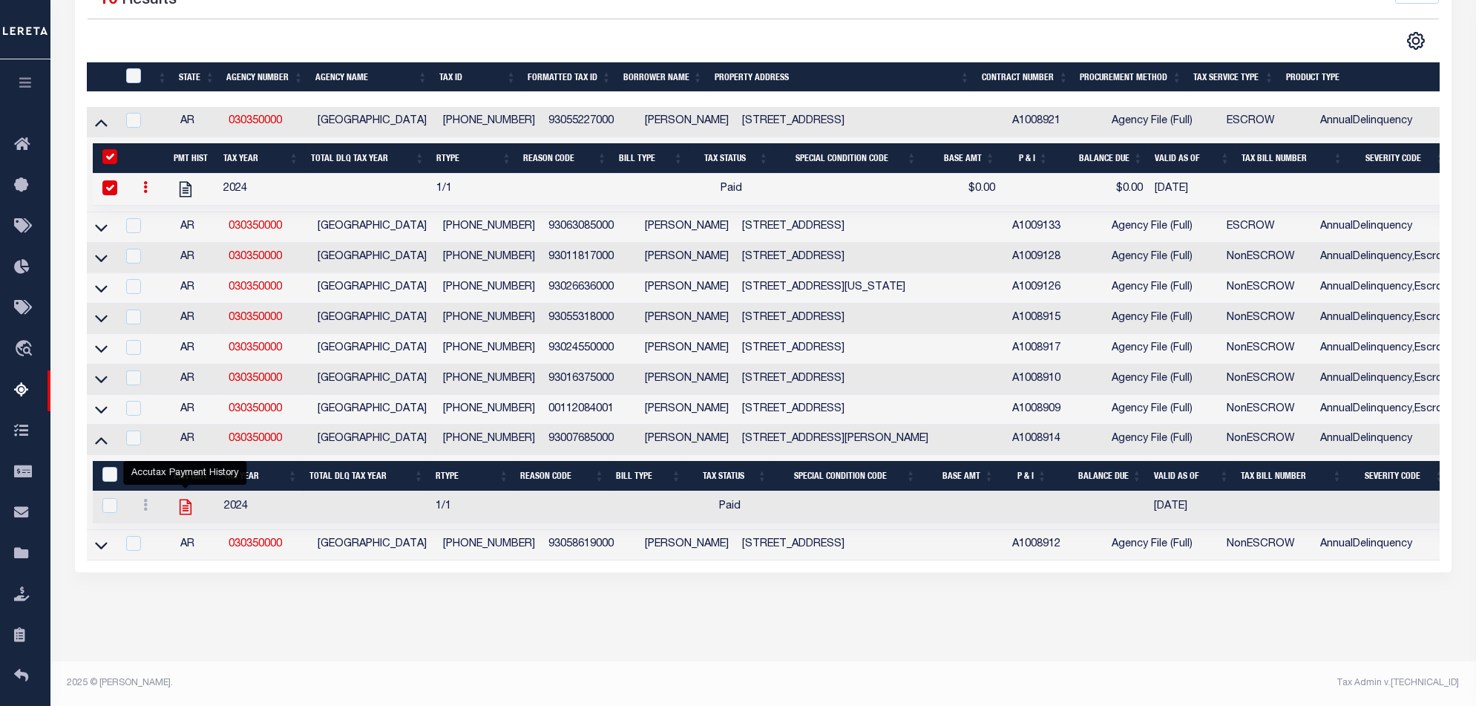
click at [185, 499] on icon "" at bounding box center [185, 507] width 12 height 16
checkbox input "true"
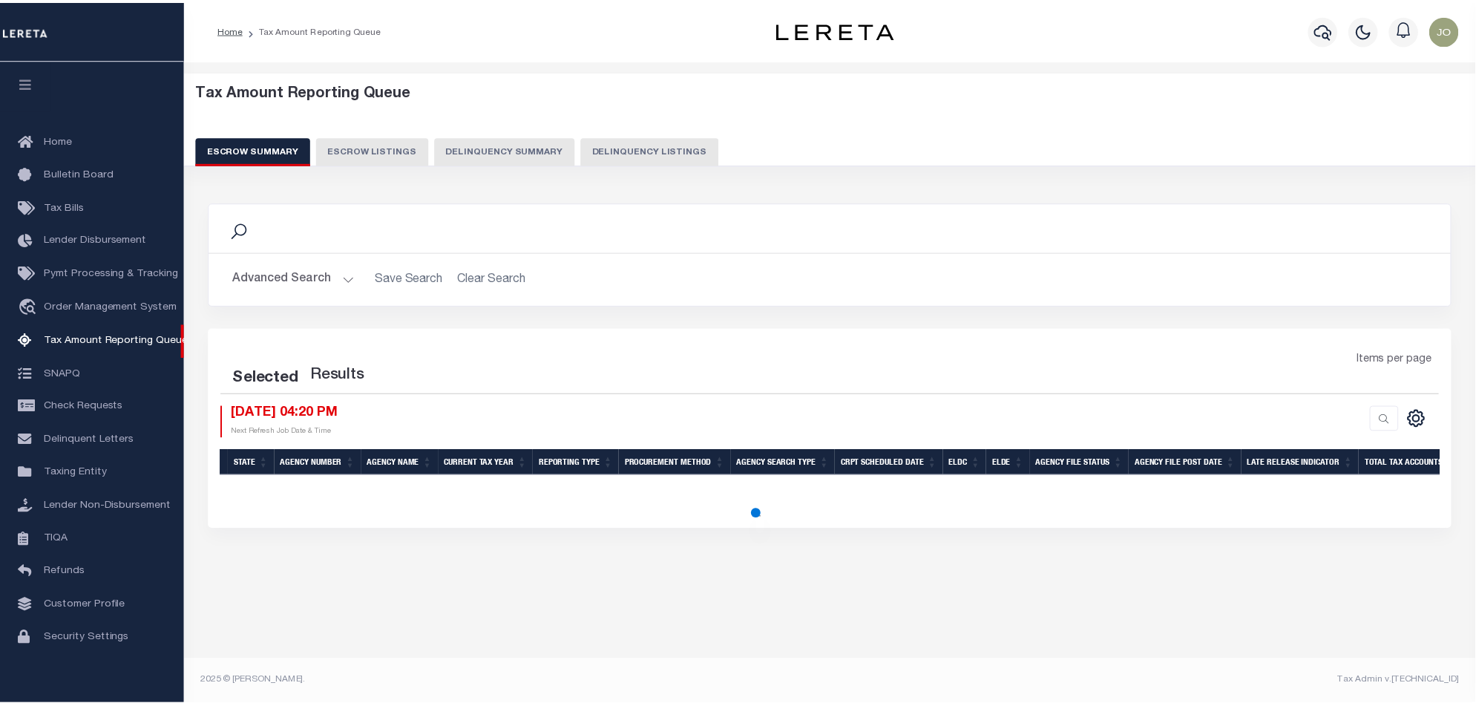
scroll to position [24, 0]
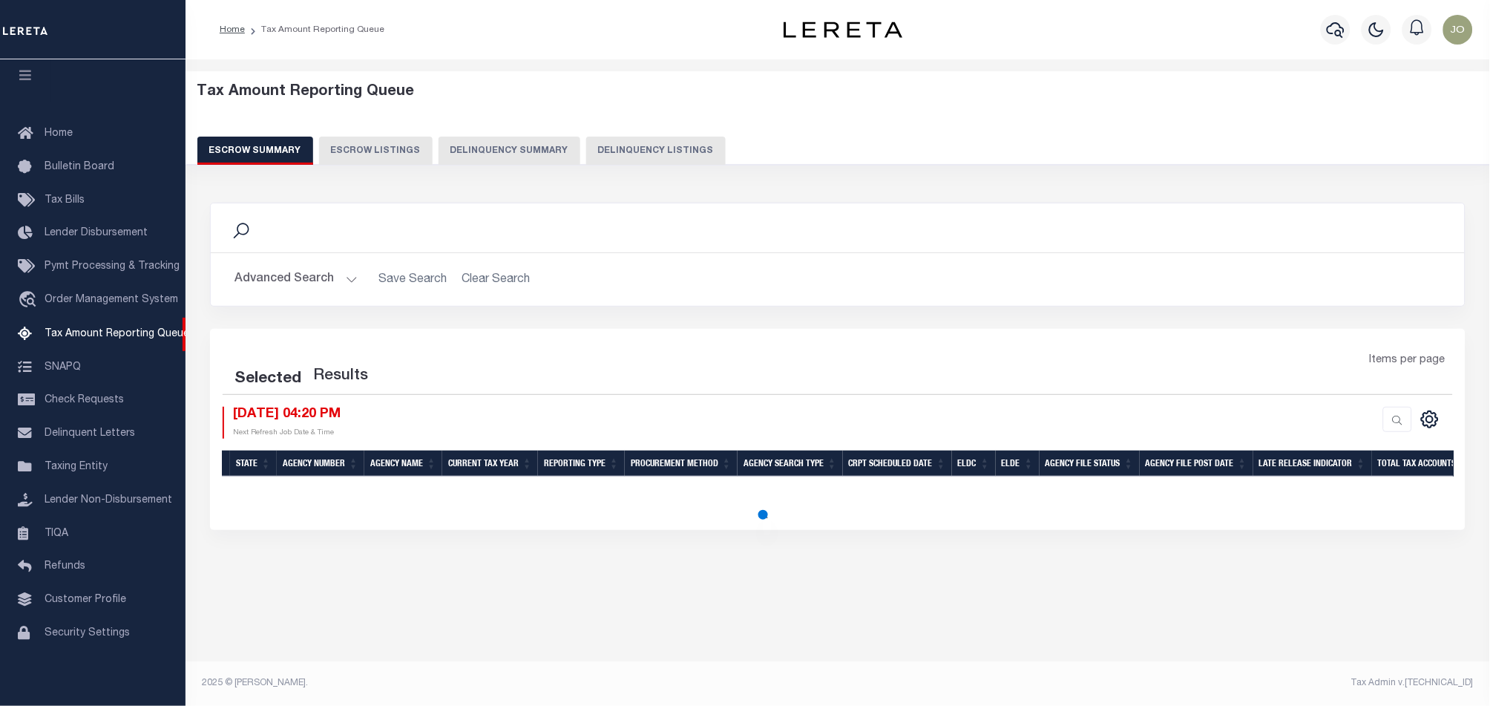
click at [540, 155] on button "Delinquency Summary" at bounding box center [509, 151] width 142 height 28
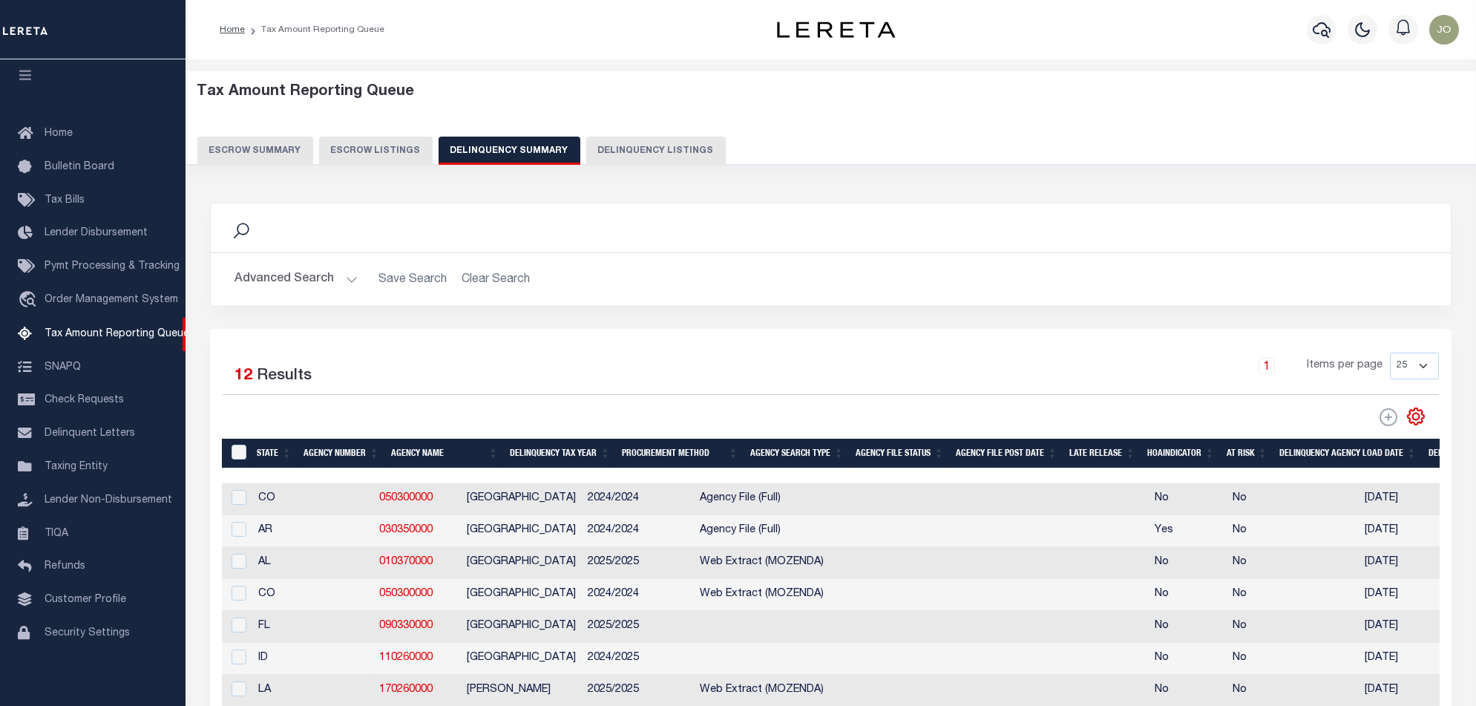
scroll to position [99, 0]
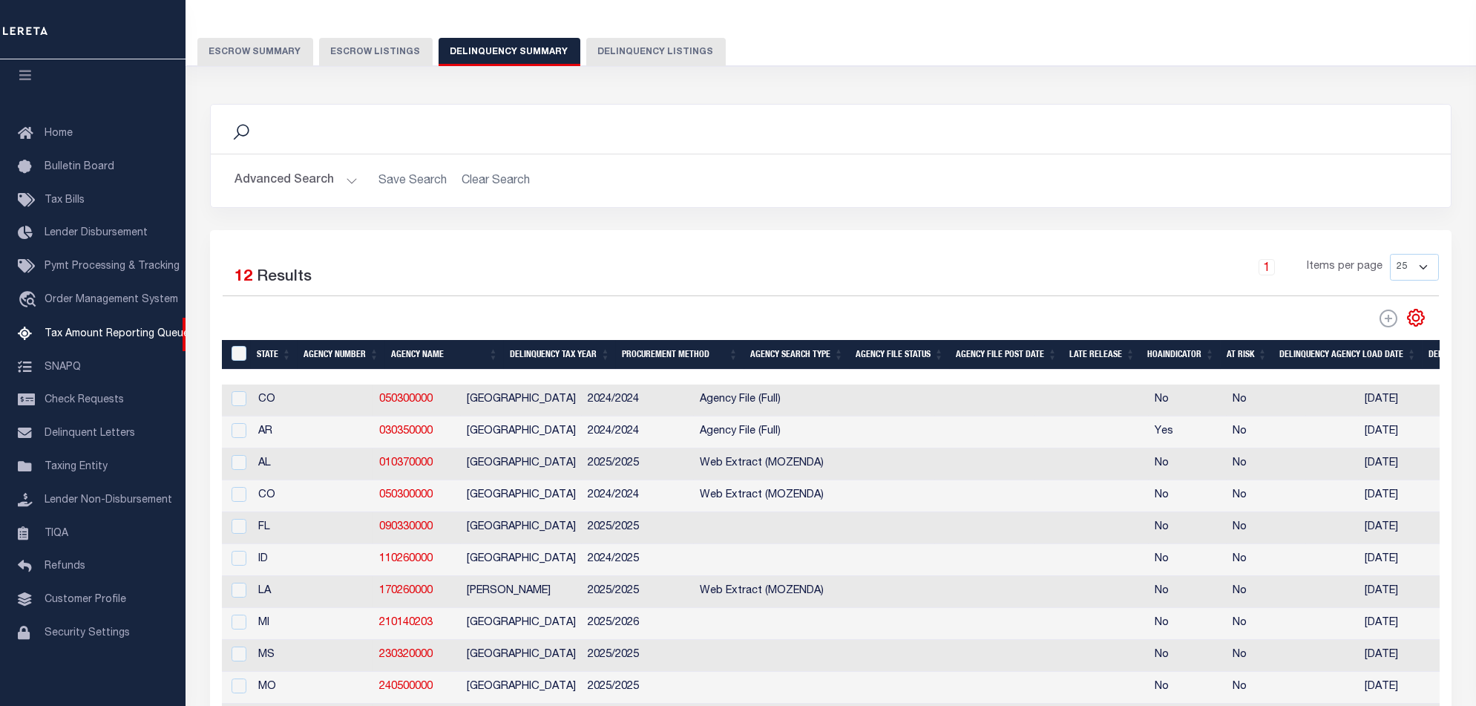
click at [719, 386] on td "Agency File (Full)" at bounding box center [762, 400] width 136 height 32
checkbox input "true"
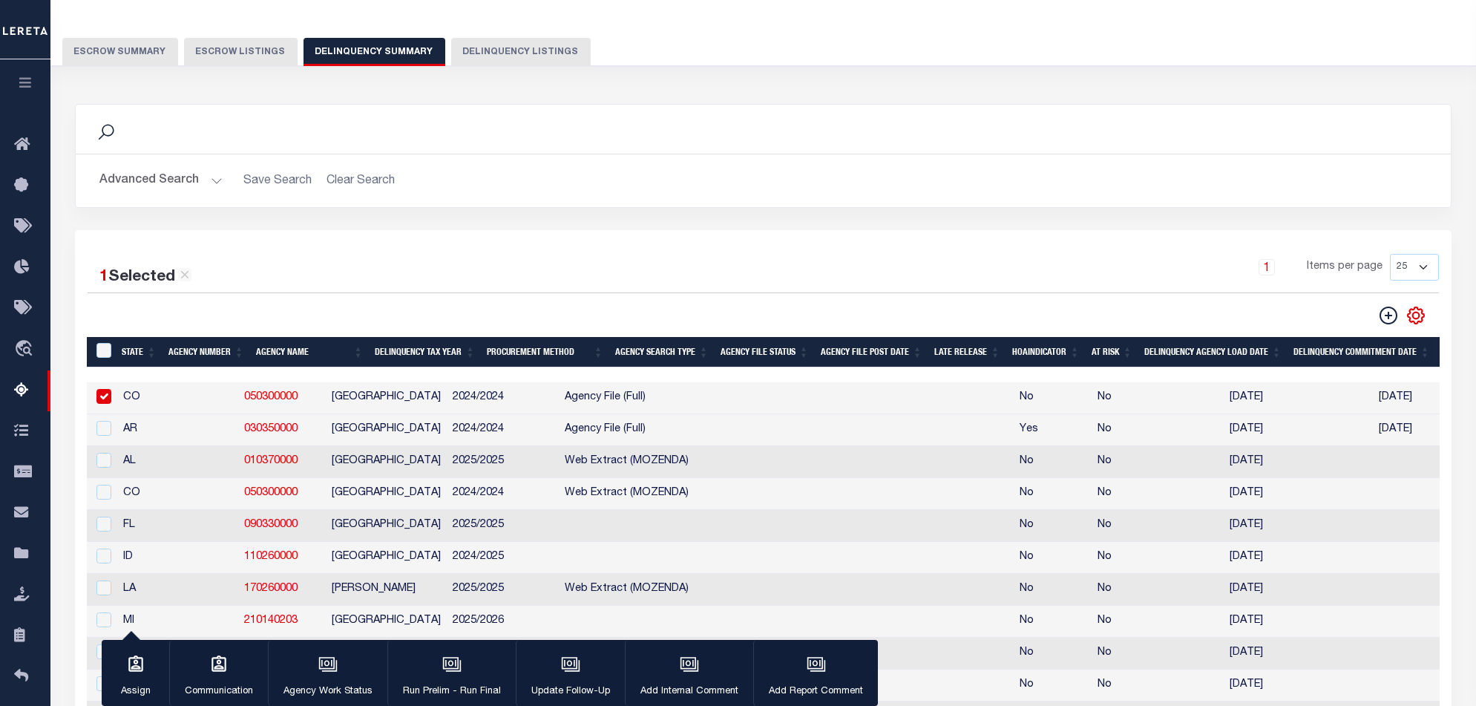
scroll to position [0, 1183]
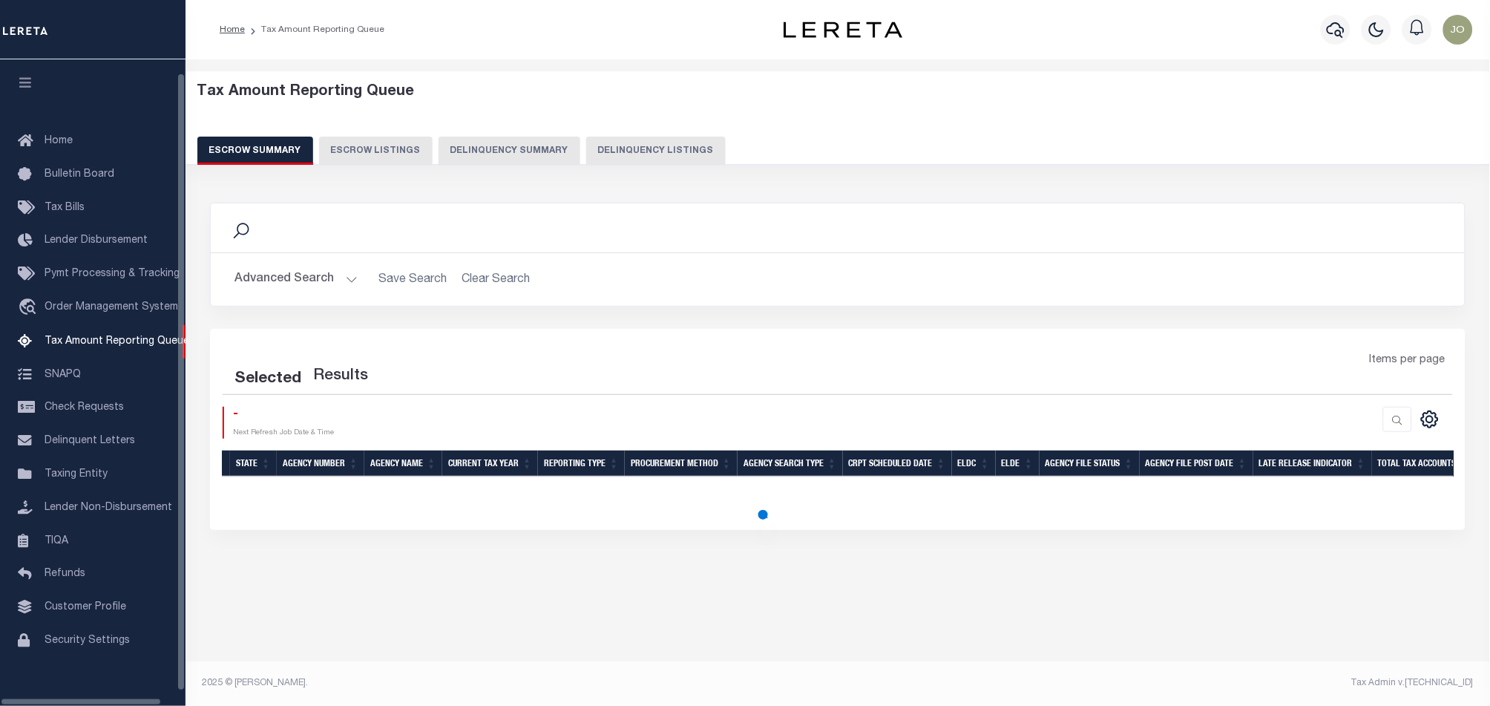
scroll to position [24, 0]
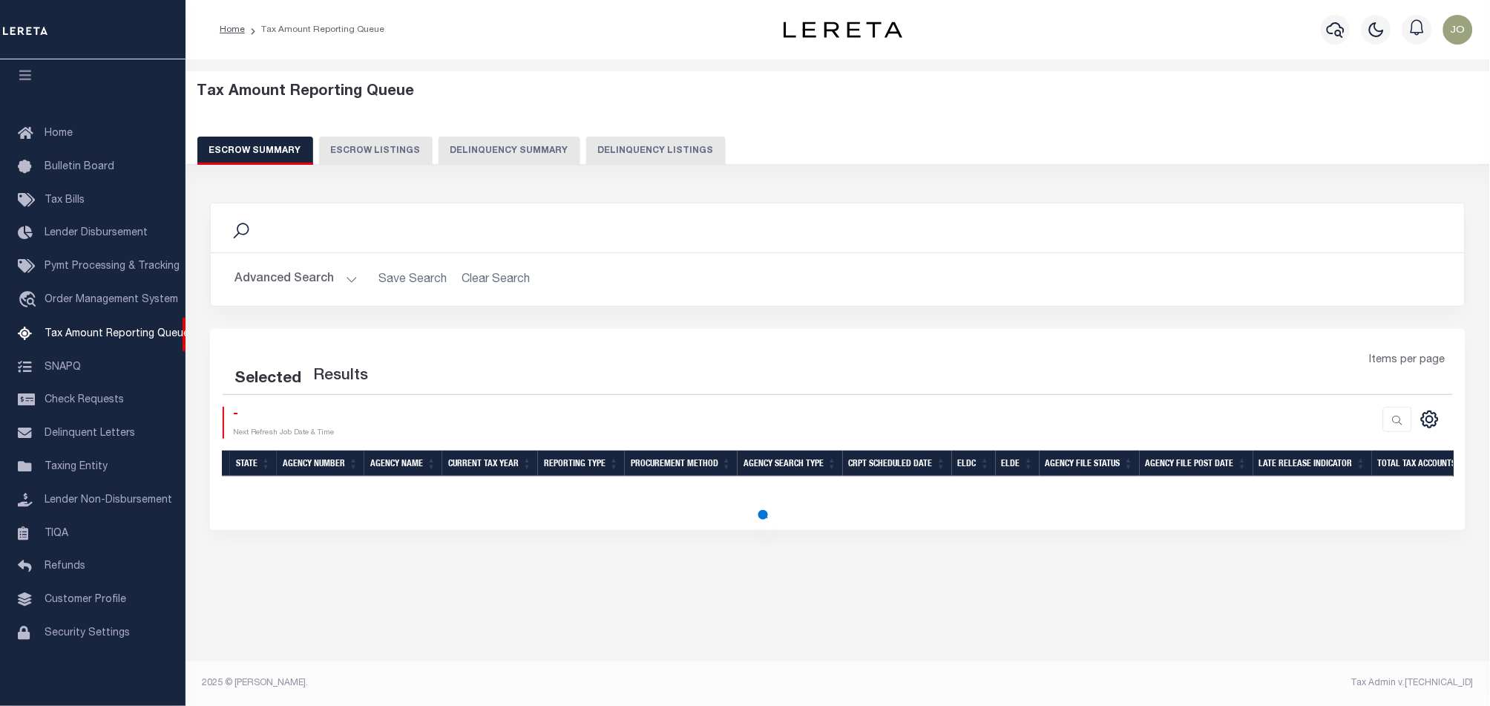
click at [526, 157] on button "Delinquency Summary" at bounding box center [509, 151] width 142 height 28
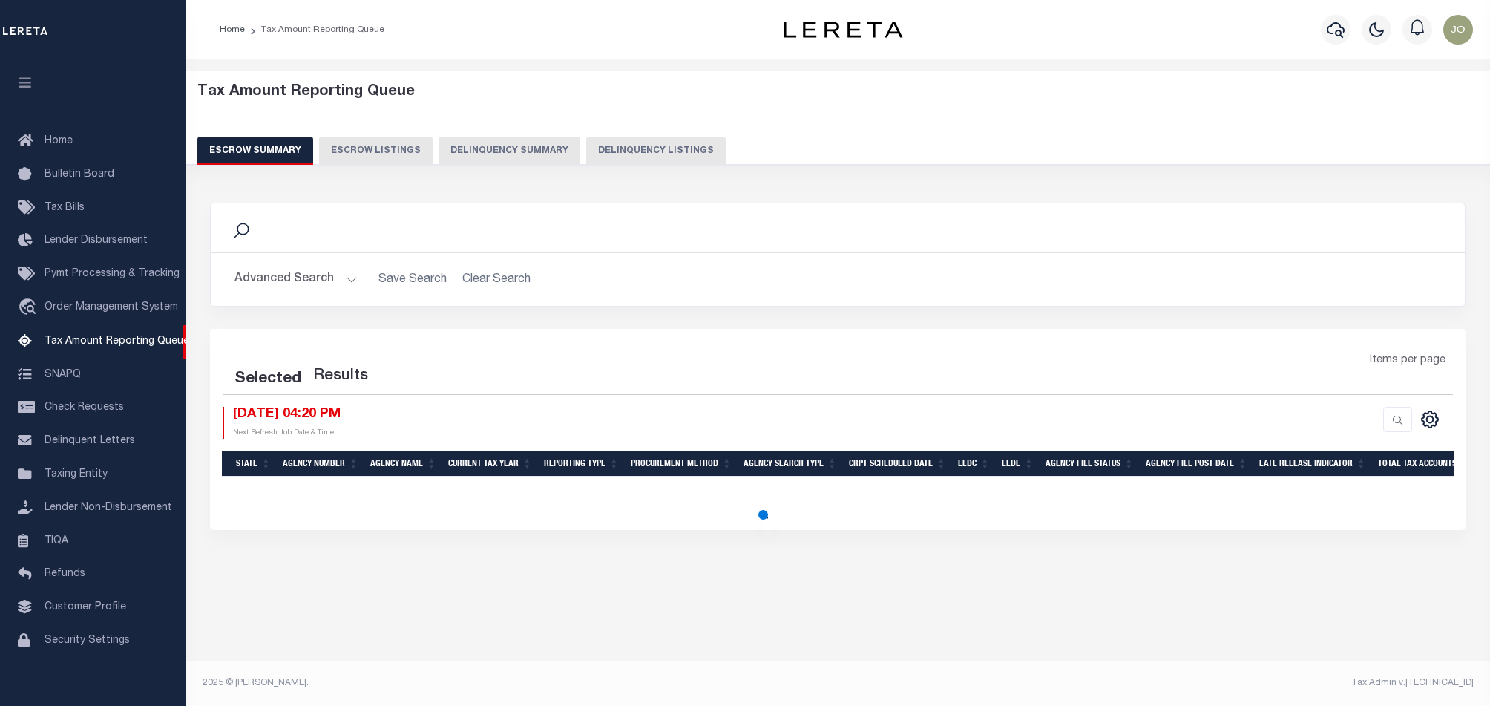
select select "100"
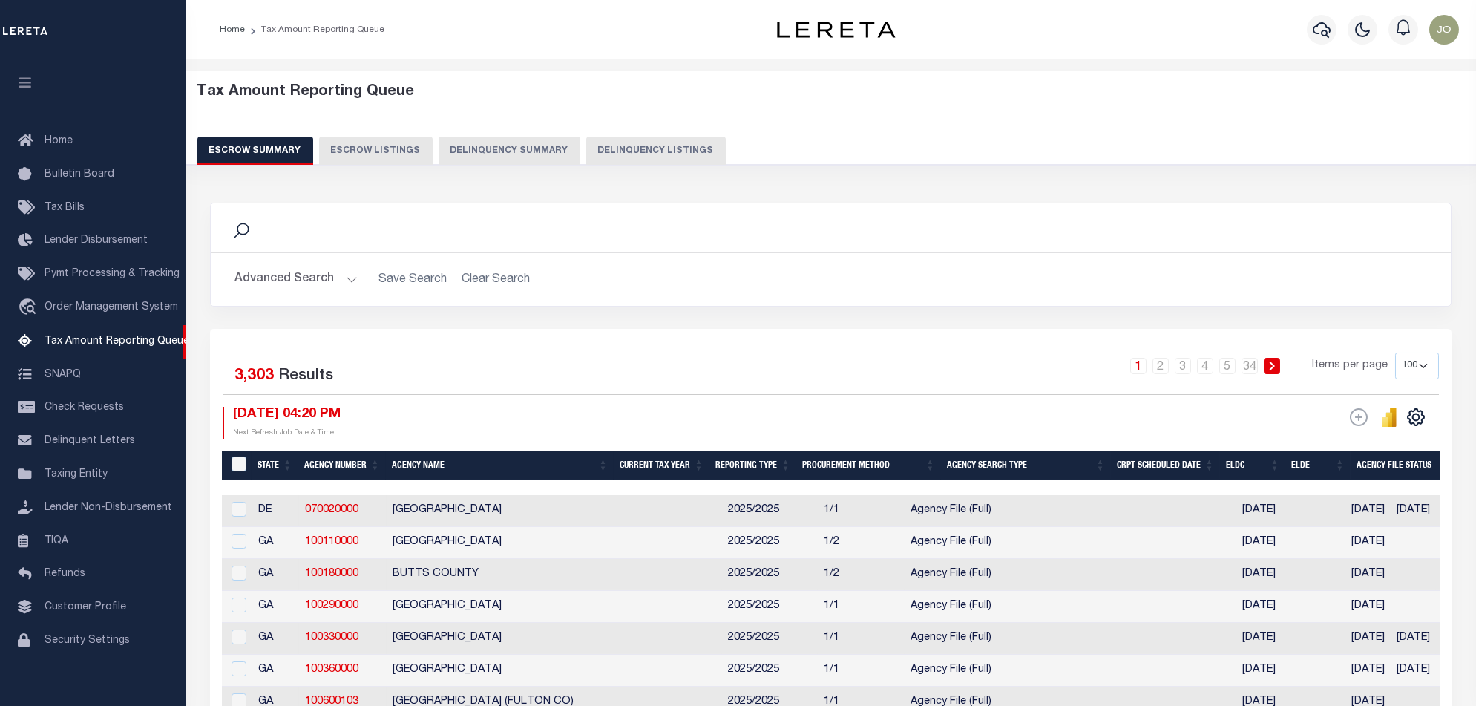
scroll to position [24, 0]
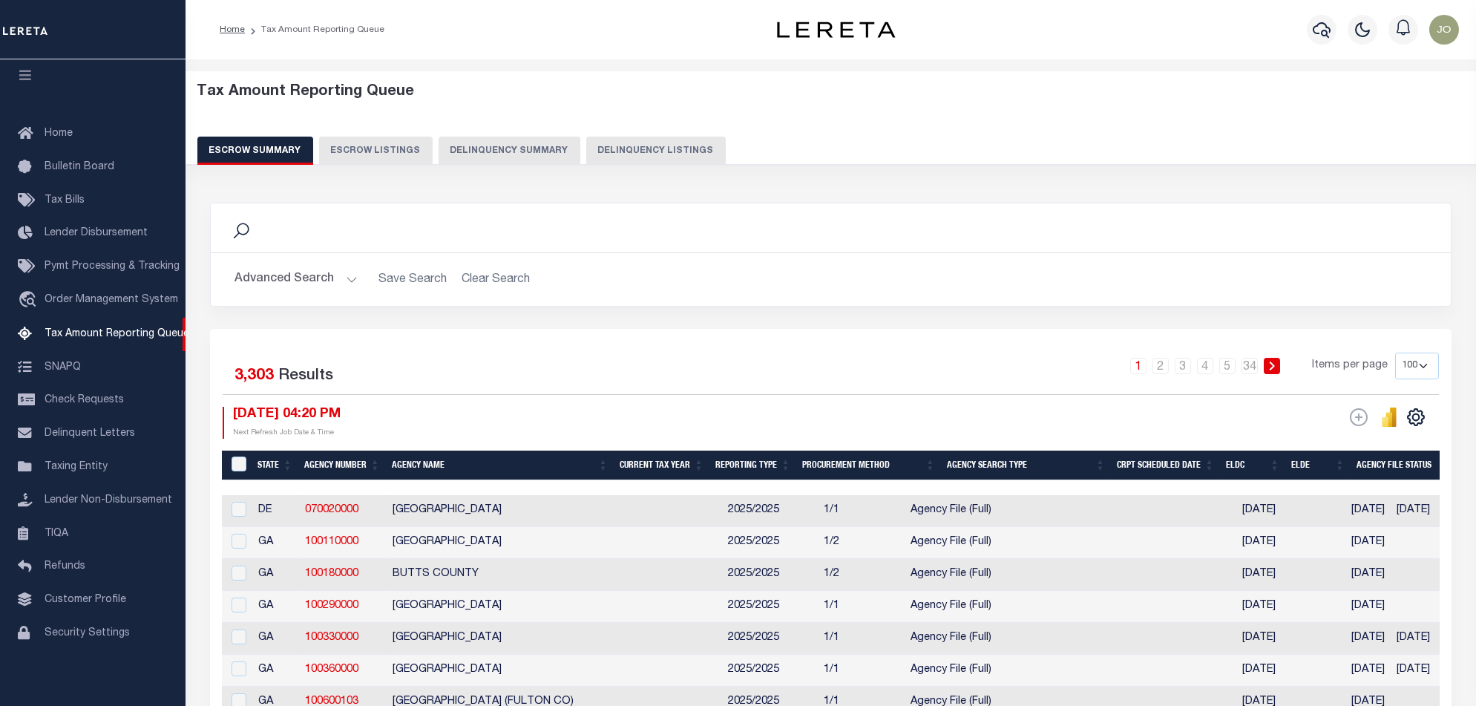
click at [545, 165] on div "Tax Amount Reporting Queue Escrow Summary Escrow Listings Delinquency Summary" at bounding box center [830, 129] width 1319 height 116
click at [543, 152] on button "Delinquency Summary" at bounding box center [509, 151] width 142 height 28
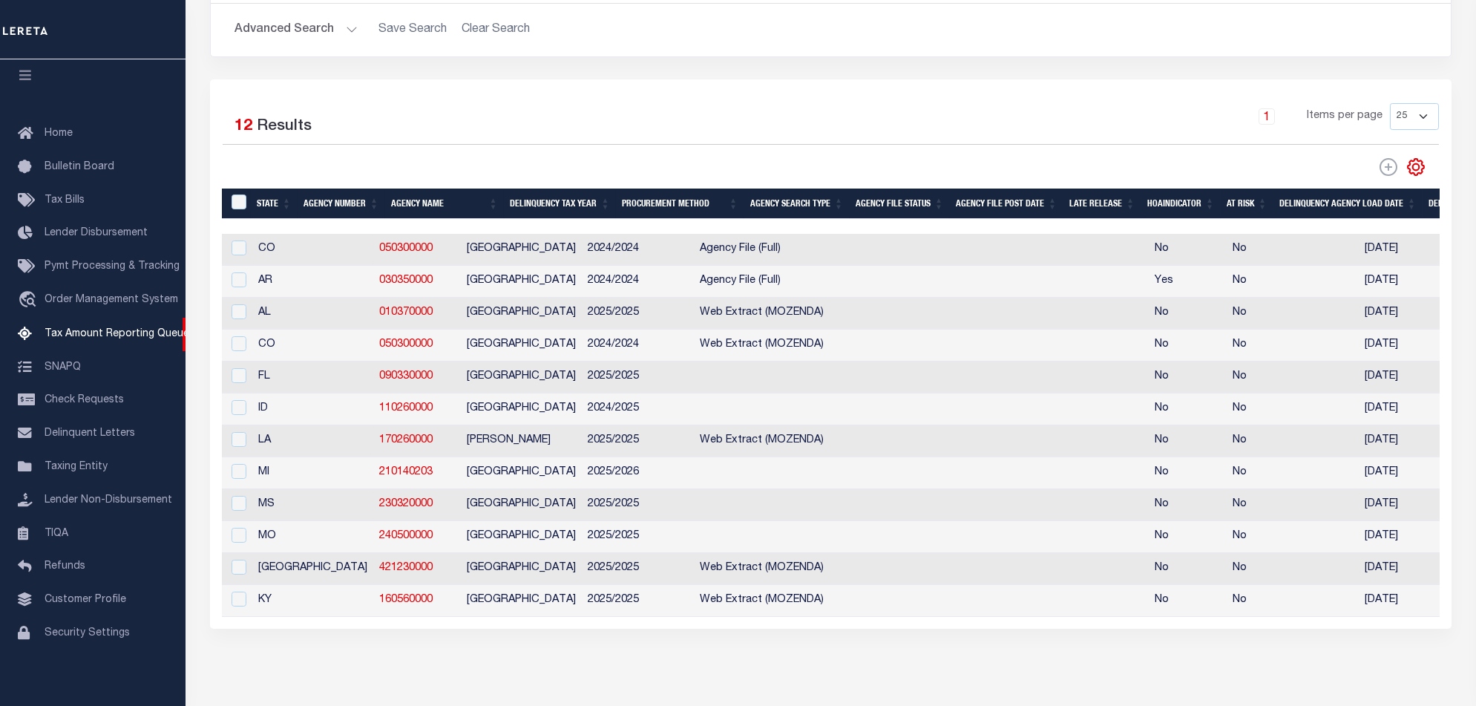
scroll to position [0, 1065]
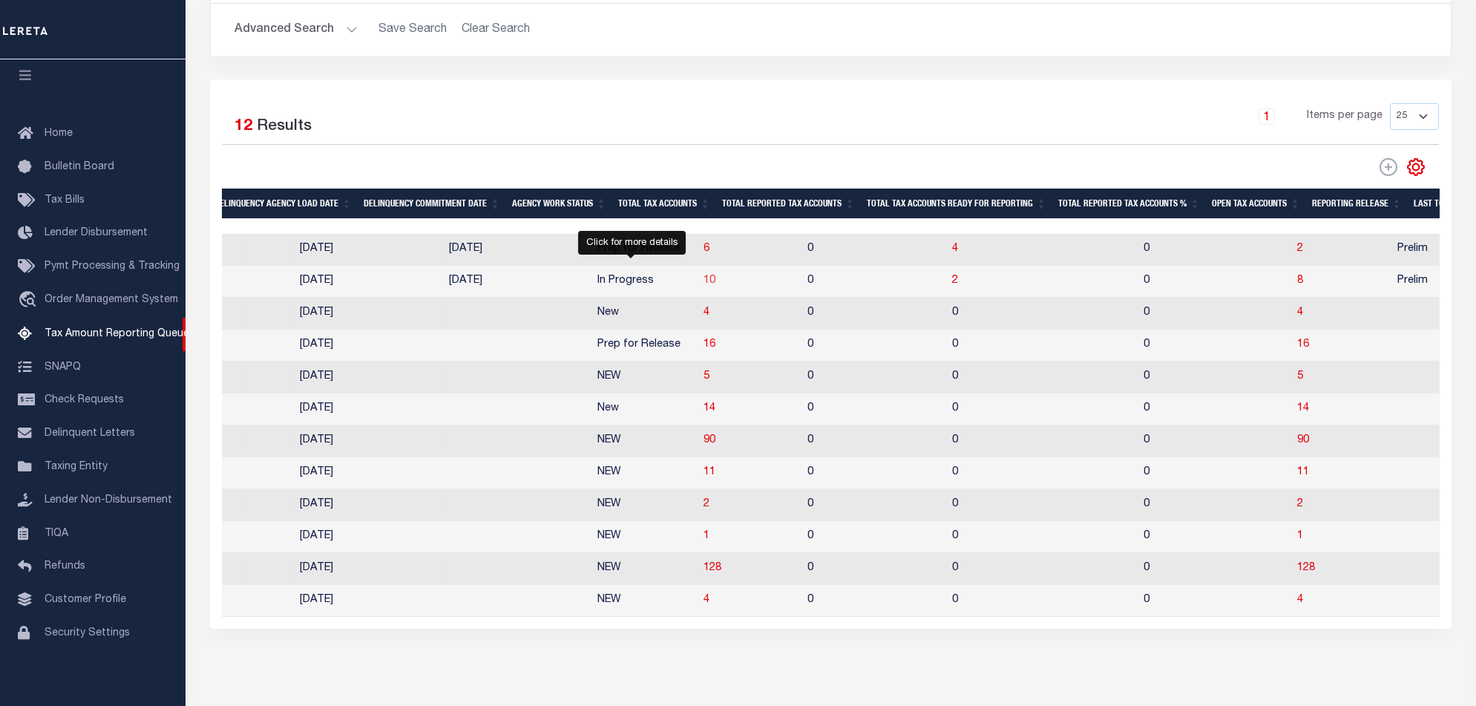
click at [703, 286] on span "10" at bounding box center [709, 280] width 12 height 10
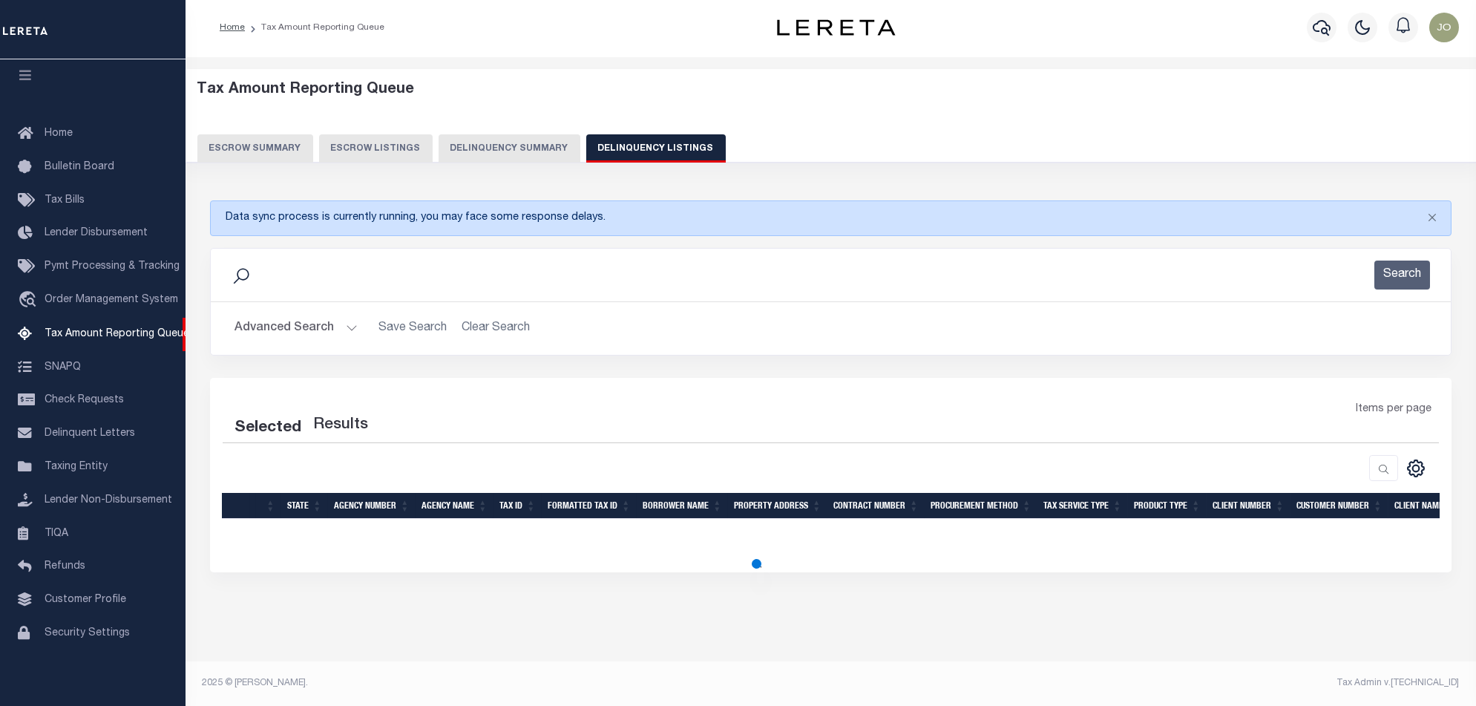
scroll to position [2, 0]
select select "100"
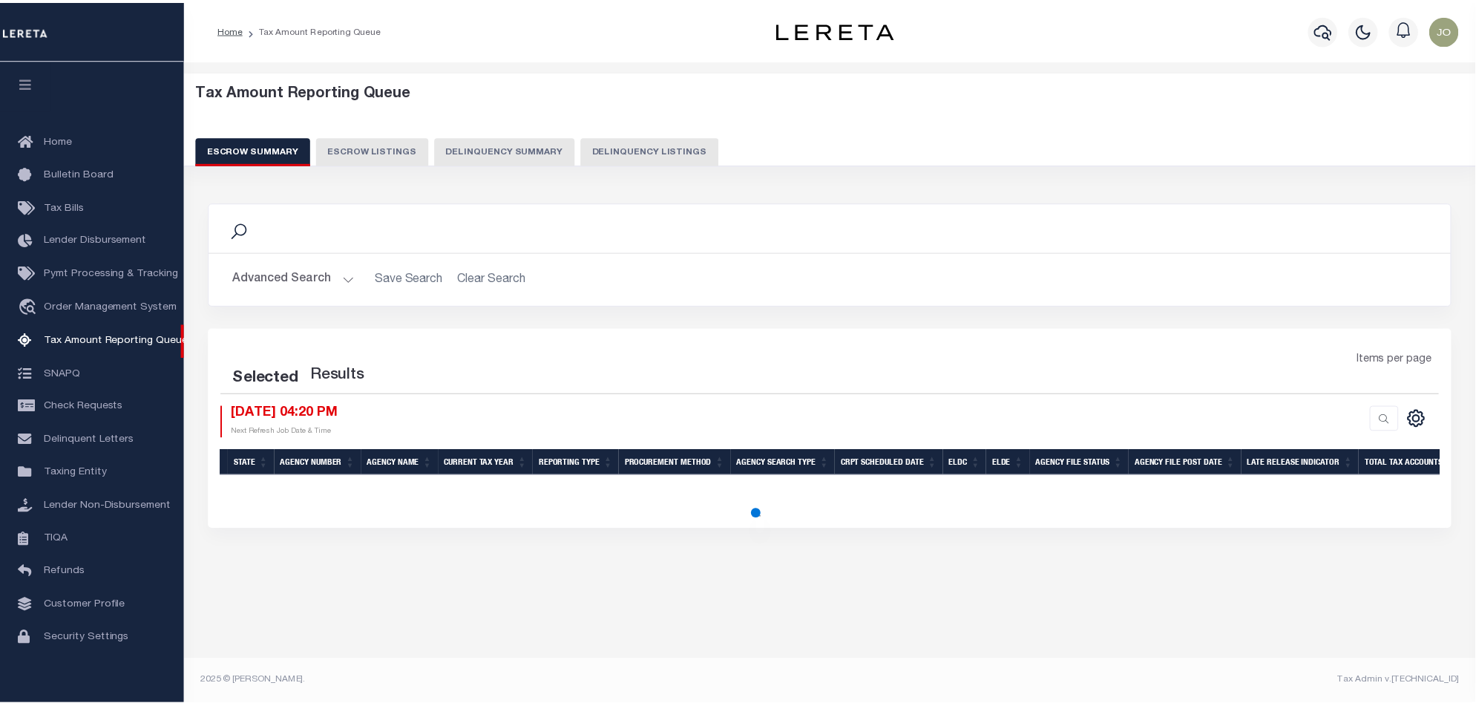
scroll to position [24, 0]
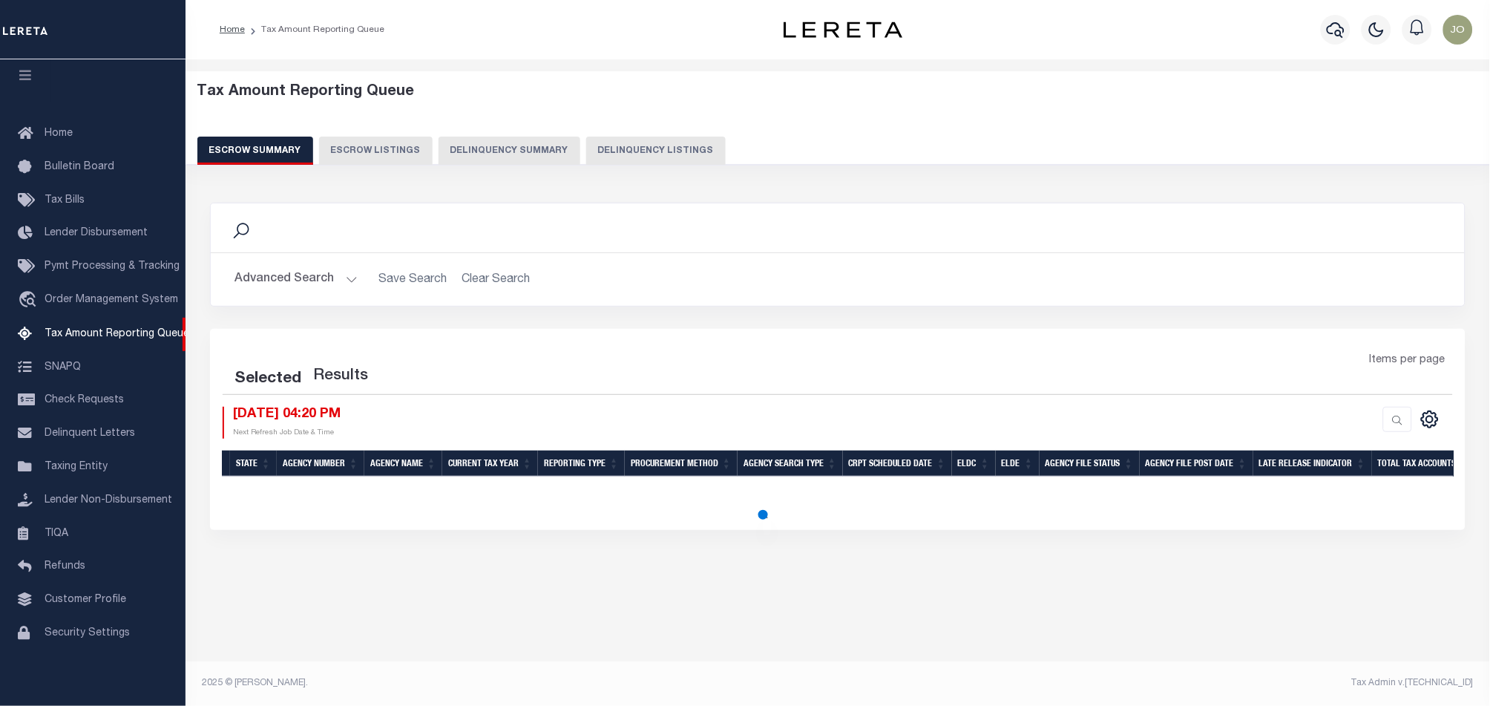
click at [502, 162] on button "Delinquency Summary" at bounding box center [509, 151] width 142 height 28
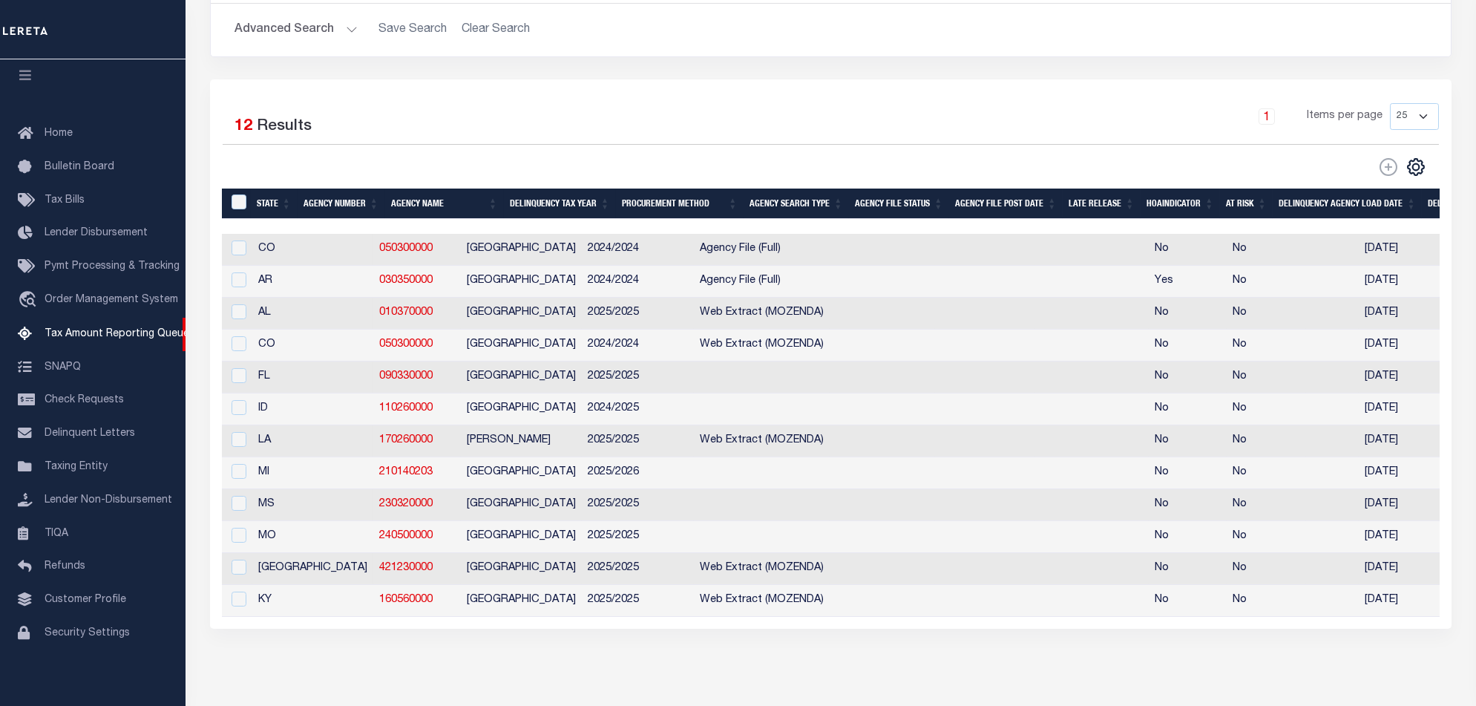
scroll to position [0, 1065]
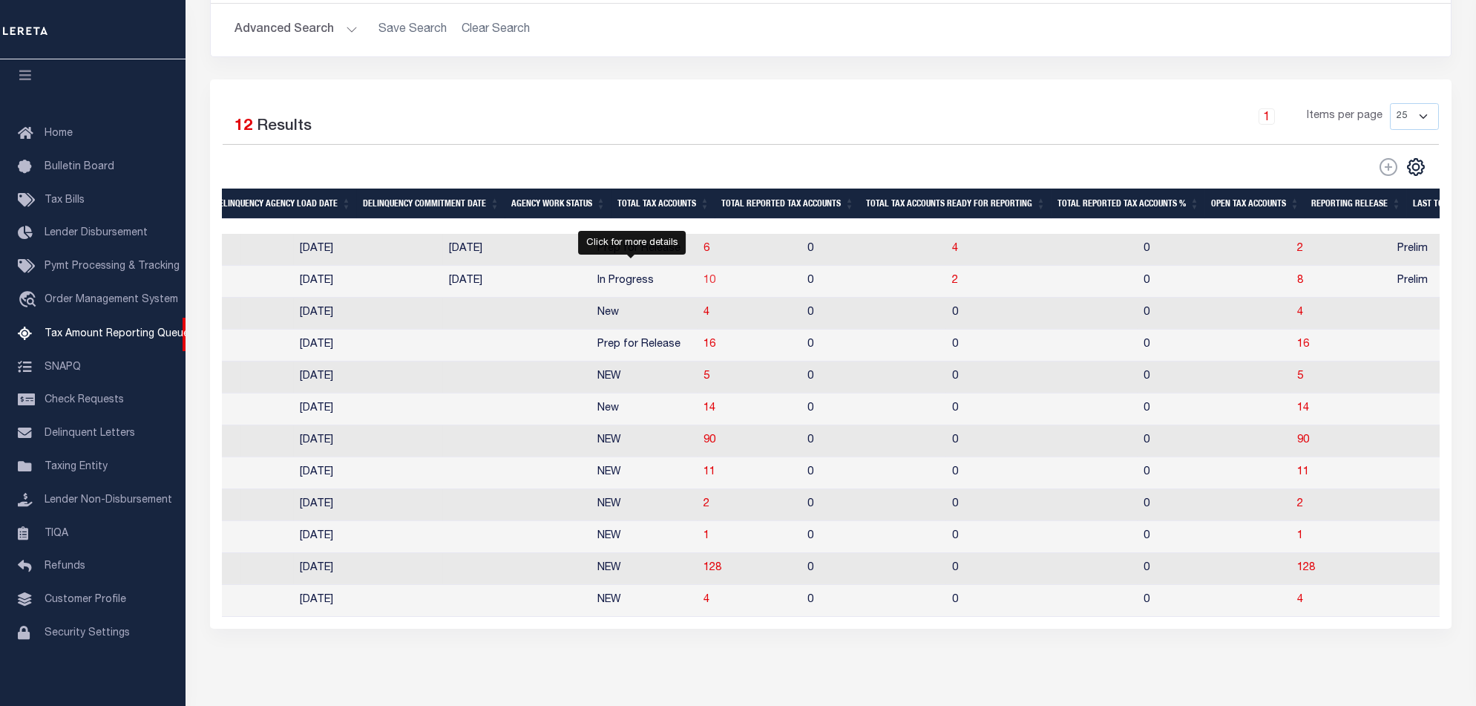
click at [703, 281] on span "10" at bounding box center [709, 280] width 12 height 10
select select "100"
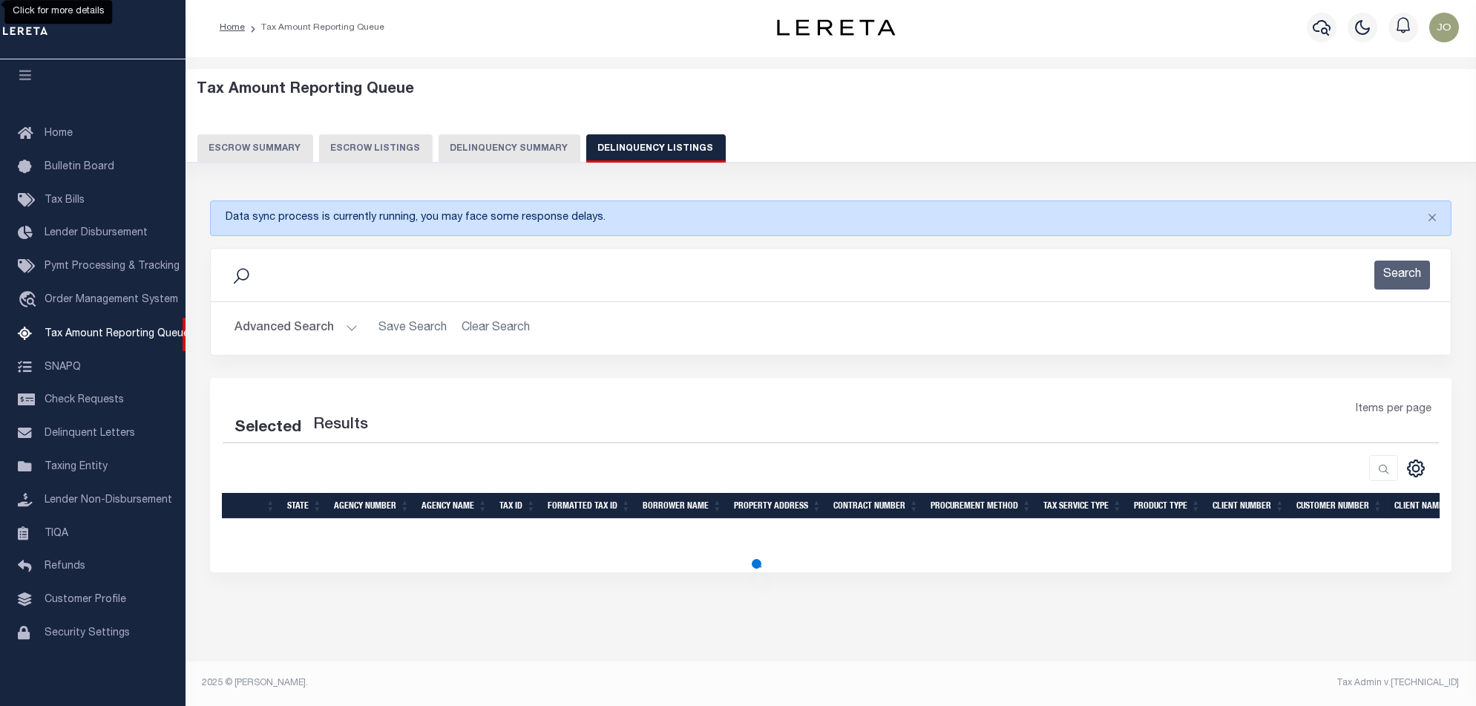
scroll to position [2, 0]
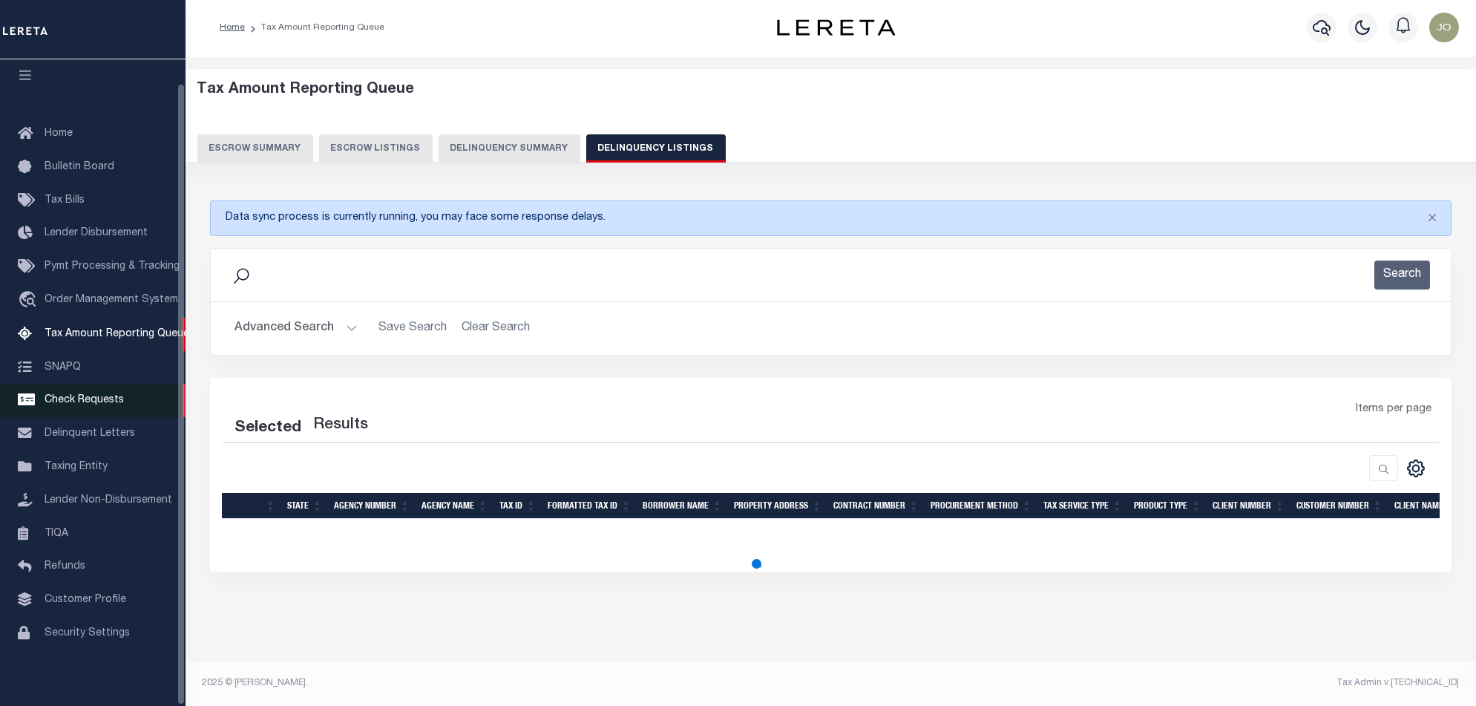
select select "100"
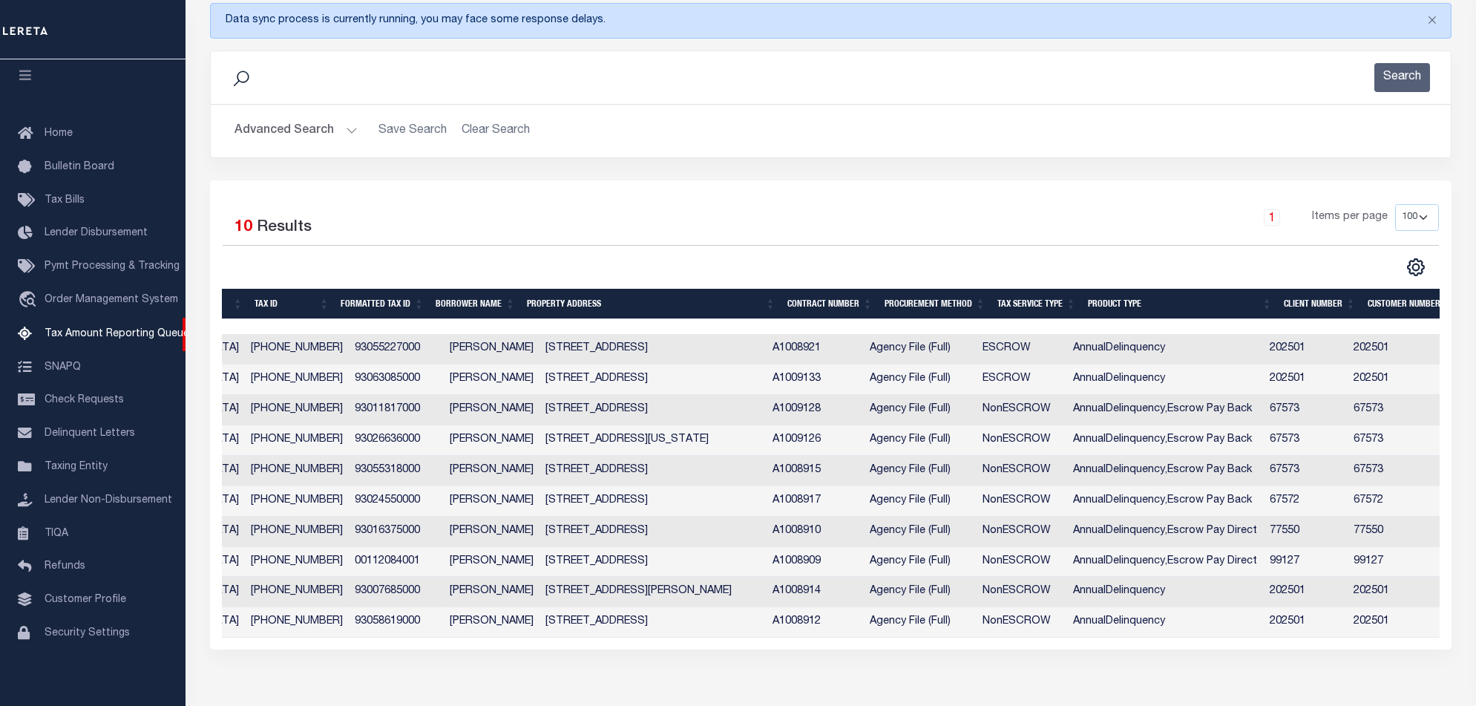
scroll to position [0, 8]
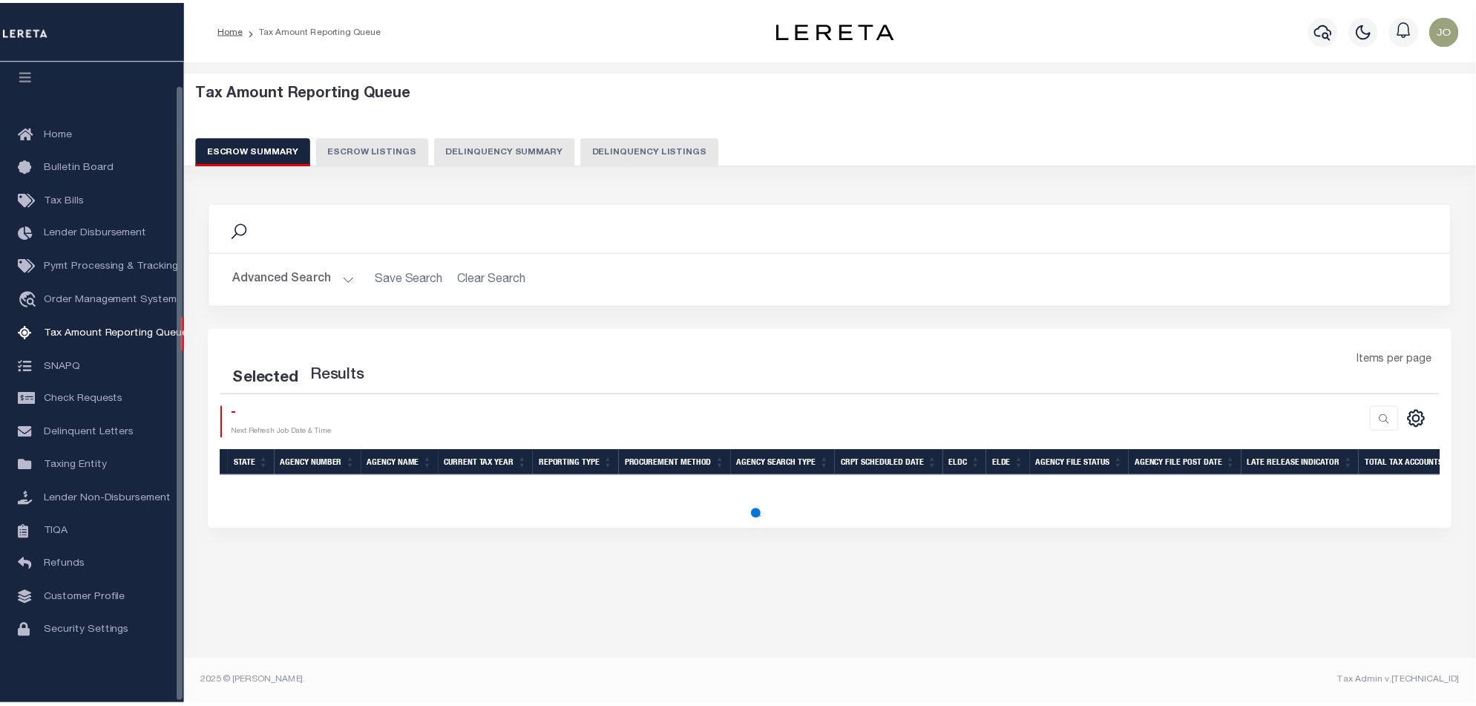
scroll to position [24, 0]
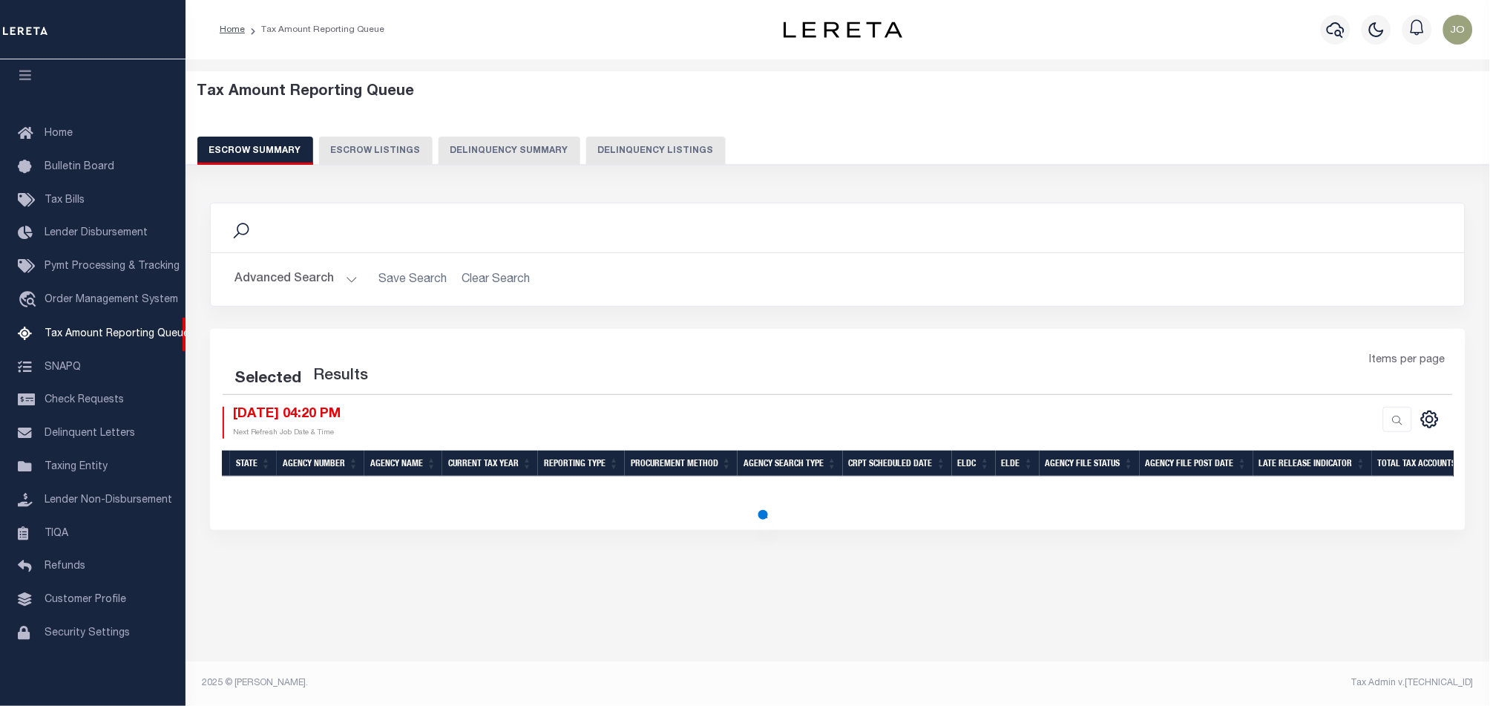
click at [523, 159] on button "Delinquency Summary" at bounding box center [509, 151] width 142 height 28
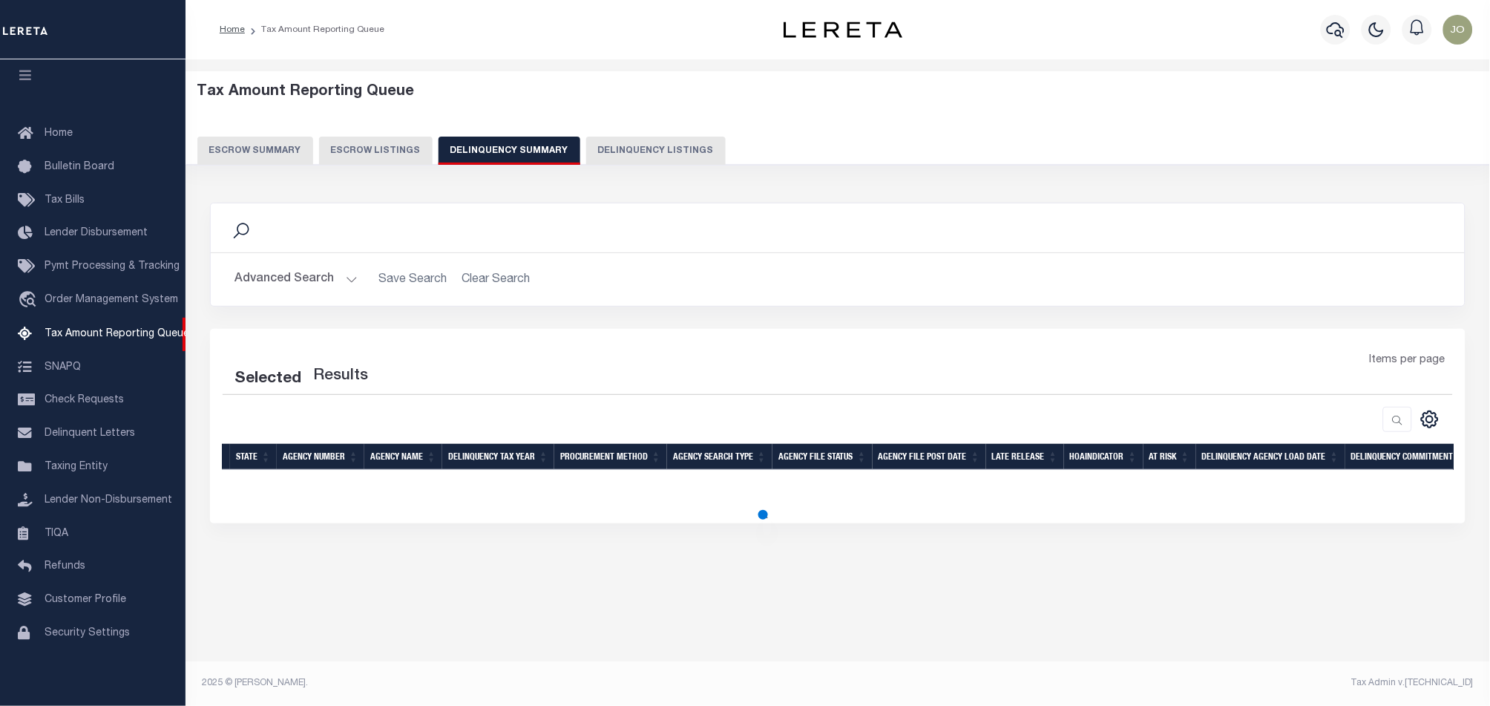
click at [286, 153] on button "Escrow Summary" at bounding box center [255, 151] width 116 height 28
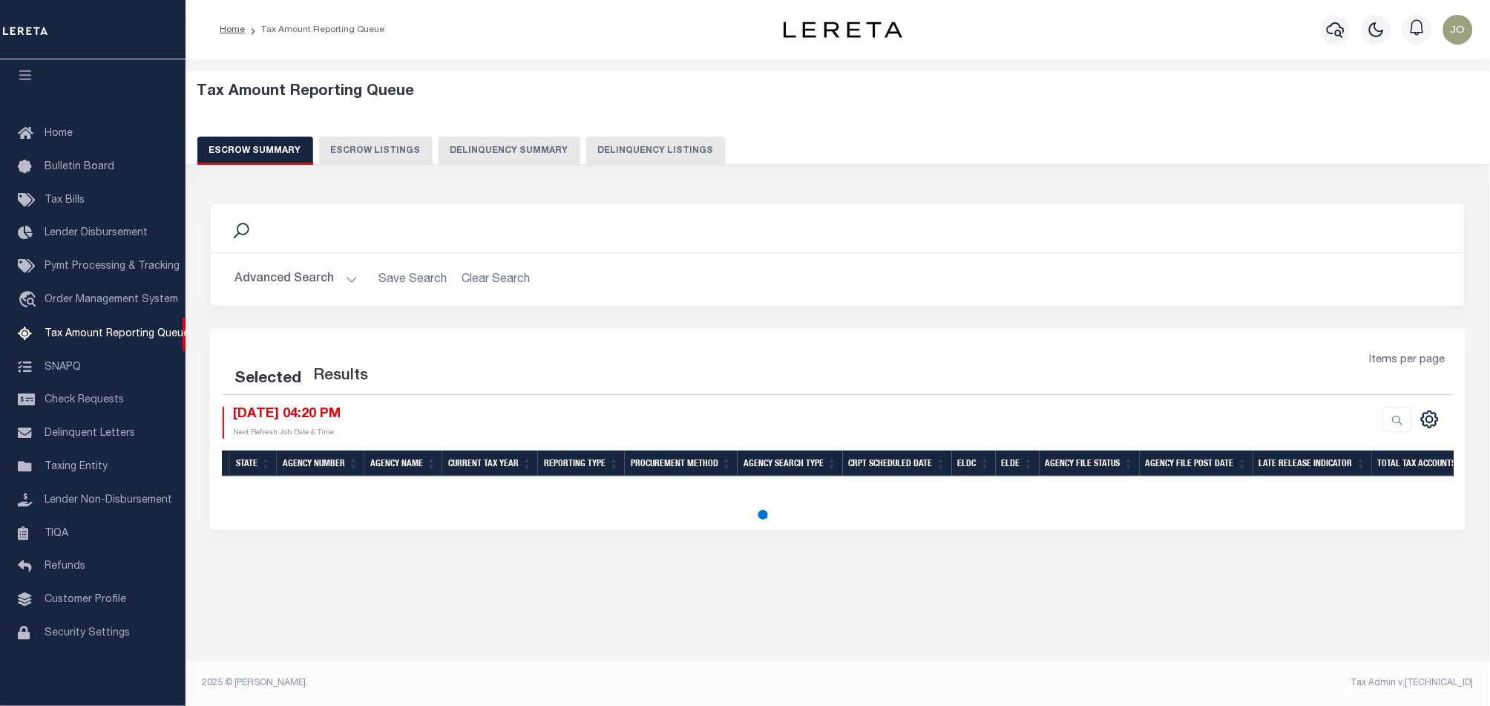
click at [478, 151] on button "Delinquency Summary" at bounding box center [509, 151] width 142 height 28
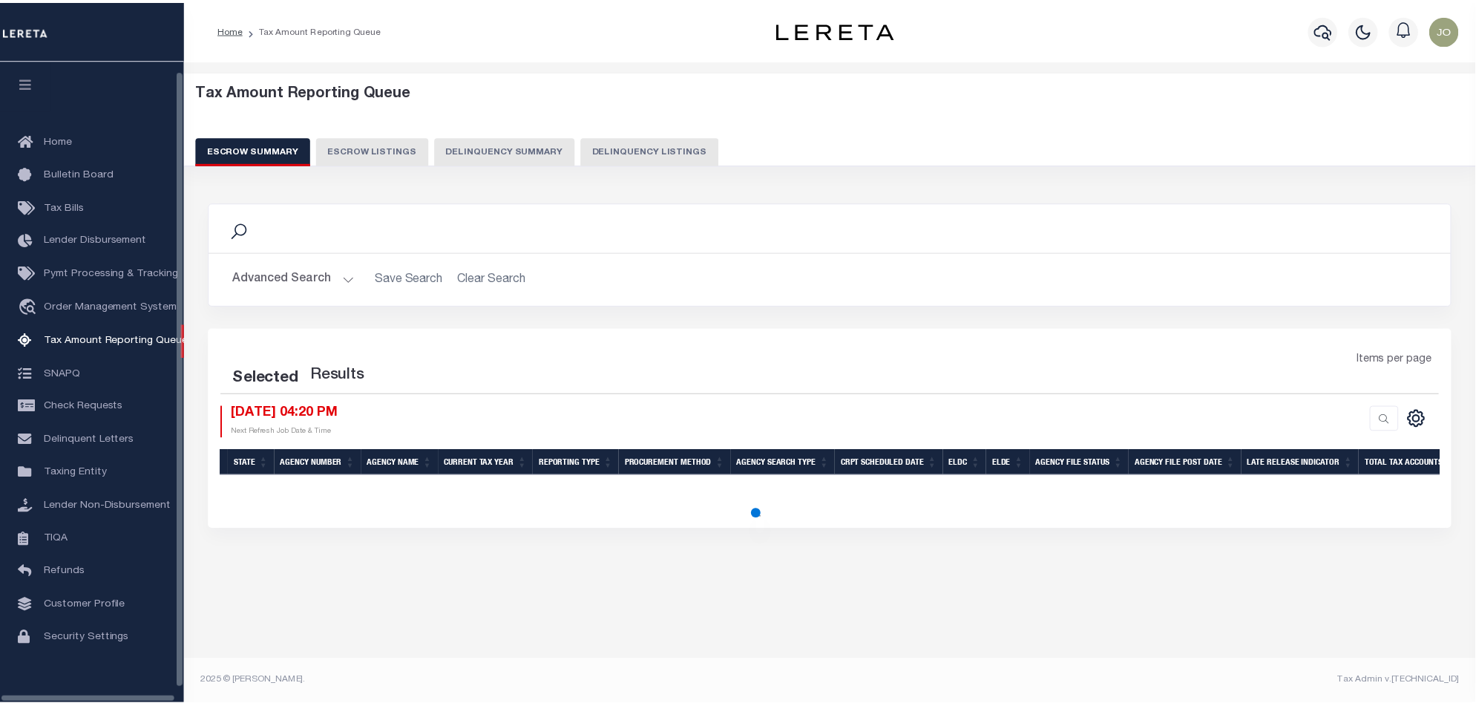
scroll to position [24, 0]
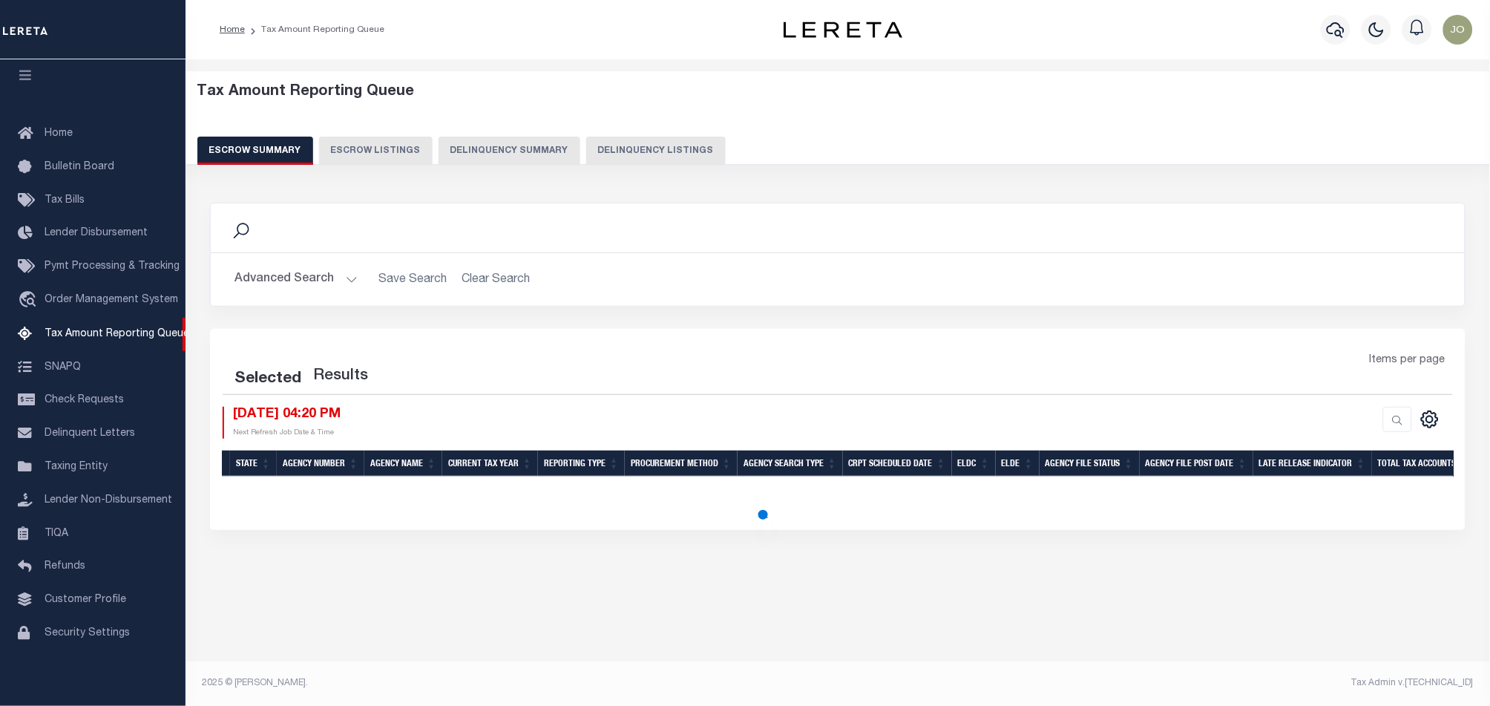
click at [533, 150] on button "Delinquency Summary" at bounding box center [509, 151] width 142 height 28
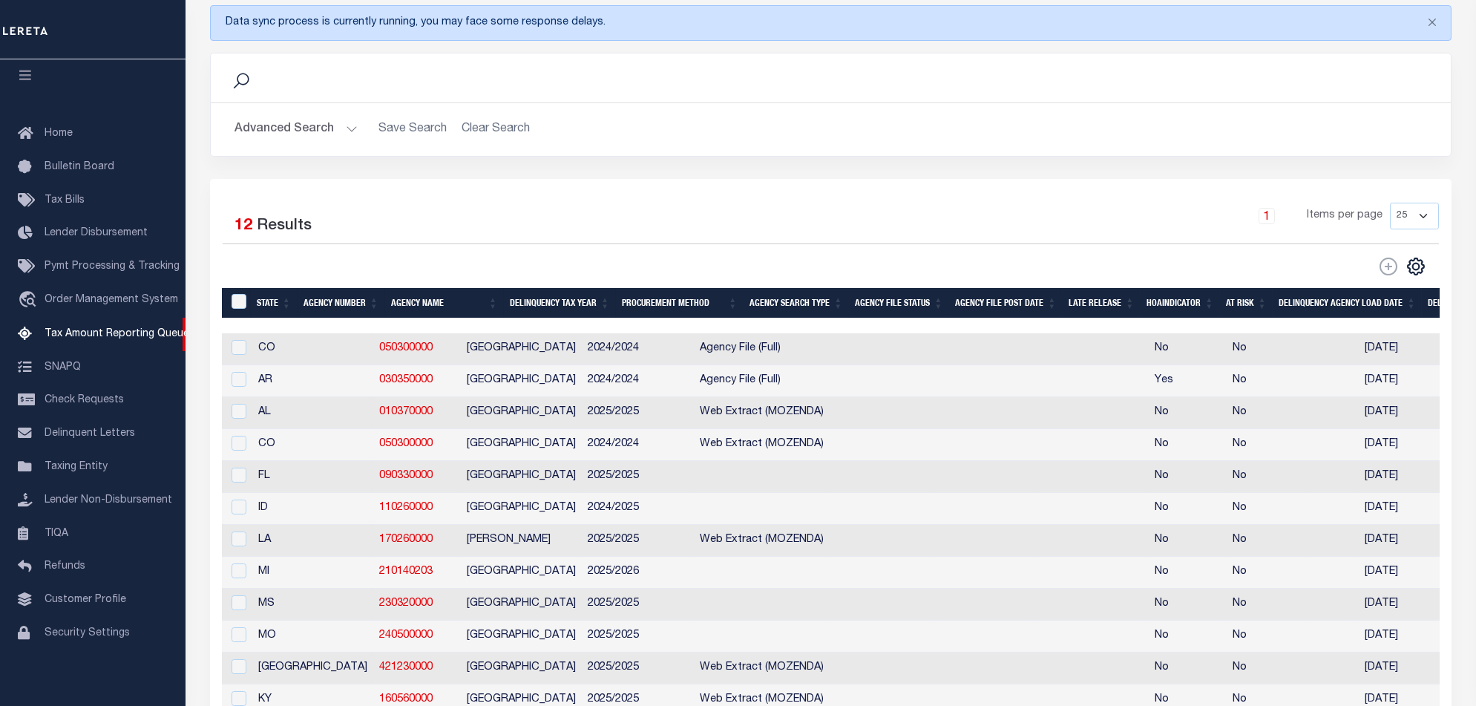
scroll to position [0, 1065]
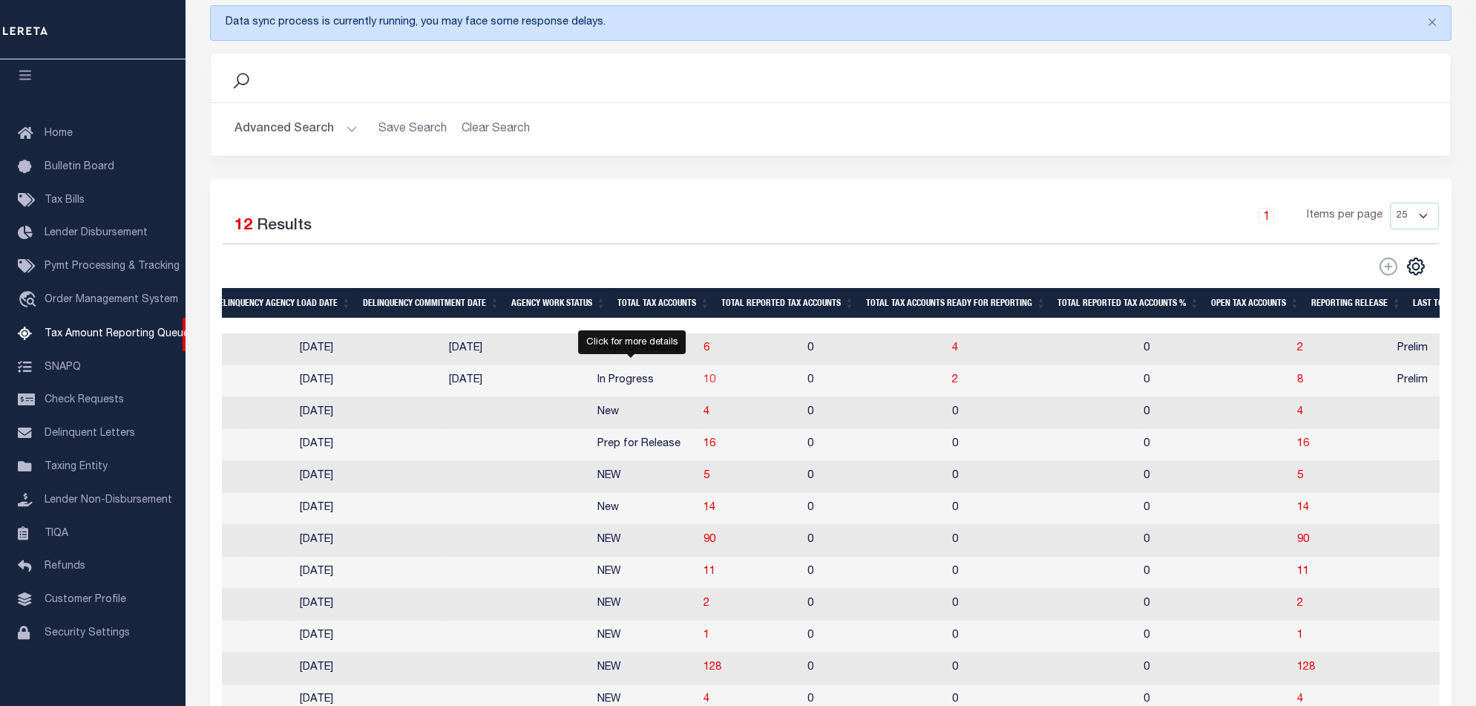
click at [703, 381] on span "10" at bounding box center [709, 380] width 12 height 10
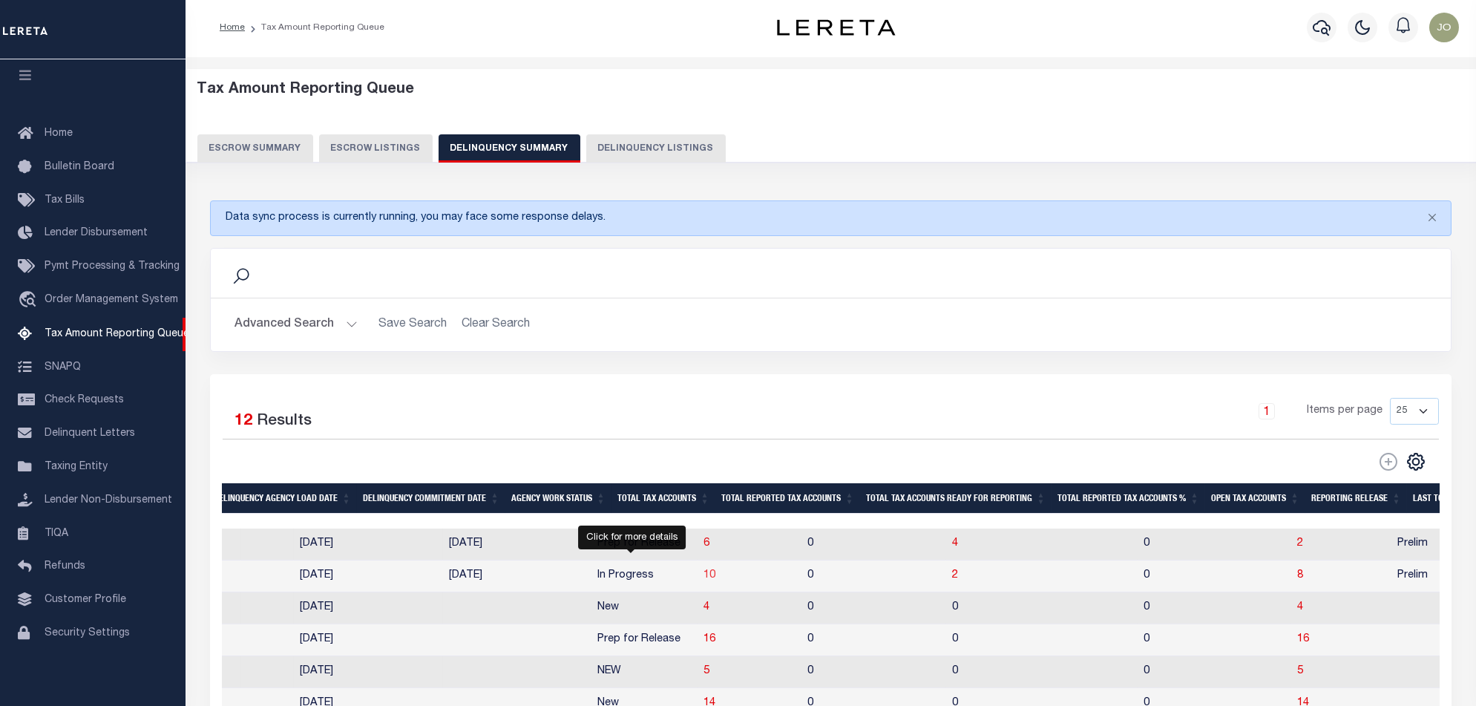
select select "100"
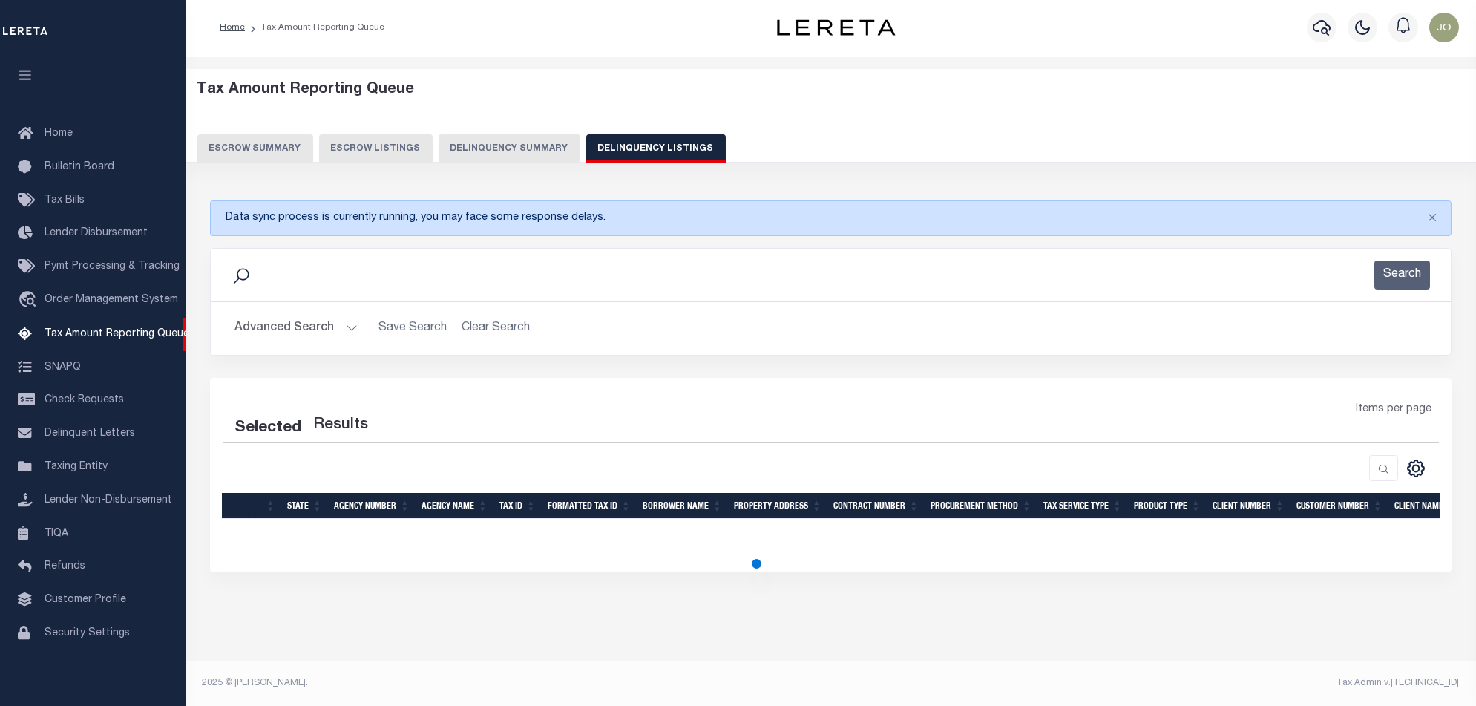
select select "100"
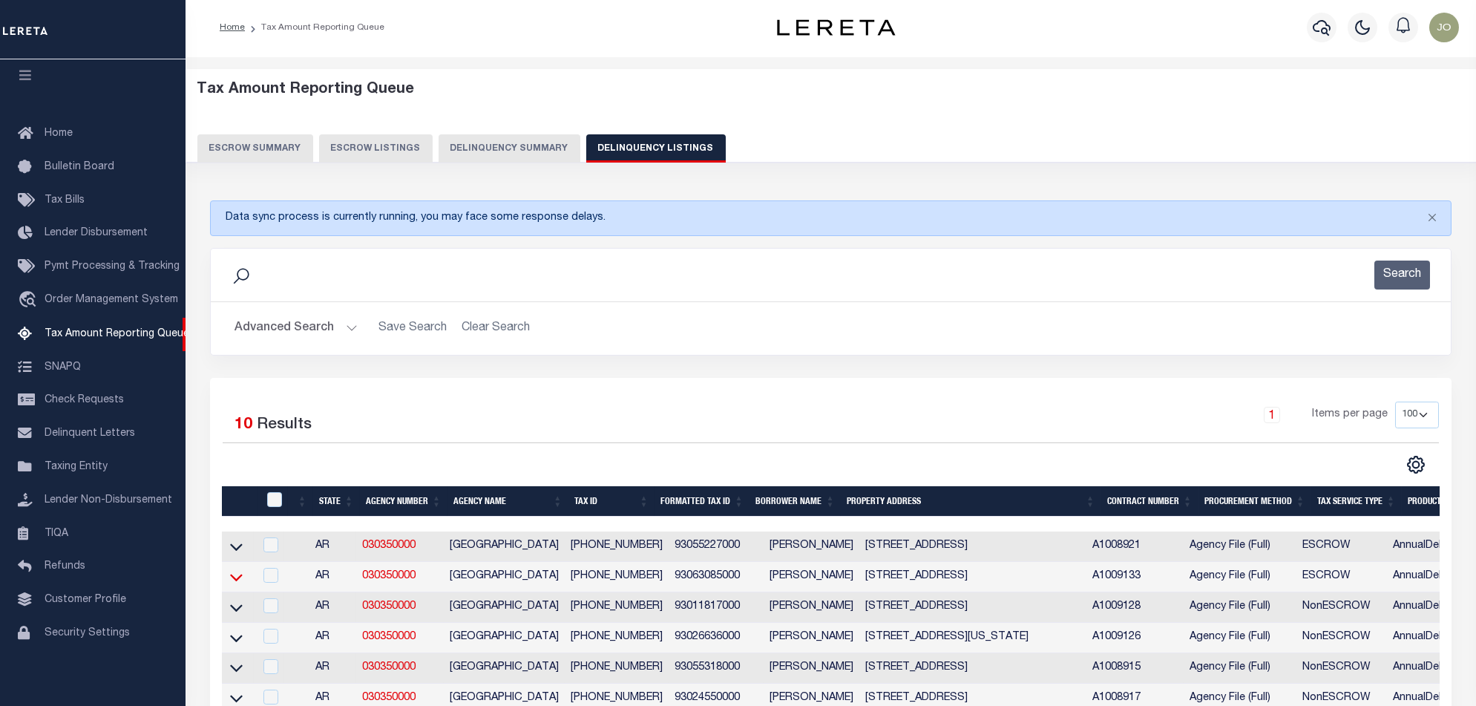
click at [237, 576] on icon at bounding box center [236, 577] width 13 height 16
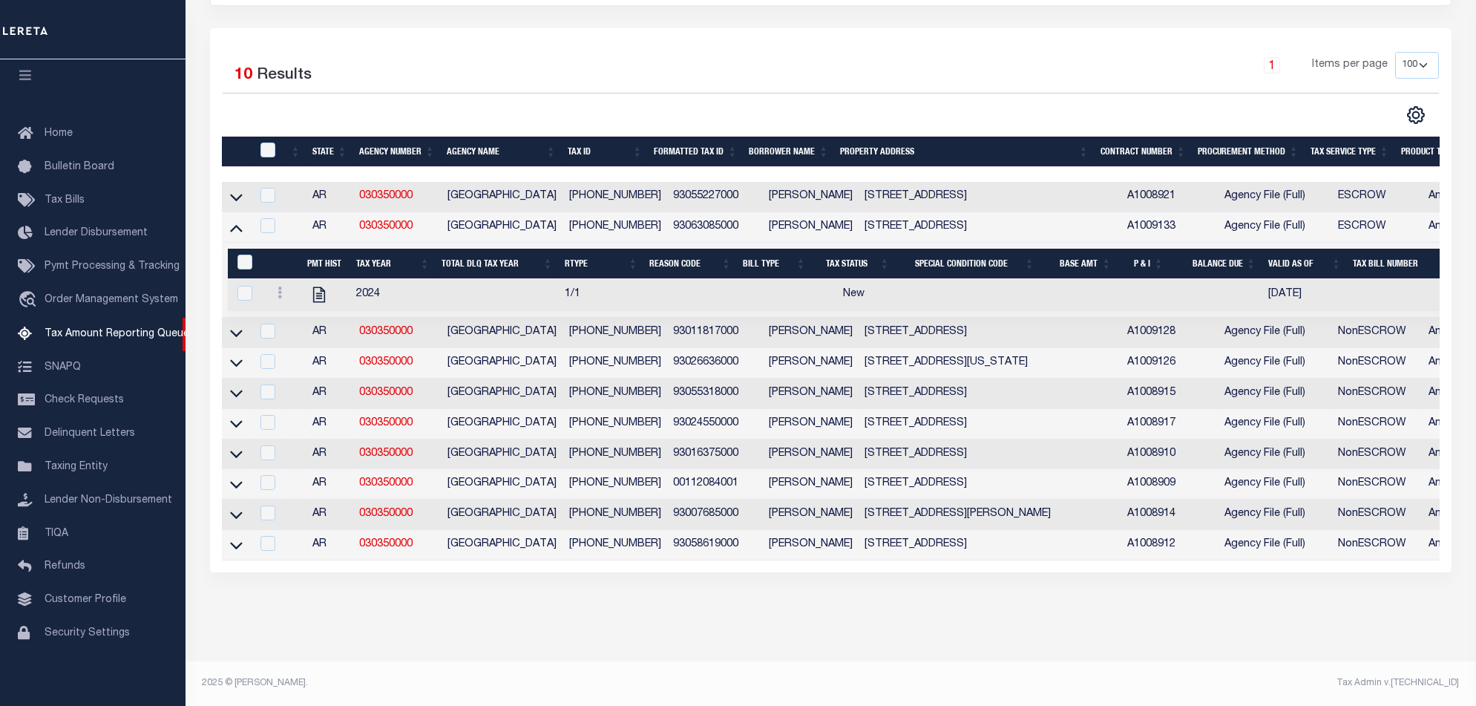
scroll to position [367, 0]
click at [315, 285] on icon "" at bounding box center [318, 294] width 19 height 19
checkbox input "true"
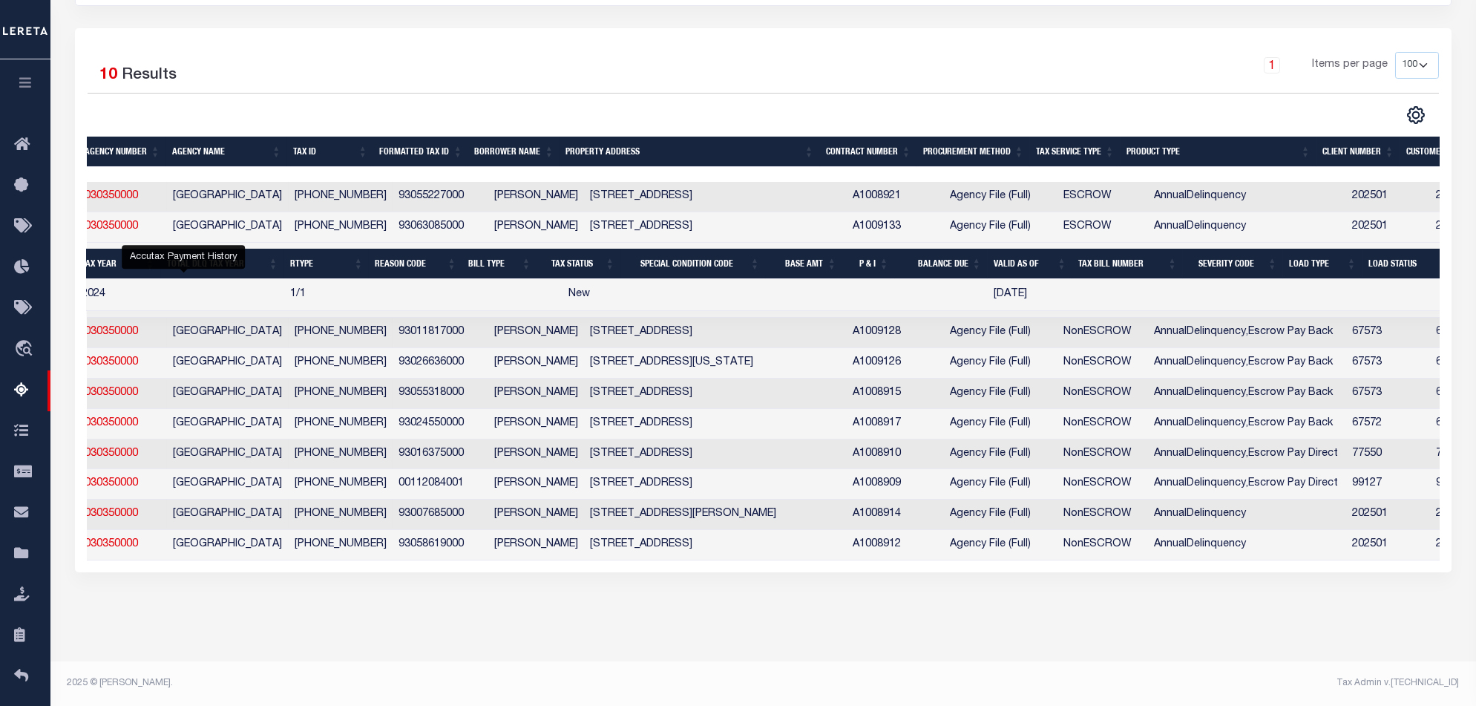
scroll to position [0, 0]
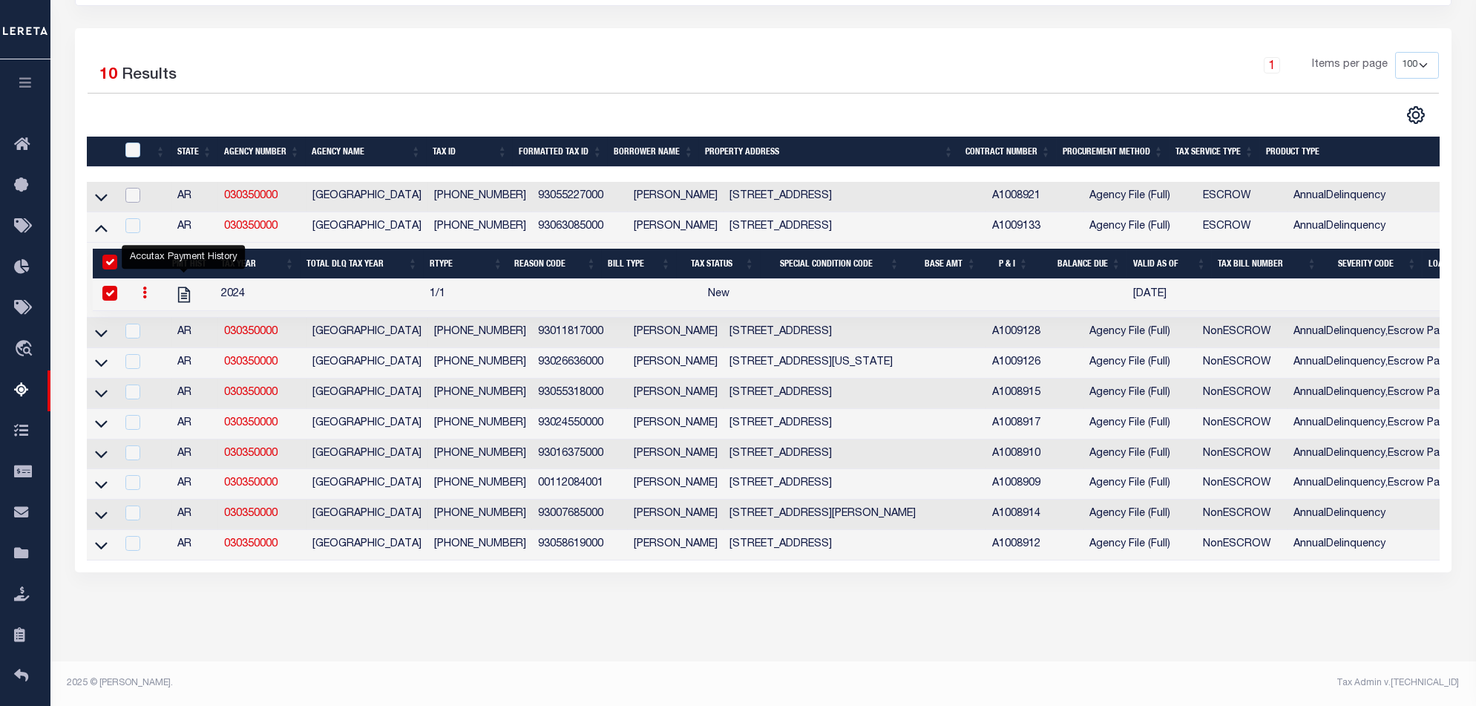
click at [137, 188] on input "checkbox" at bounding box center [132, 195] width 15 height 15
checkbox input "true"
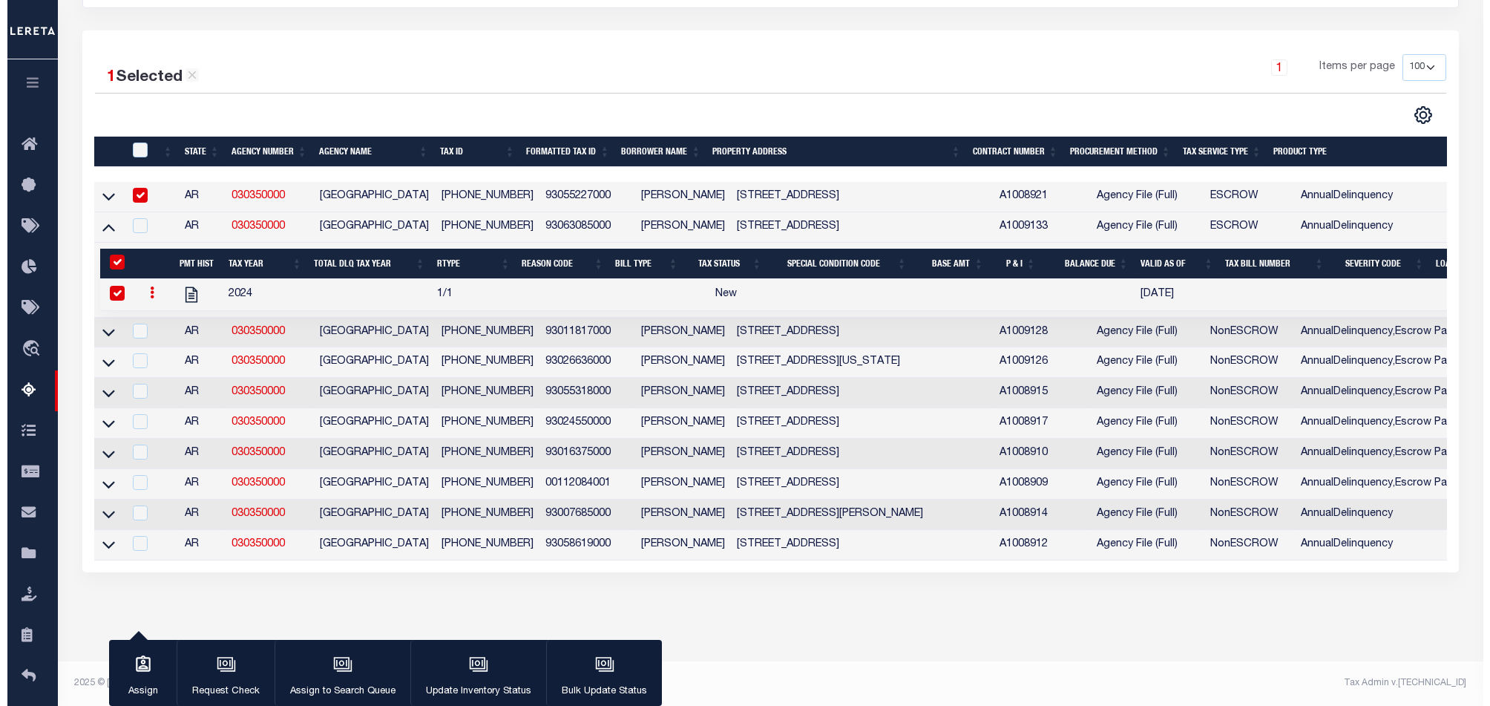
scroll to position [364, 0]
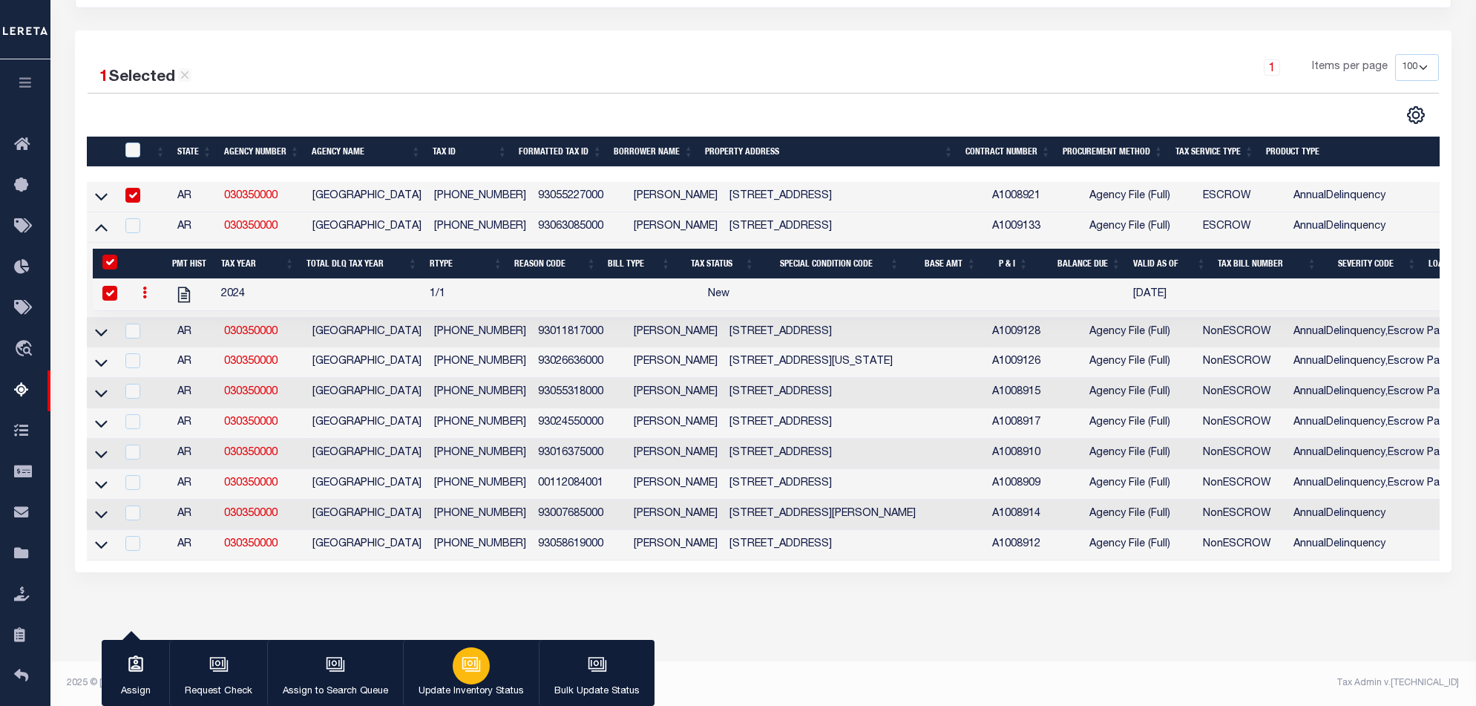
click at [470, 699] on button "Update Inventory Status" at bounding box center [471, 673] width 136 height 67
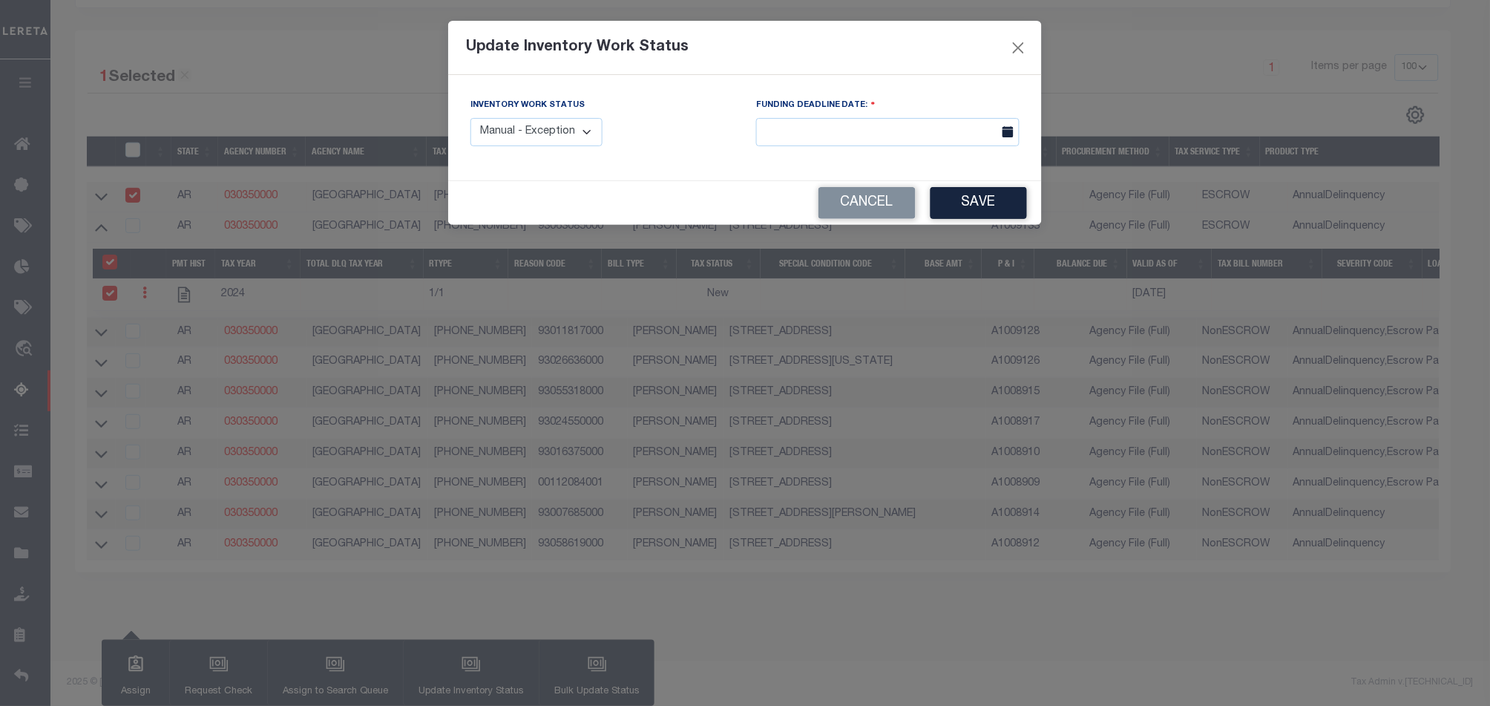
click at [567, 128] on select "Manual - Exception Pended - Awaiting Search Late Add Exception Completed" at bounding box center [536, 132] width 132 height 29
select select "4"
click at [470, 118] on select "Manual - Exception Pended - Awaiting Search Late Add Exception Completed" at bounding box center [536, 132] width 132 height 29
click at [861, 135] on input "text" at bounding box center [887, 132] width 263 height 29
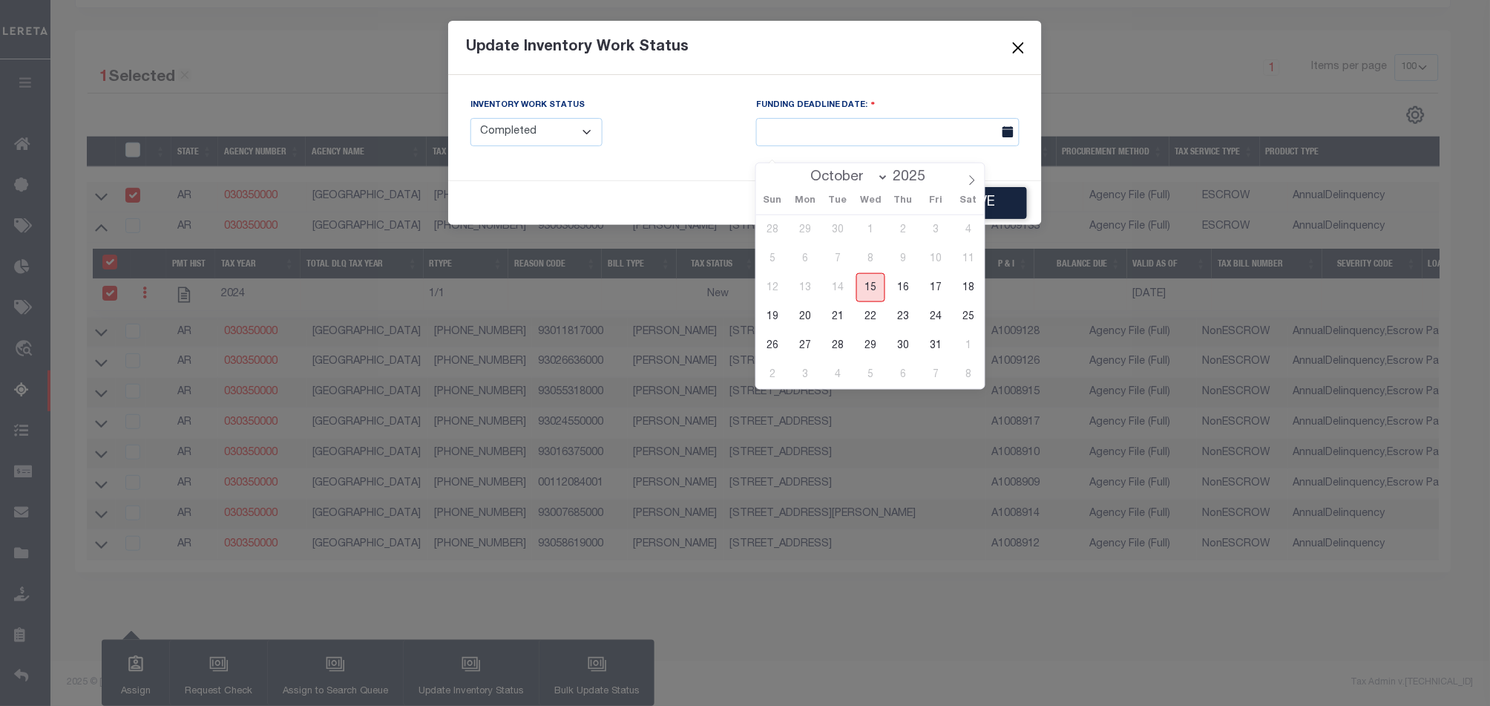
click at [878, 275] on span "15" at bounding box center [870, 287] width 29 height 29
type input "10/15/2025"
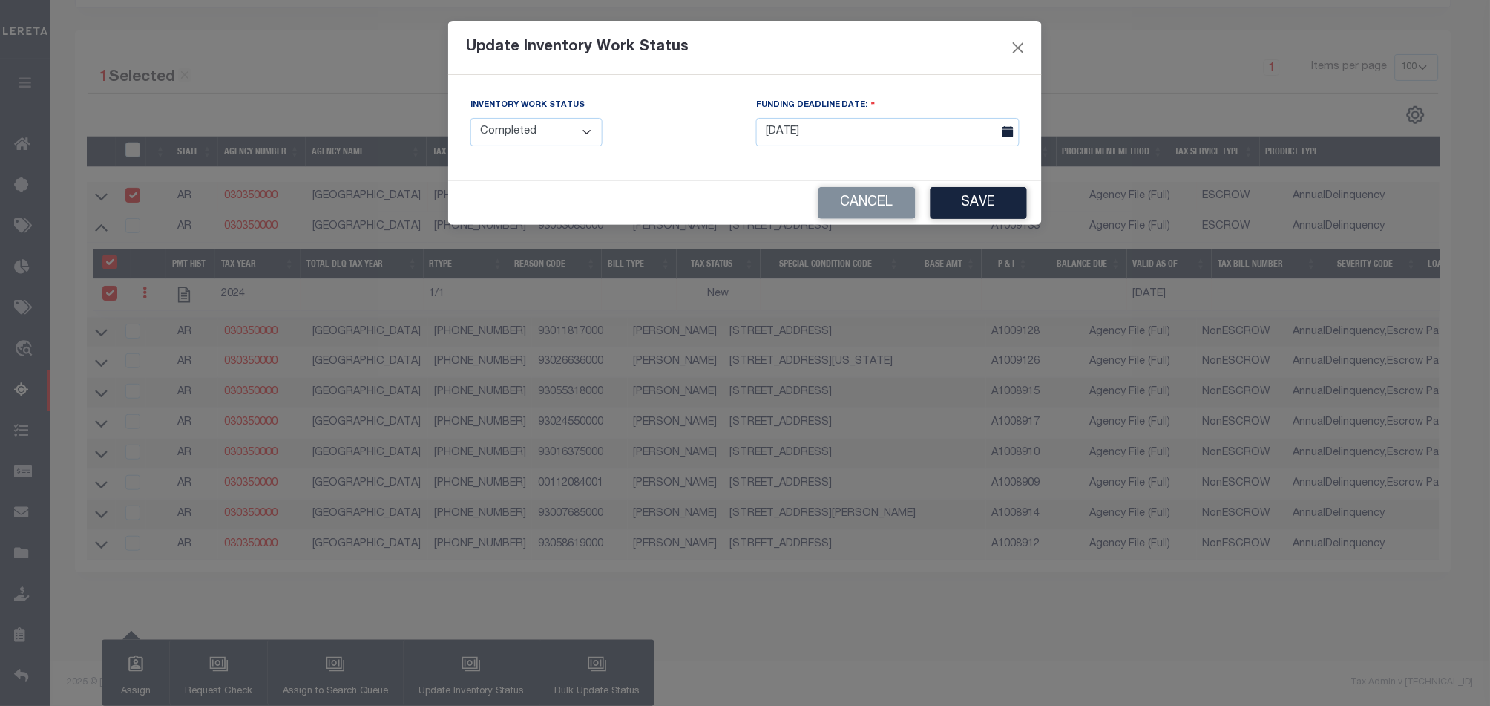
click at [967, 187] on div "Cancel Save" at bounding box center [745, 203] width 594 height 44
click at [967, 199] on button "Save" at bounding box center [978, 203] width 96 height 32
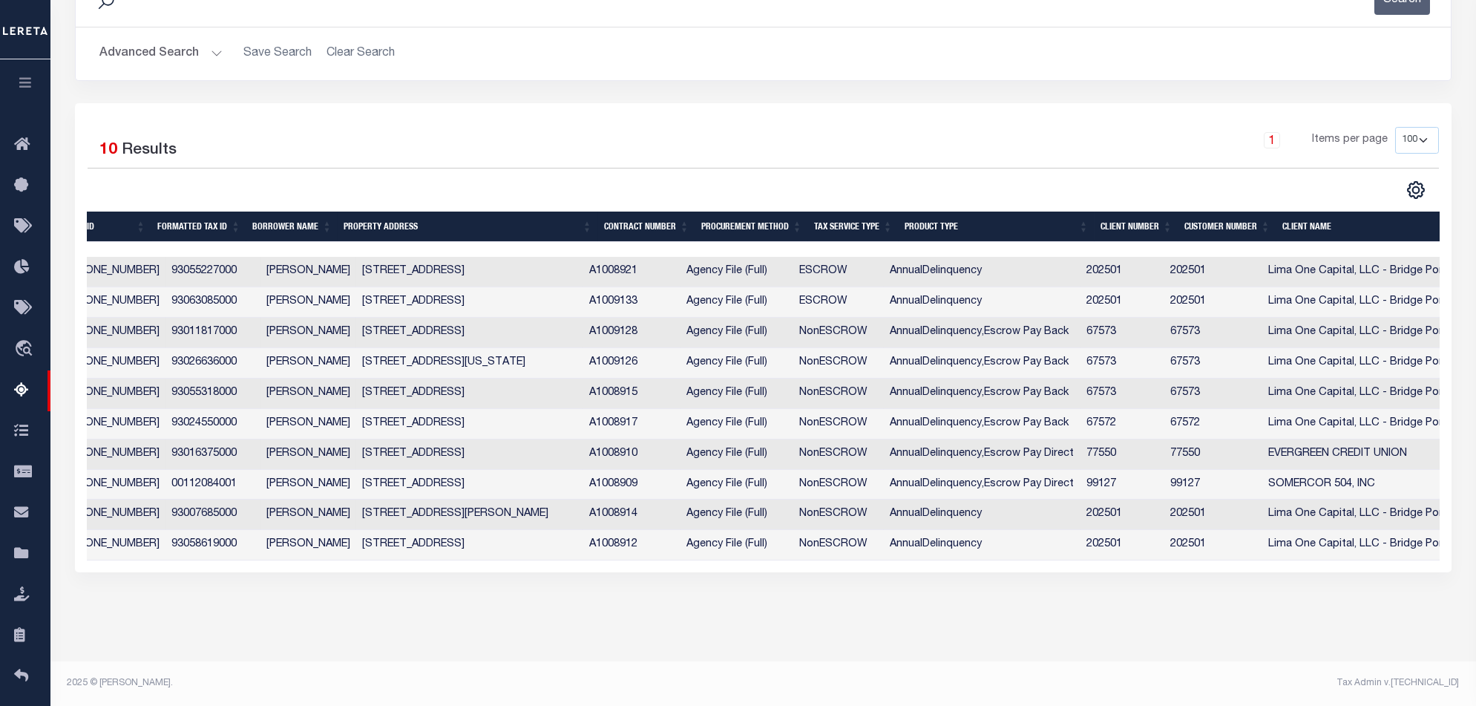
scroll to position [0, 212]
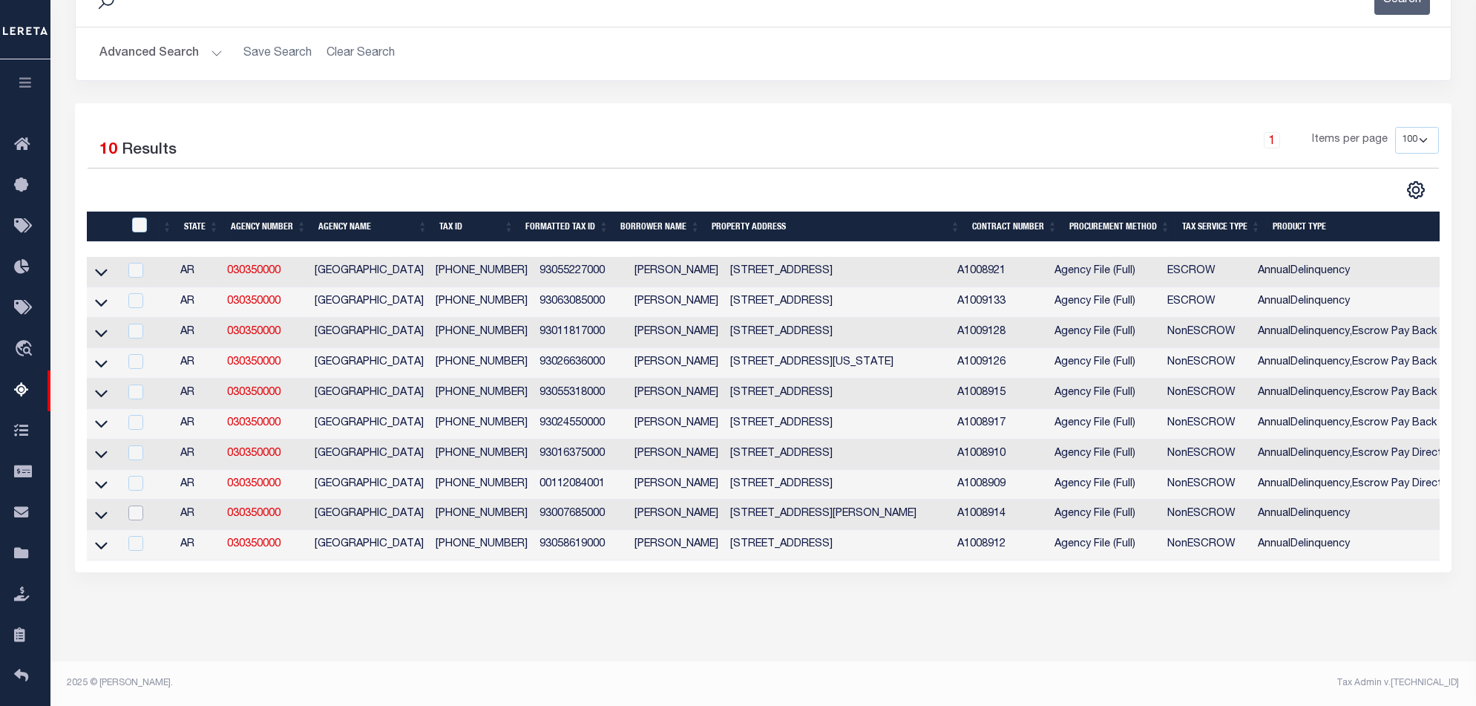
click at [136, 505] on input "checkbox" at bounding box center [135, 512] width 15 height 15
checkbox input "true"
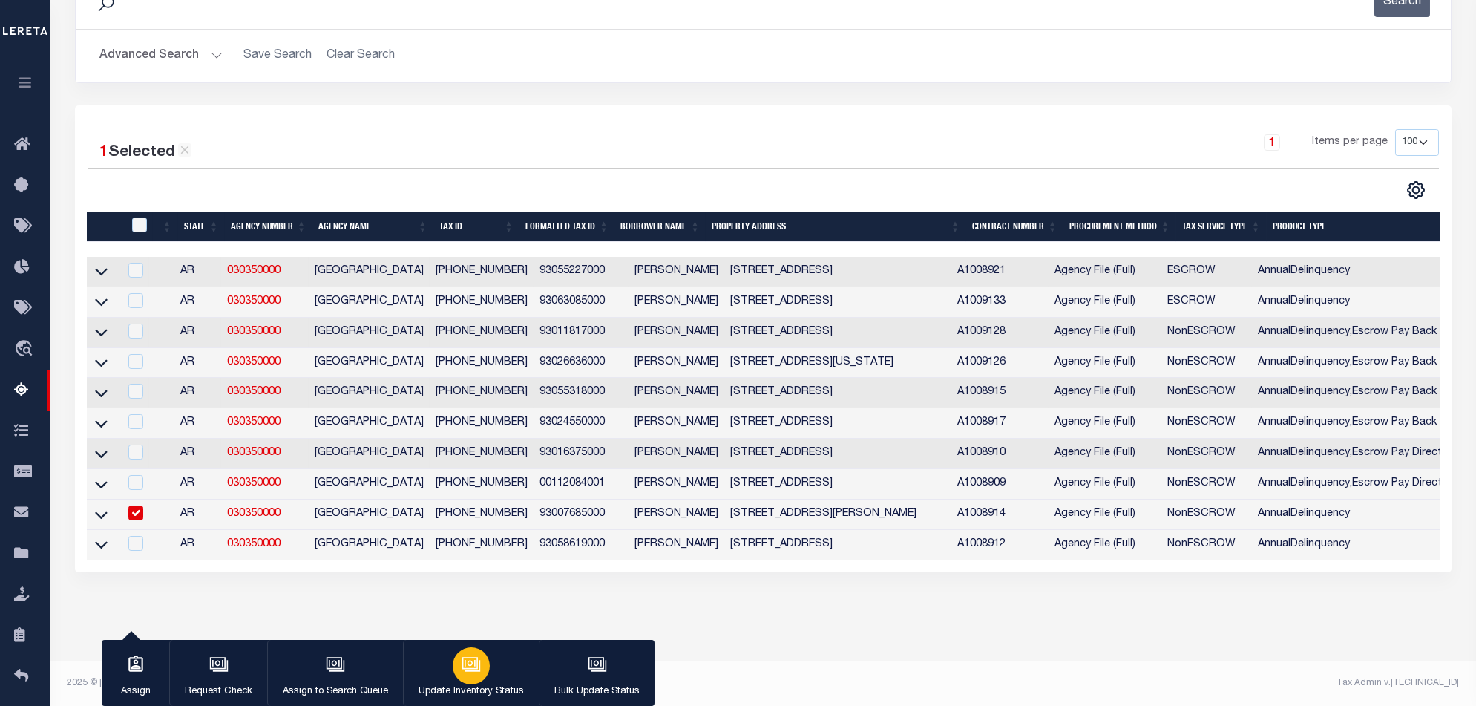
click at [453, 668] on div "button" at bounding box center [471, 665] width 37 height 37
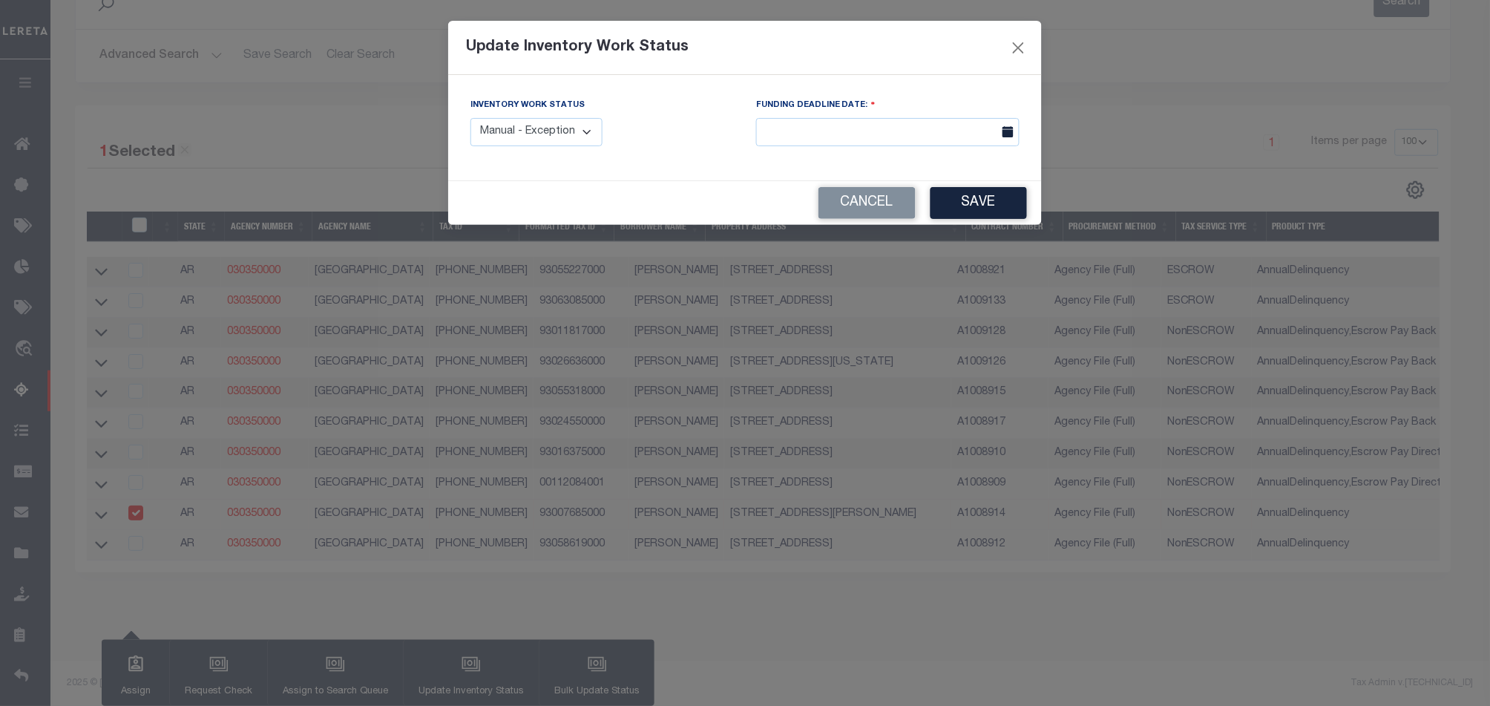
click at [557, 127] on select "Manual - Exception Pended - Awaiting Search Late Add Exception Completed" at bounding box center [536, 132] width 132 height 29
select select "4"
click at [470, 118] on select "Manual - Exception Pended - Awaiting Search Late Add Exception Completed" at bounding box center [536, 132] width 132 height 29
click at [965, 203] on button "Save" at bounding box center [978, 203] width 96 height 32
